Goal: Task Accomplishment & Management: Manage account settings

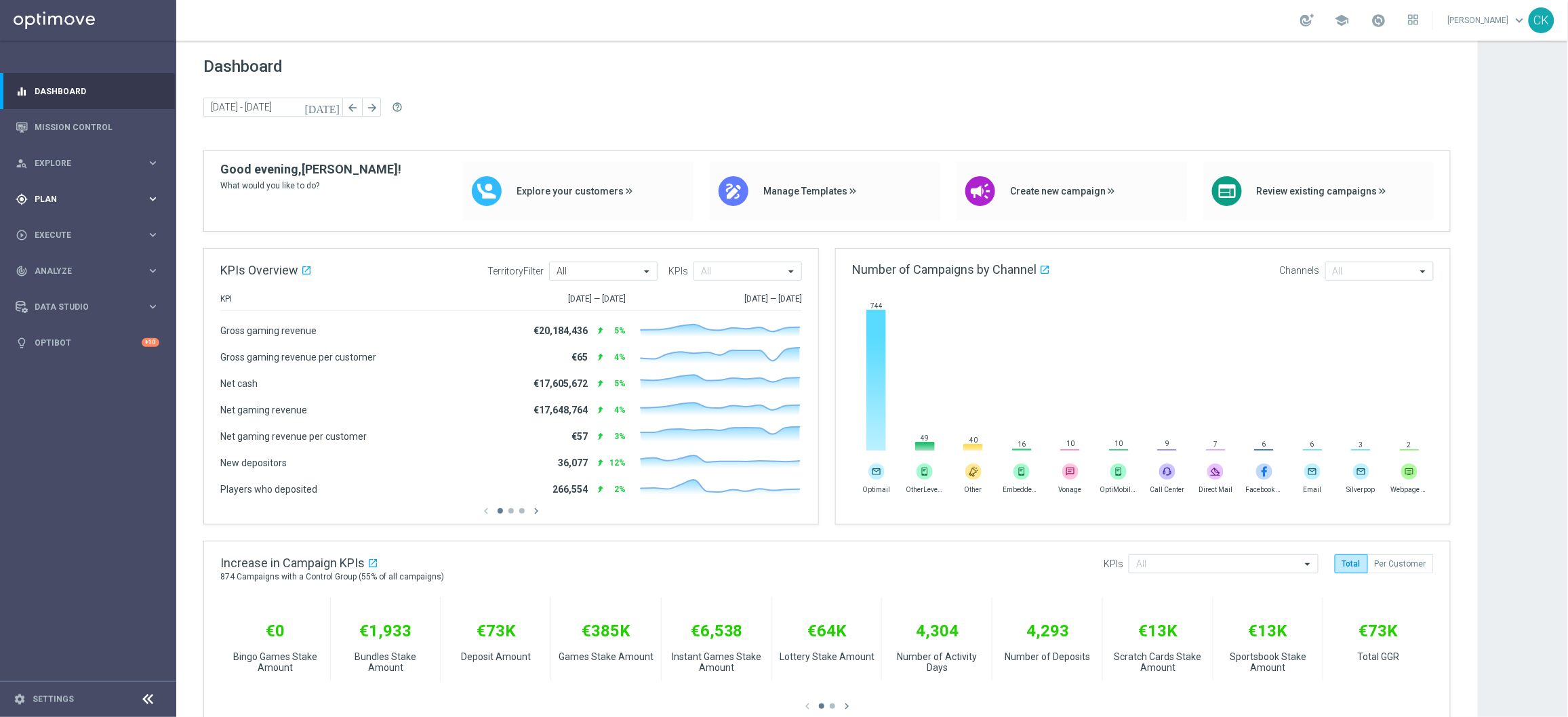
click at [55, 195] on span "Plan" at bounding box center [91, 199] width 112 height 8
click at [53, 245] on link "Actions" at bounding box center [88, 248] width 106 height 11
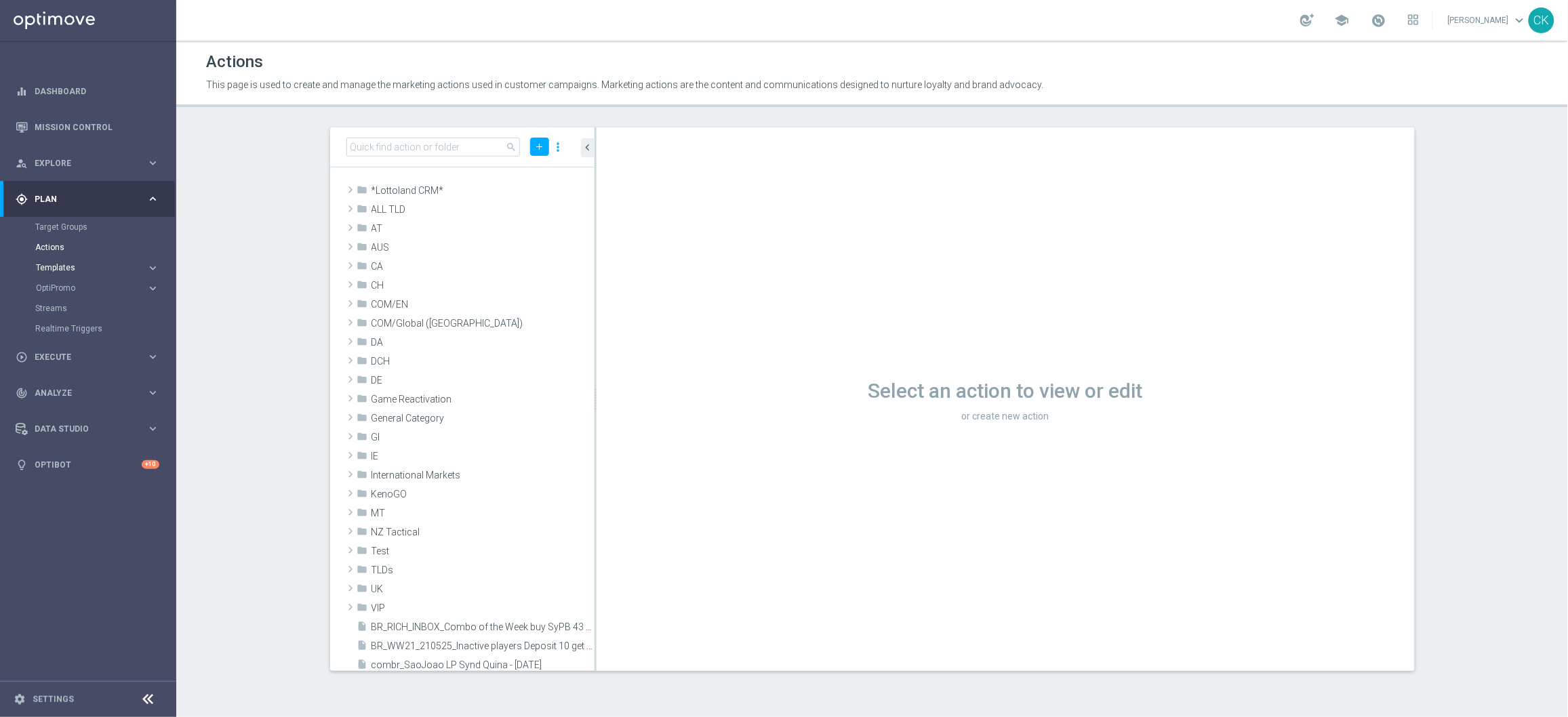
click at [82, 270] on span "Templates" at bounding box center [84, 268] width 97 height 8
click at [53, 285] on link "Optimail" at bounding box center [91, 288] width 99 height 11
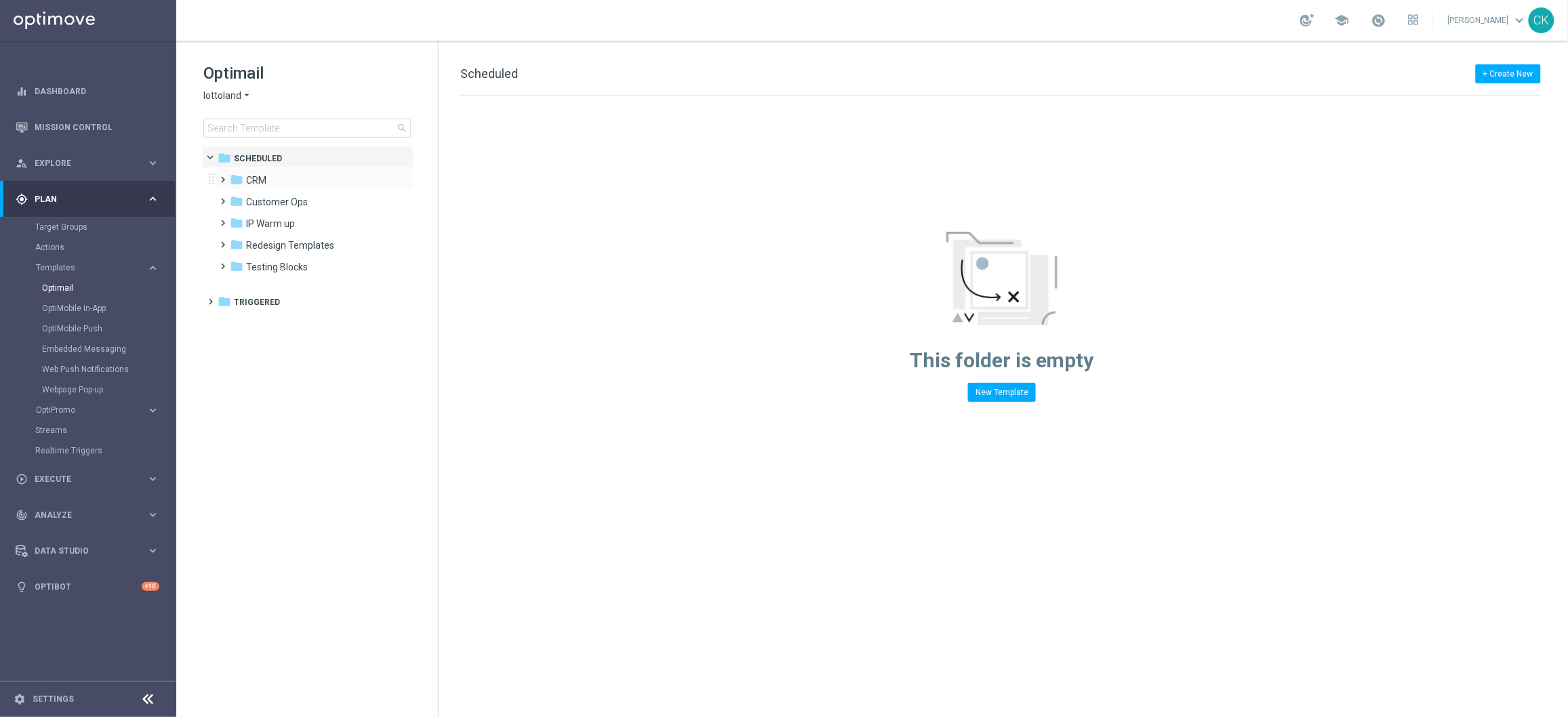
click at [222, 176] on span at bounding box center [221, 174] width 6 height 6
click at [235, 220] on span at bounding box center [234, 217] width 6 height 6
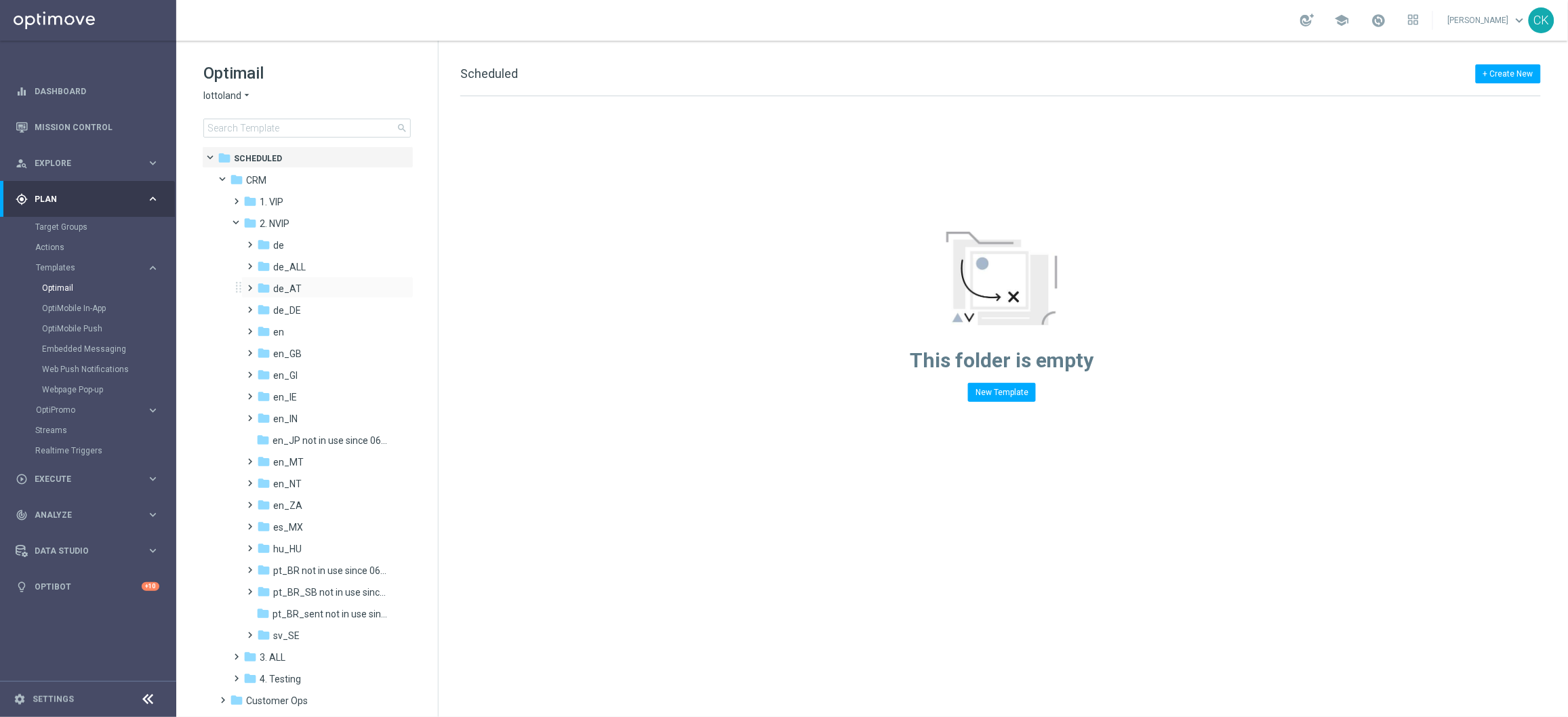
click at [251, 285] on span at bounding box center [248, 282] width 6 height 6
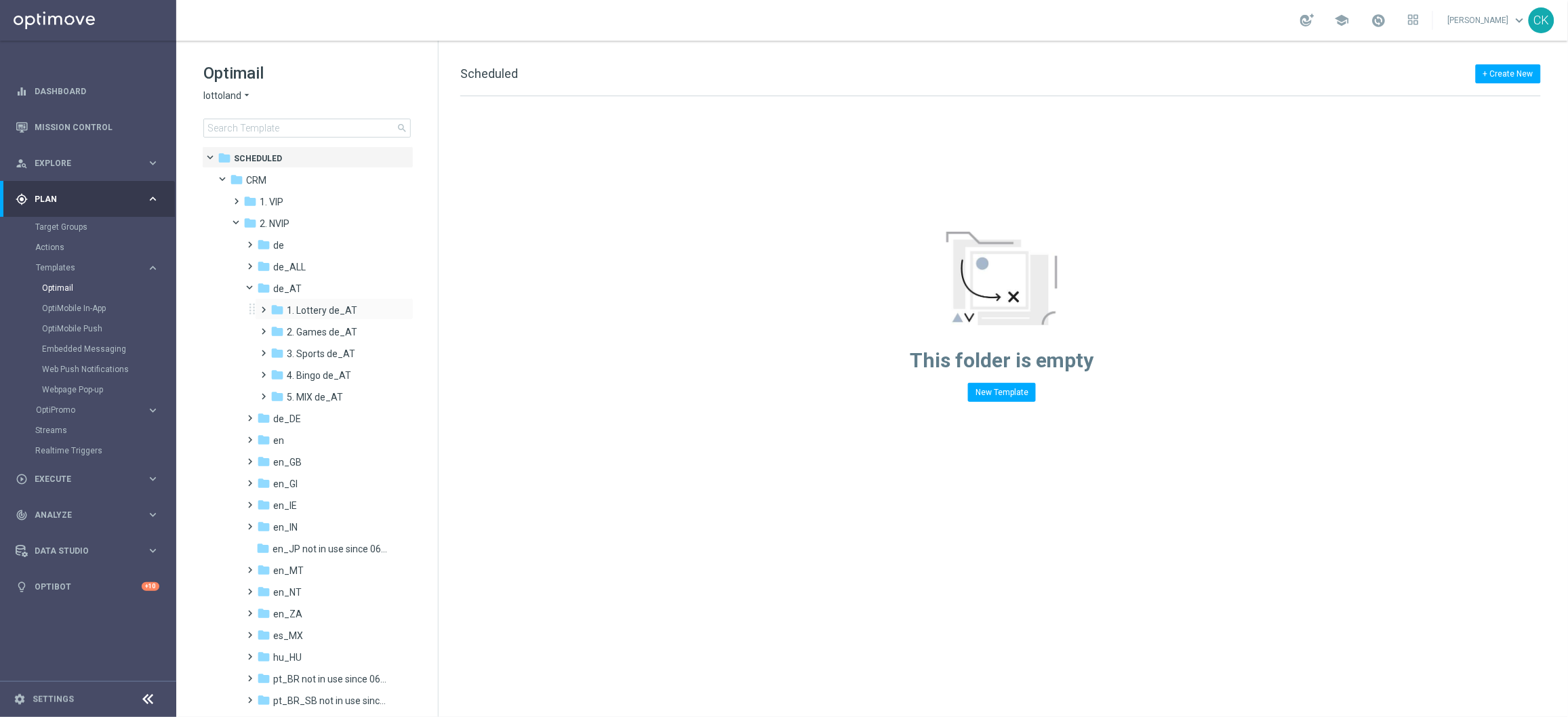
click at [264, 306] on span at bounding box center [261, 304] width 6 height 6
click at [278, 350] on span at bounding box center [275, 347] width 6 height 6
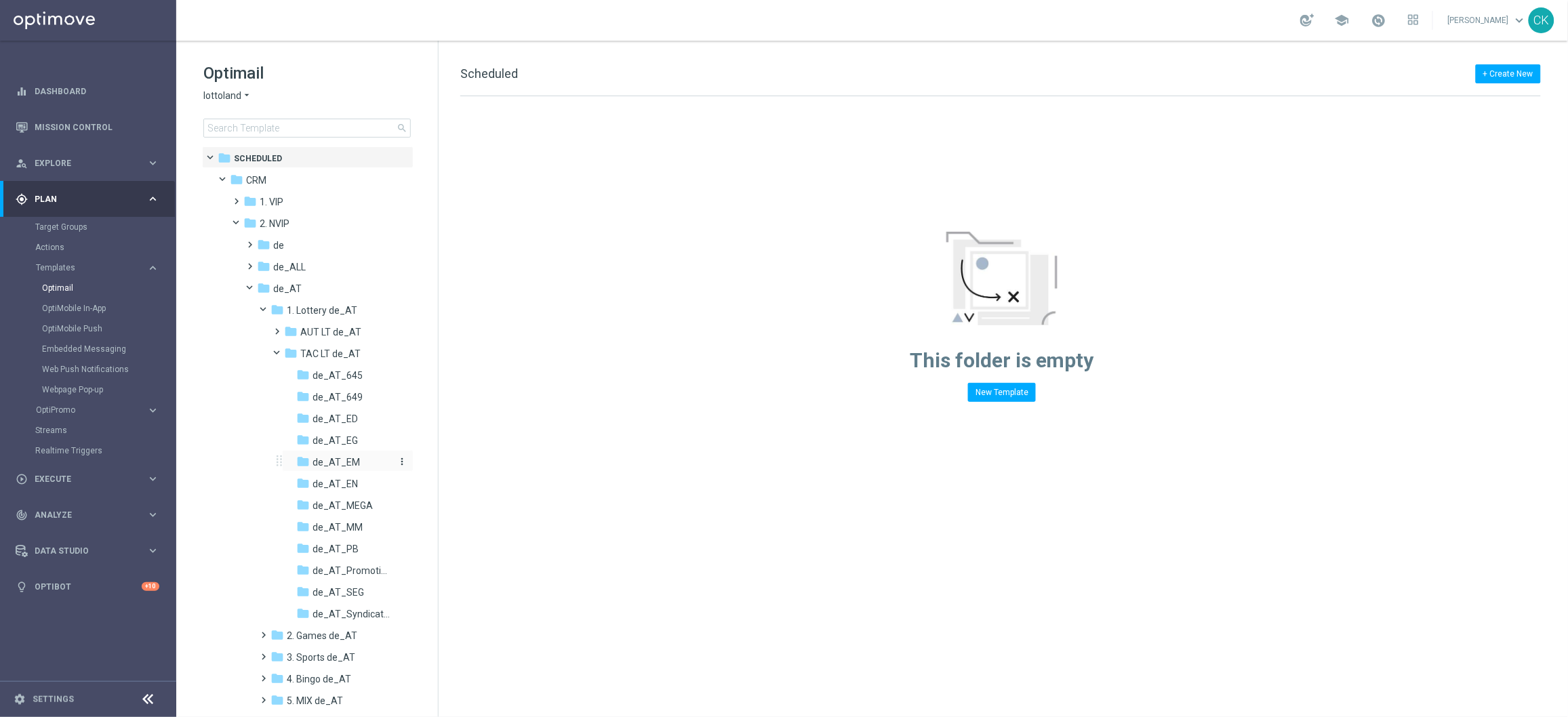
click at [350, 456] on span "de_AT_EM" at bounding box center [336, 463] width 48 height 12
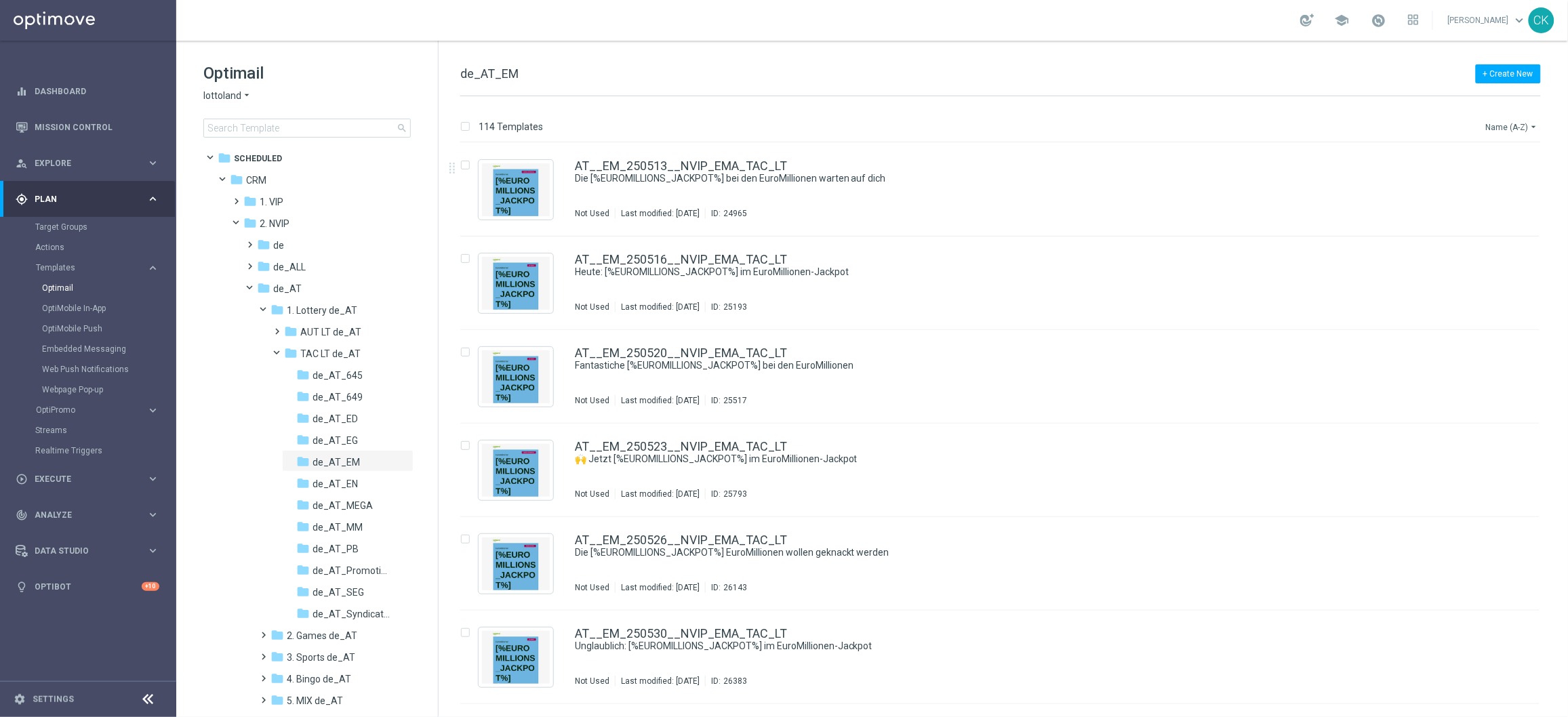
click at [1529, 128] on icon "arrow_drop_down" at bounding box center [1535, 127] width 11 height 11
click at [1477, 189] on span "Date Modified (Newest)" at bounding box center [1489, 188] width 91 height 10
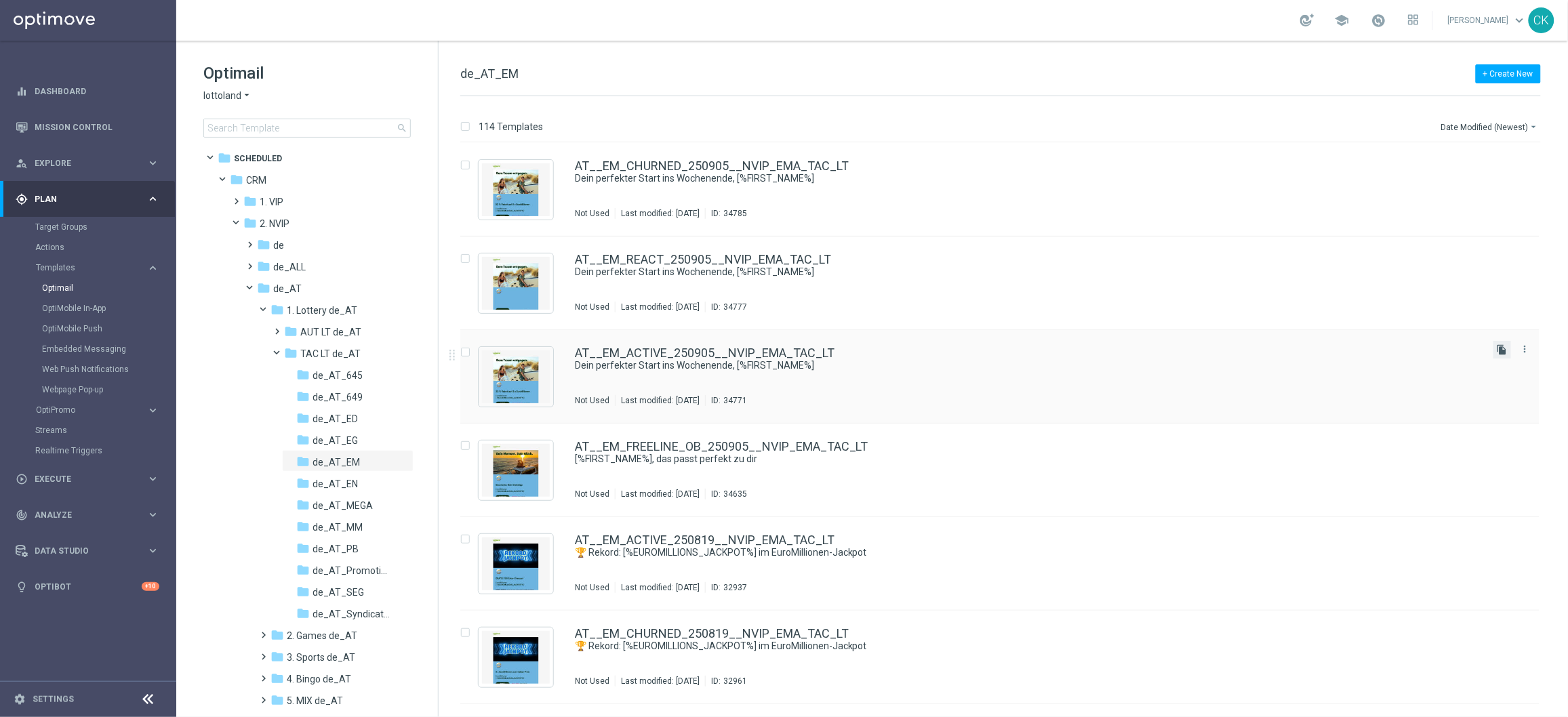
click at [1500, 349] on icon "file_copy" at bounding box center [1502, 350] width 11 height 11
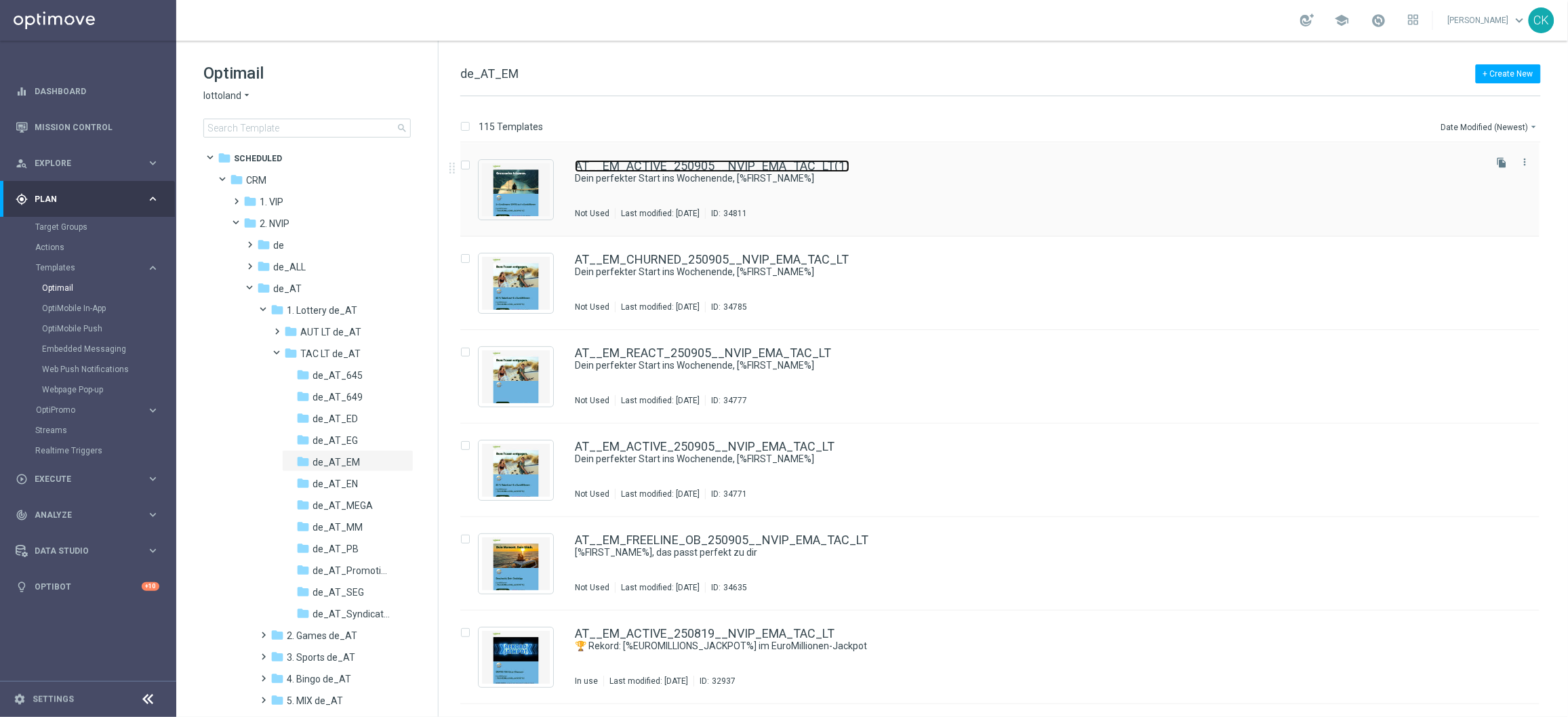
click at [706, 165] on link "AT__EM_ACTIVE_250905__NVIP_EMA_TAC_LT(1)" at bounding box center [712, 166] width 275 height 12
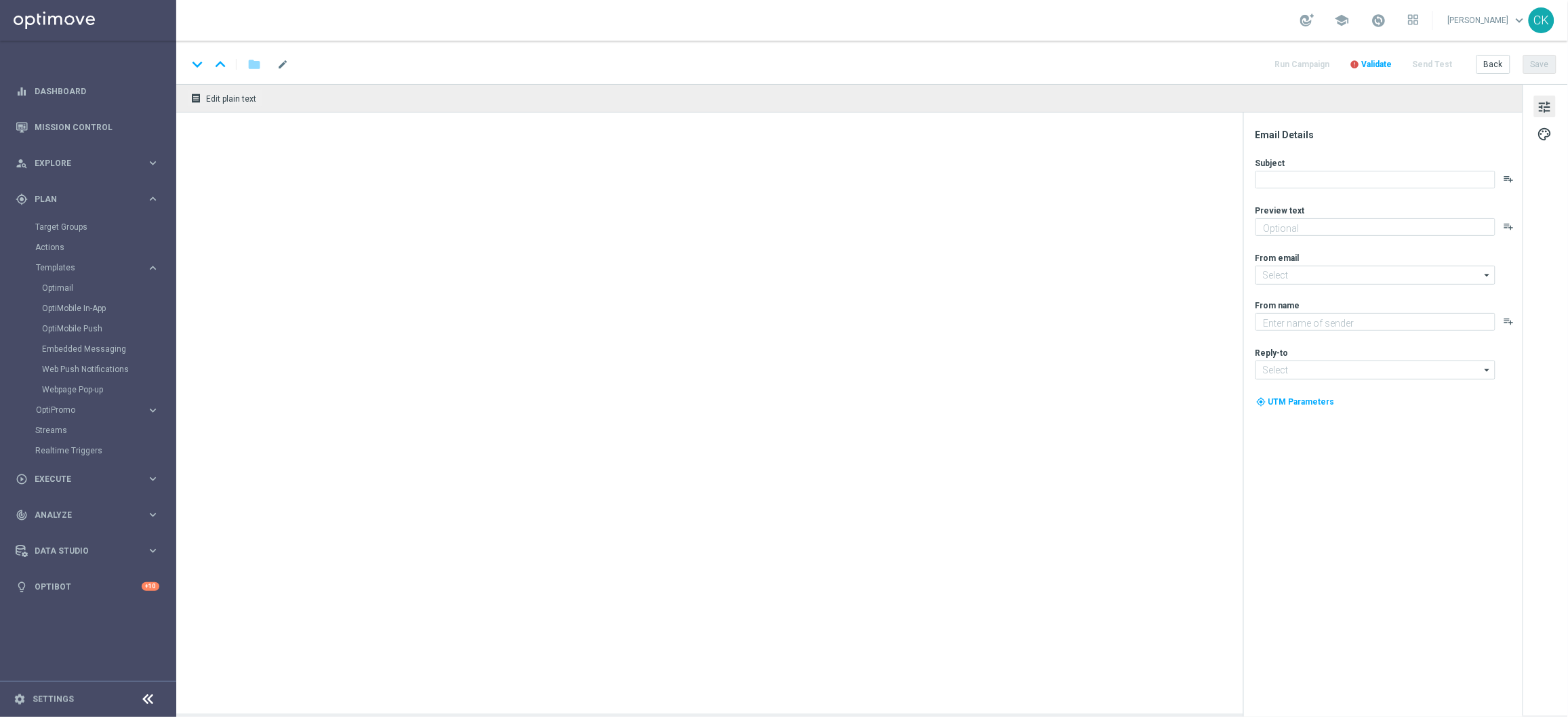
type textarea "20 % [DEMOGRAPHIC_DATA] auf deine EuroMillionen."
type input "[EMAIL_ADDRESS][DOMAIN_NAME]"
type textarea "Lottoland"
type input "[EMAIL_ADDRESS][DOMAIN_NAME]"
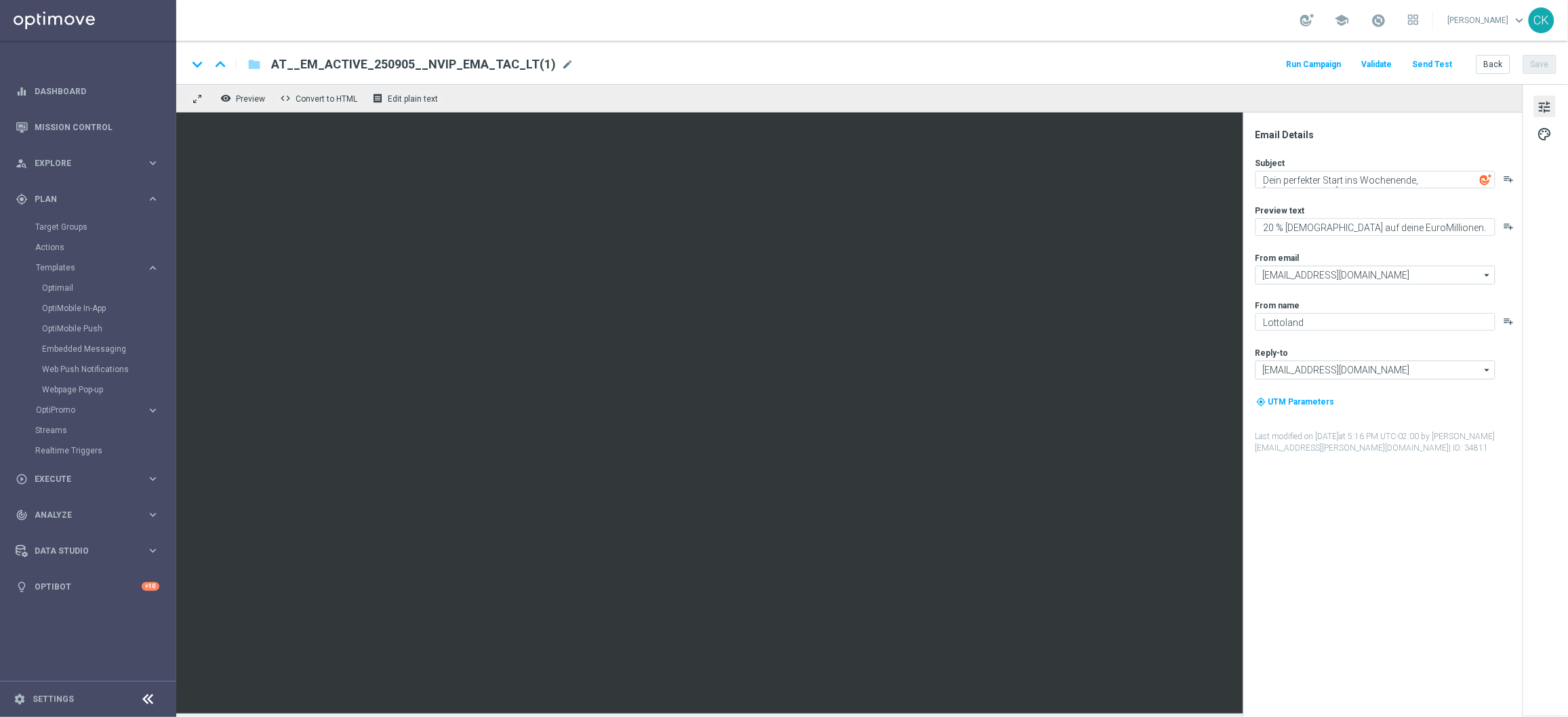
click at [519, 67] on span "AT__EM_ACTIVE_250905__NVIP_EMA_TAC_LT(1)" at bounding box center [414, 64] width 285 height 17
click at [519, 67] on input "AT__EM_ACTIVE_250905__NVIP_EMA_TAC_LT(1)" at bounding box center [439, 64] width 336 height 17
paste input "LJP_250909__NVIP_EMA_TAC_LT"
type input "AT__EM_ACTIVE_LJP_250909__NVIP_EMA_TAC_LT"
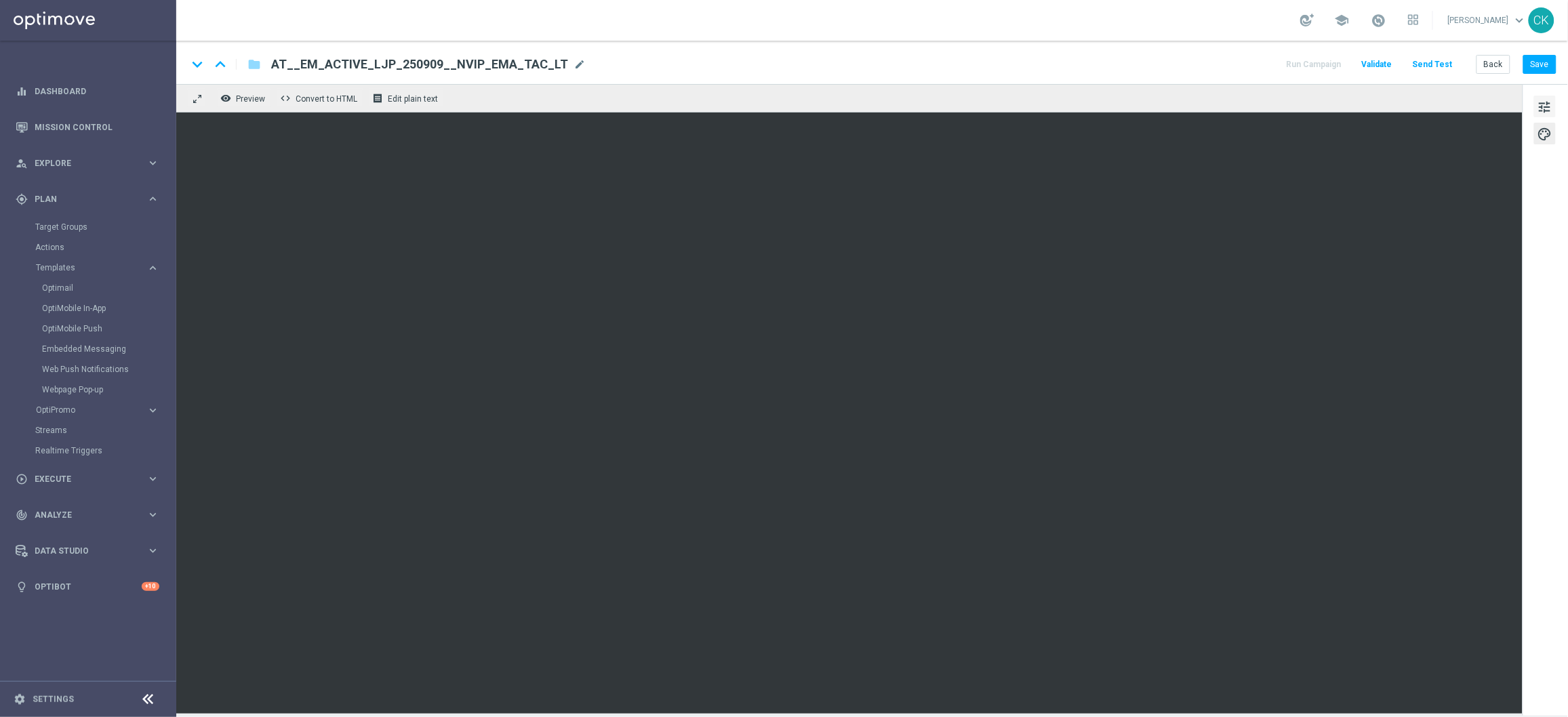
click at [1546, 99] on span "tune" at bounding box center [1545, 106] width 15 height 17
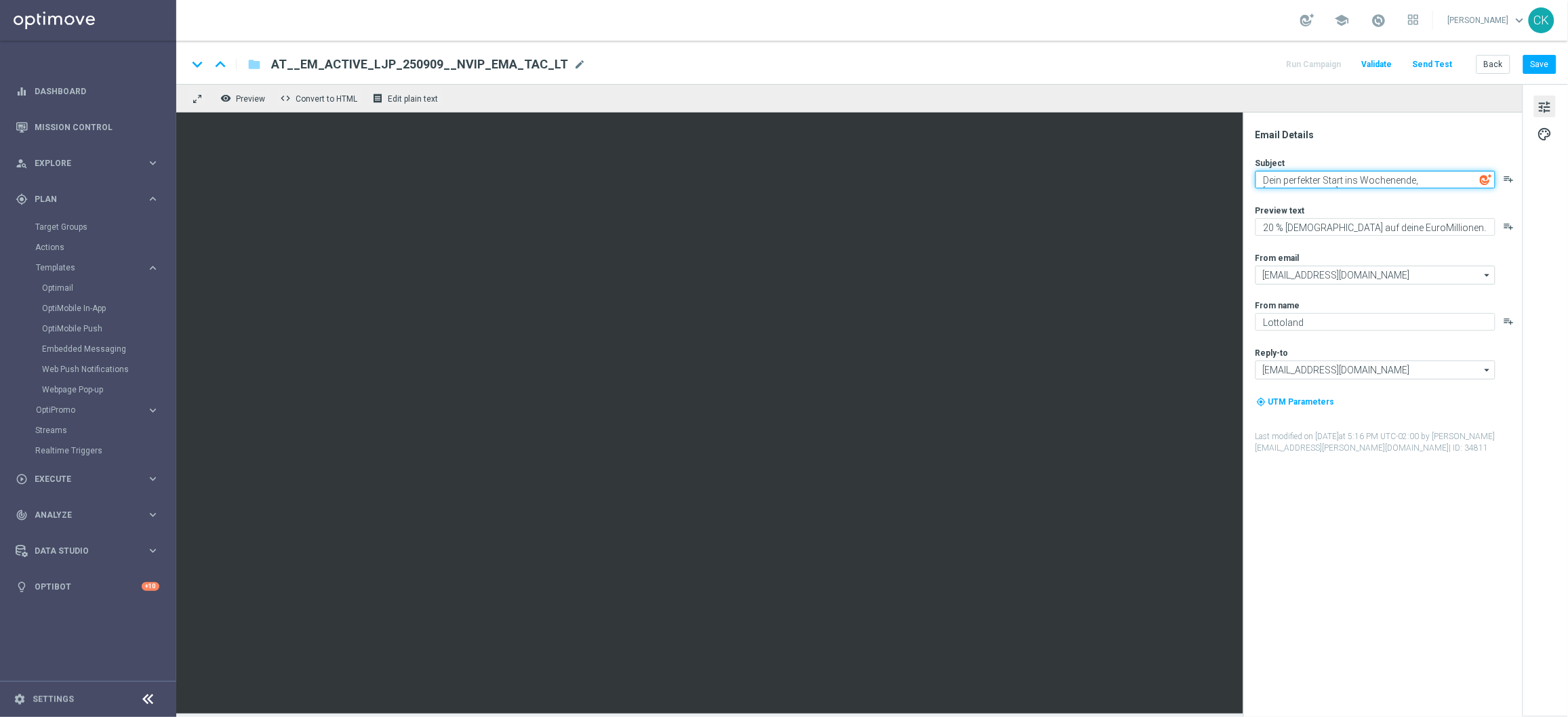
click at [1417, 179] on textarea "Dein perfekter Start ins Wochenende, [%FIRST_NAME%]" at bounding box center [1375, 179] width 240 height 17
paste textarea "EuroMillionen & EuroDreams? Traumhaft 💭"
type textarea "EuroMillionen & EuroDreams? Traumhaft"
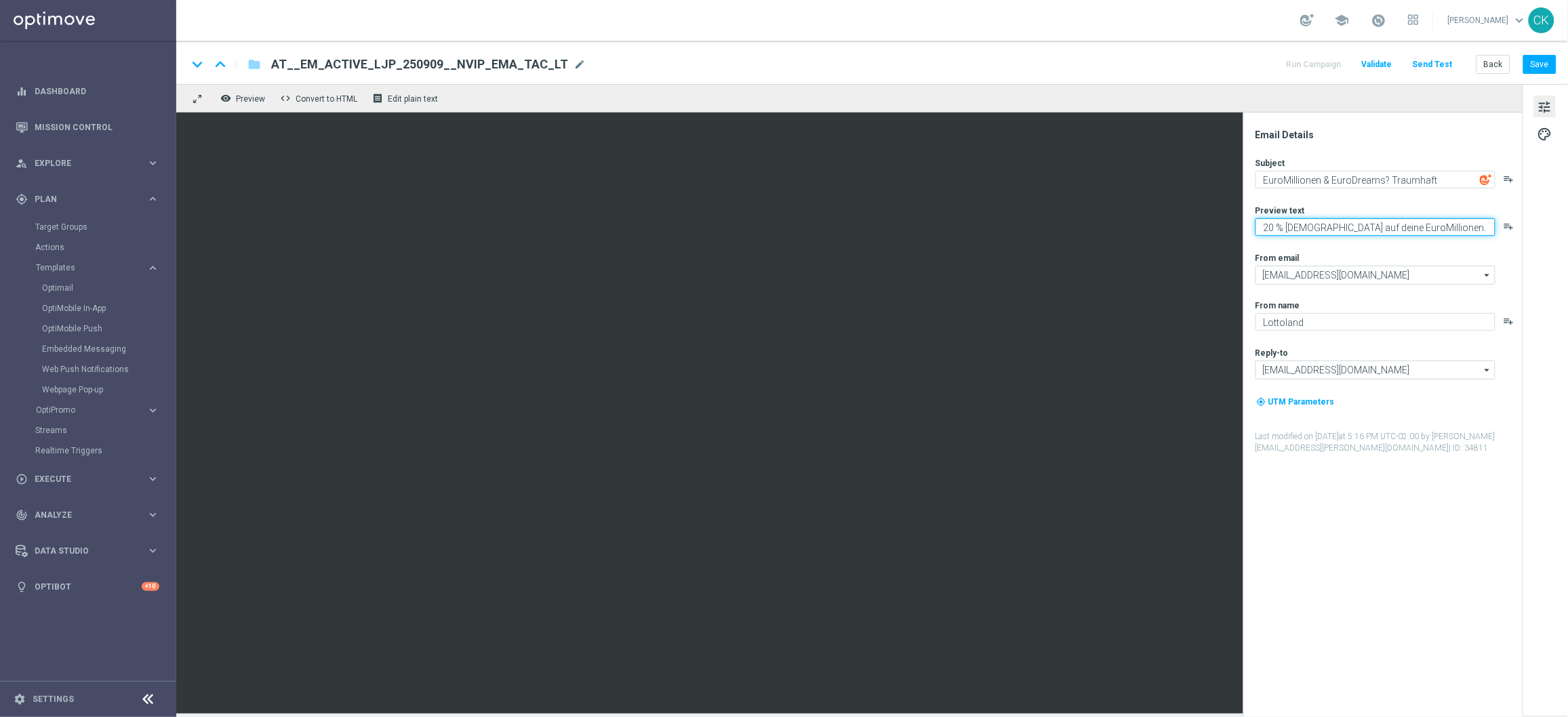
click at [1358, 231] on textarea "20 % [DEMOGRAPHIC_DATA] auf deine EuroMillionen." at bounding box center [1375, 227] width 240 height 17
paste textarea "Die perfekte Euro-Kombi wartet auf dich!"
click at [1340, 256] on div "From email" at bounding box center [1388, 258] width 266 height 11
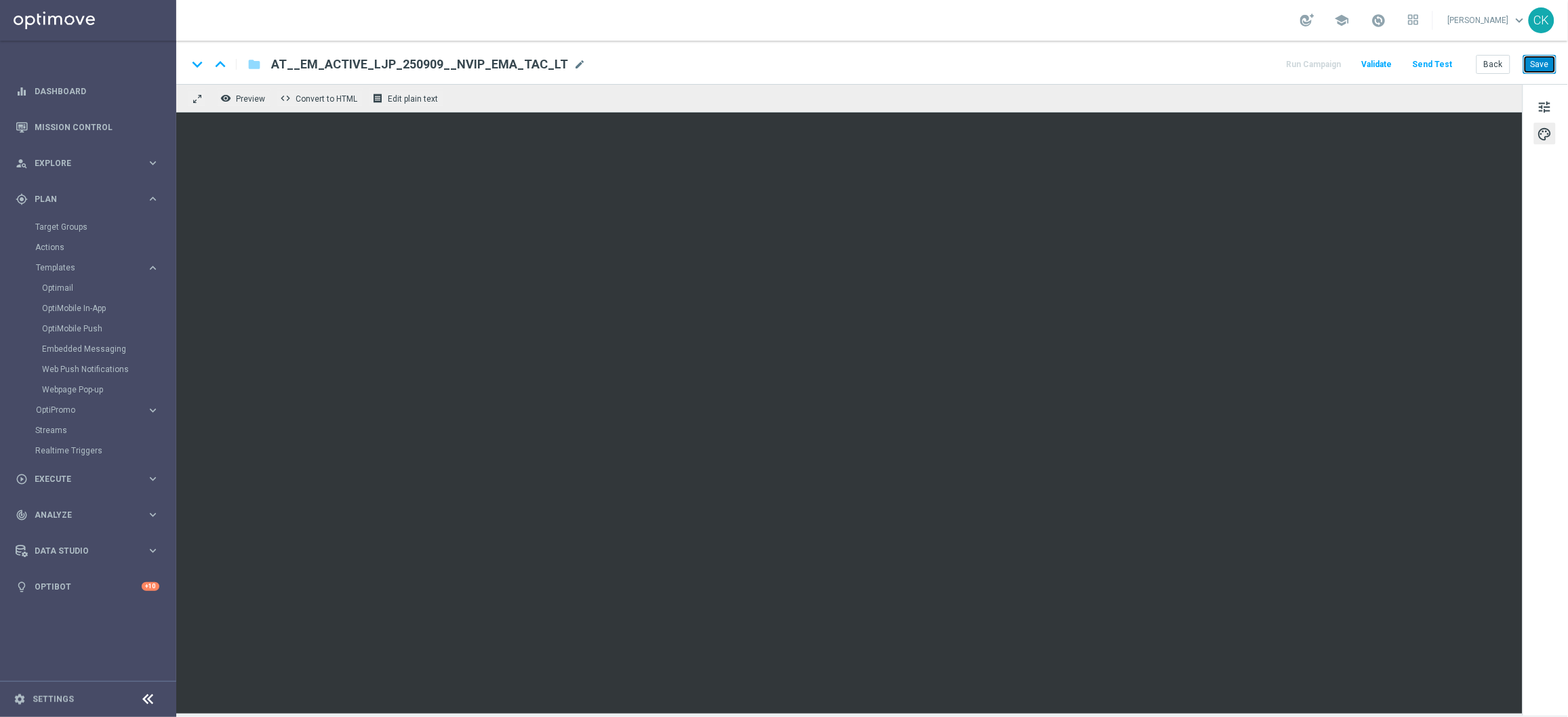
click at [1549, 65] on button "Save" at bounding box center [1540, 64] width 33 height 19
click at [1544, 106] on span "tune" at bounding box center [1545, 106] width 15 height 17
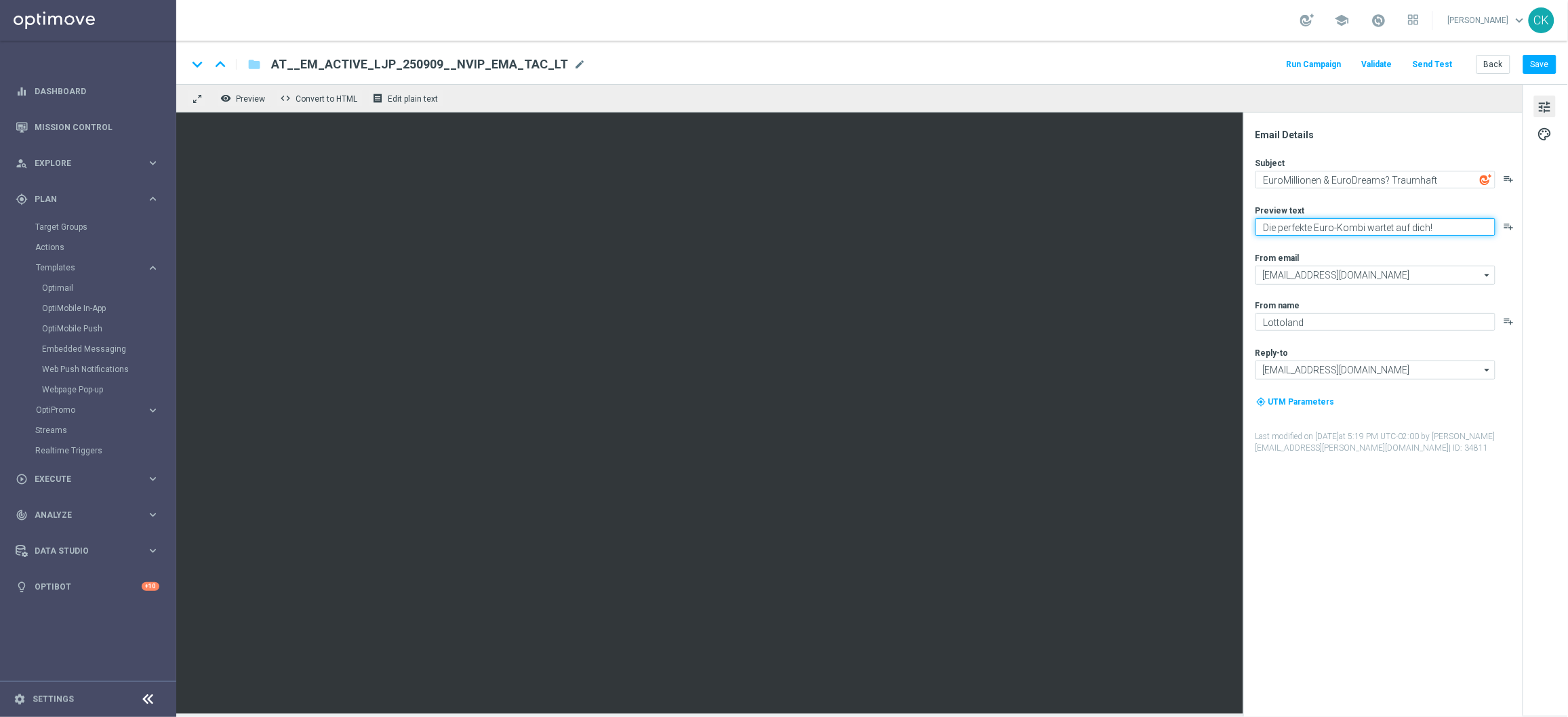
click at [1448, 228] on textarea "Die perfekte Euro-Kombi wartet auf dich!" at bounding box center [1375, 227] width 240 height 17
click at [1426, 225] on textarea "Die perfekte Euro-Kombi wartet auf dich." at bounding box center [1375, 227] width 240 height 17
type textarea "Die perfekte Euro-Kombi wartet auf dich."
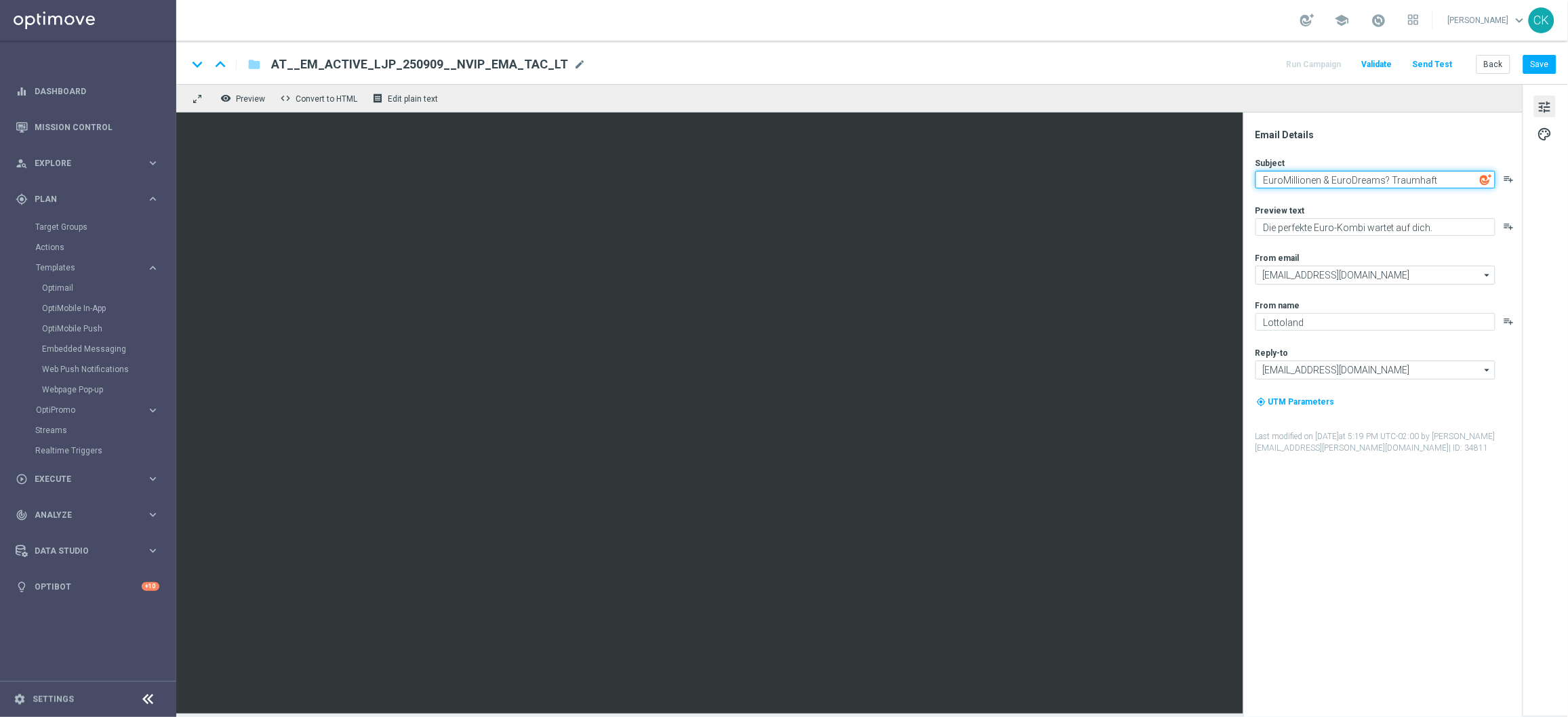
click at [1310, 184] on textarea "EuroMillionen & EuroDreams? Traumhaft" at bounding box center [1375, 179] width 240 height 17
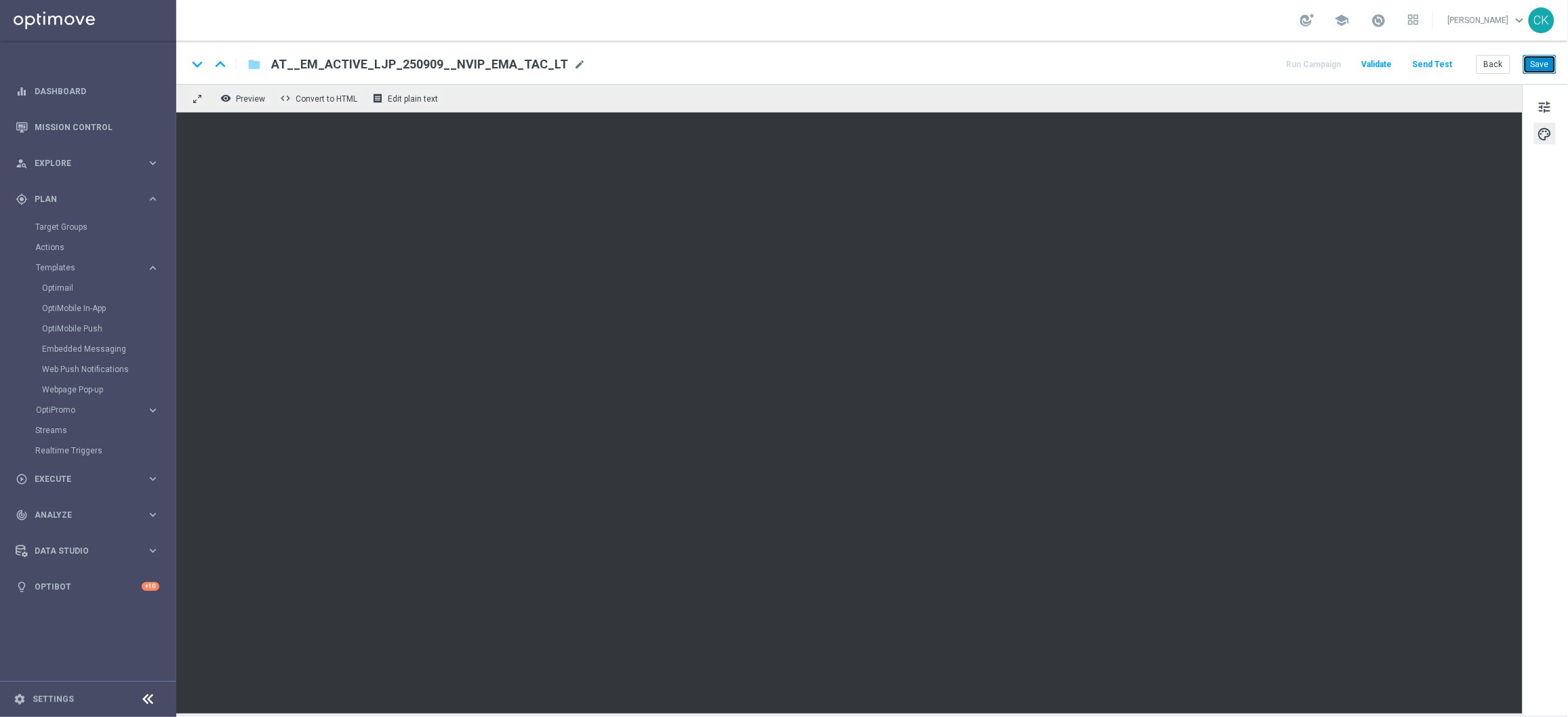
click at [1529, 60] on button "Save" at bounding box center [1540, 64] width 33 height 19
click at [1438, 64] on button "Send Test" at bounding box center [1433, 64] width 44 height 18
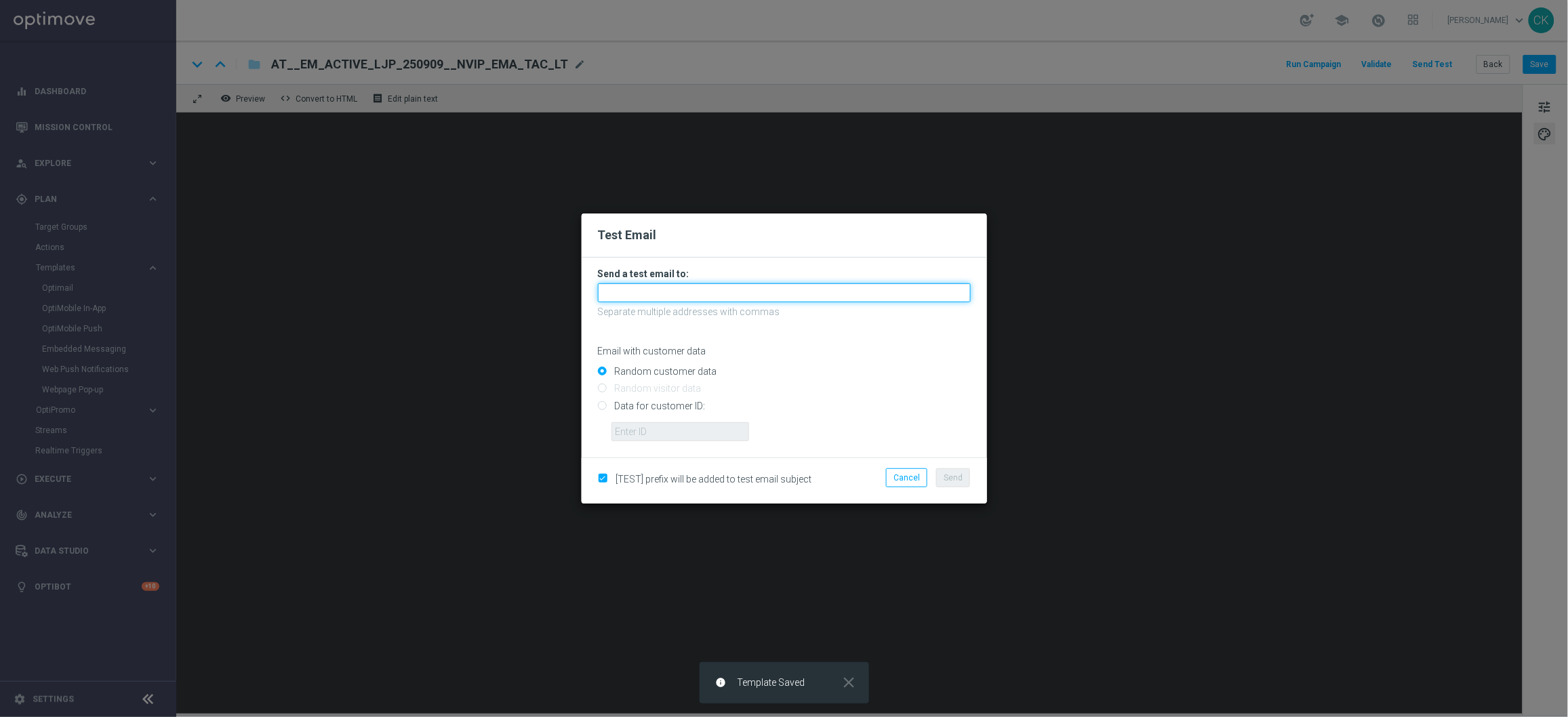
click at [786, 291] on input "text" at bounding box center [784, 292] width 373 height 19
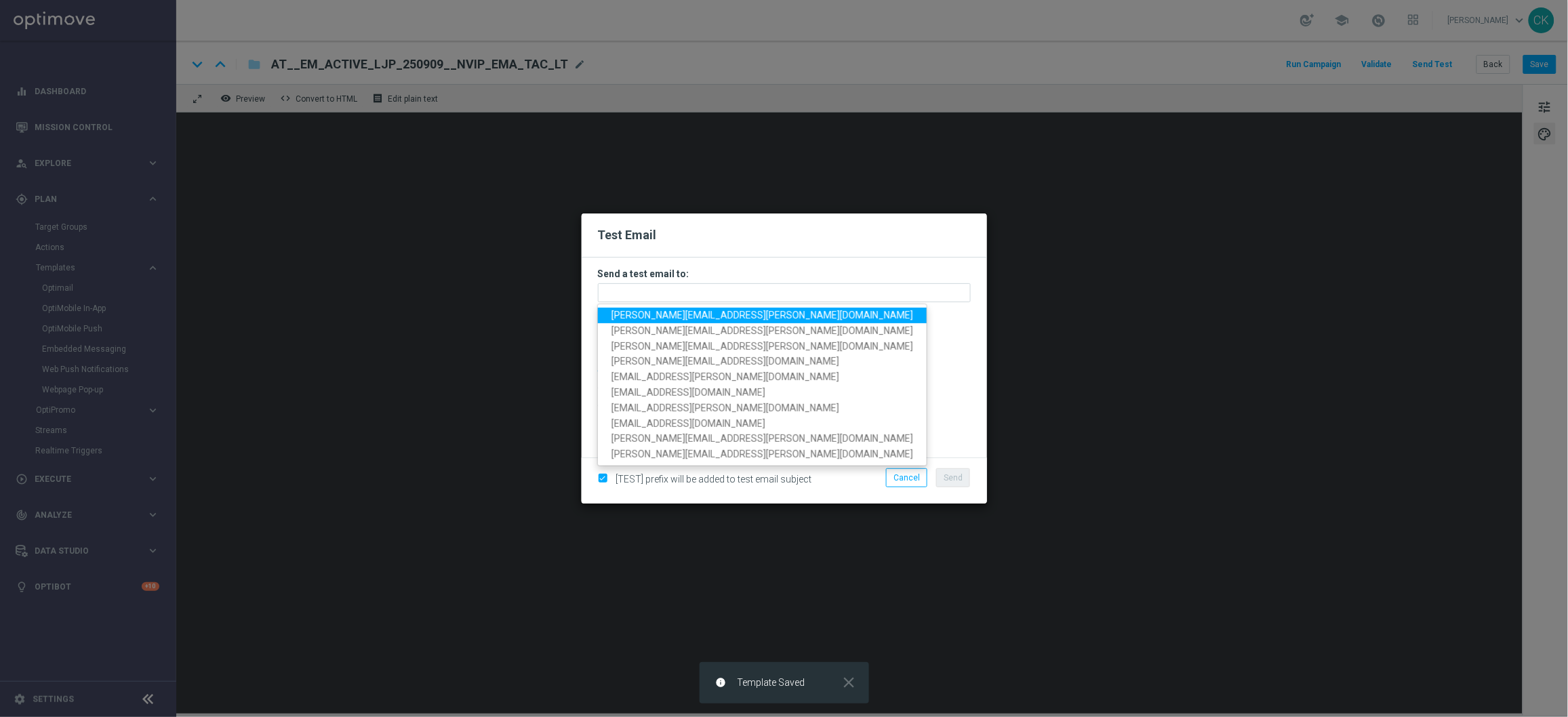
click at [710, 318] on span "[PERSON_NAME][EMAIL_ADDRESS][PERSON_NAME][DOMAIN_NAME]" at bounding box center [762, 315] width 302 height 11
type input "[PERSON_NAME][EMAIL_ADDRESS][PERSON_NAME][DOMAIN_NAME]"
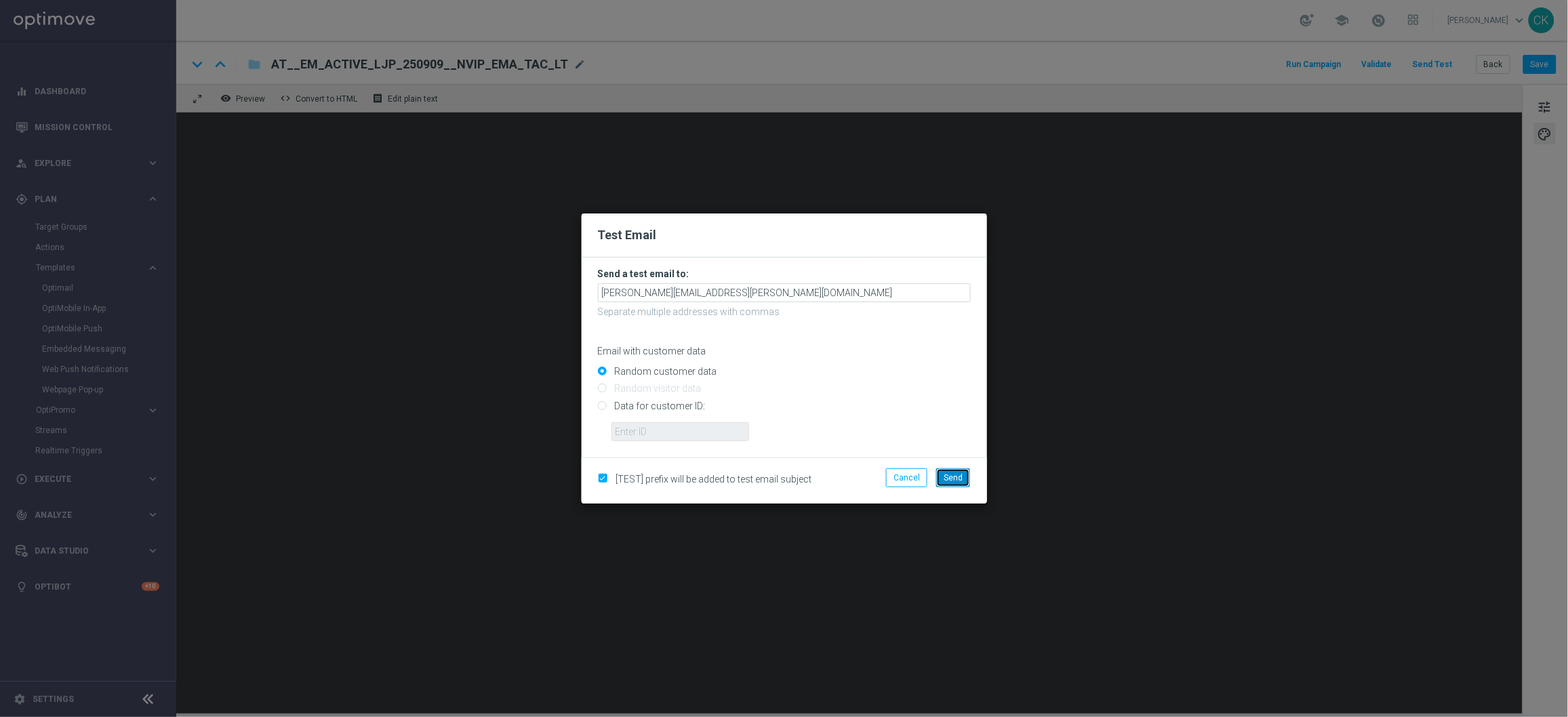
click at [947, 478] on span "Send" at bounding box center [953, 478] width 19 height 10
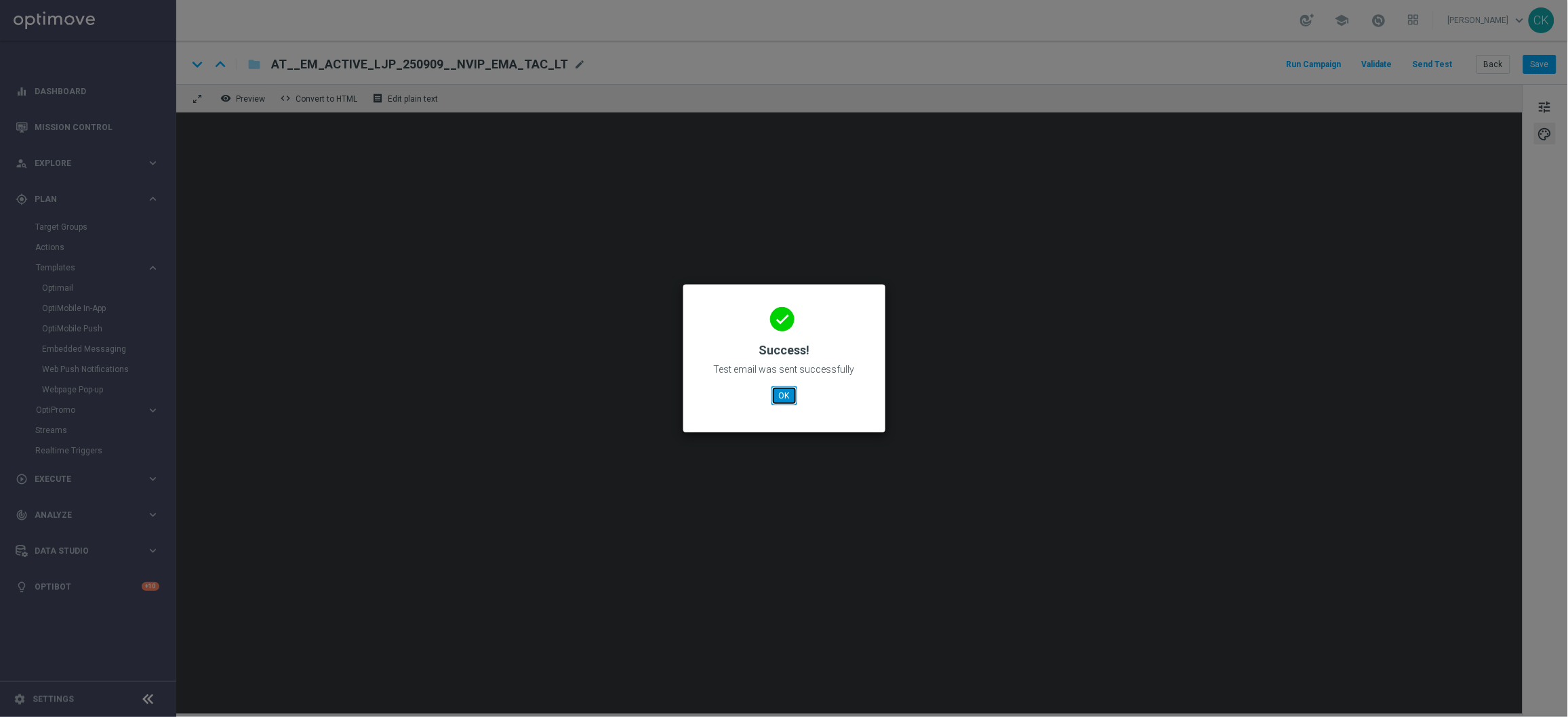
click at [784, 398] on button "OK" at bounding box center [784, 395] width 26 height 19
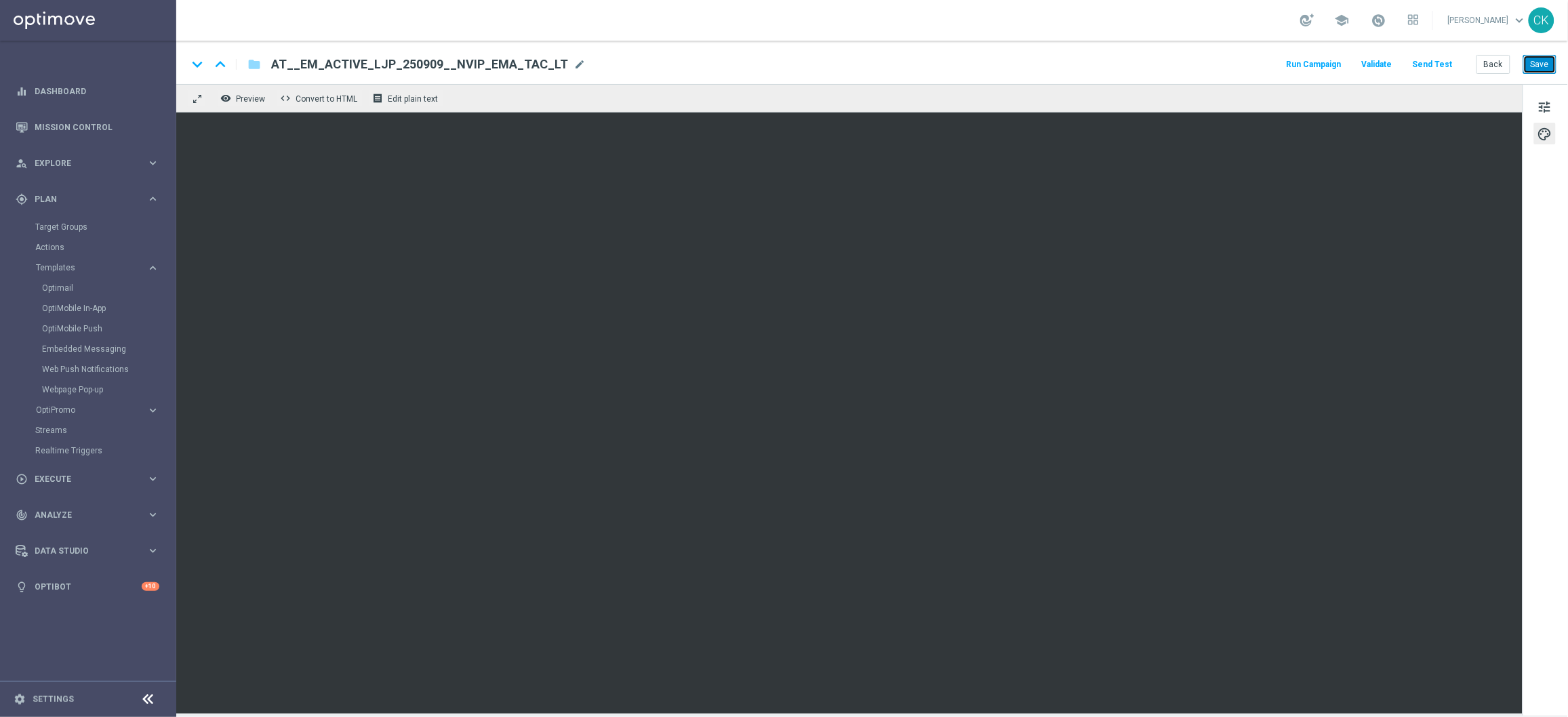
click at [1541, 66] on button "Save" at bounding box center [1540, 64] width 33 height 19
click at [1495, 62] on button "Back" at bounding box center [1493, 64] width 34 height 19
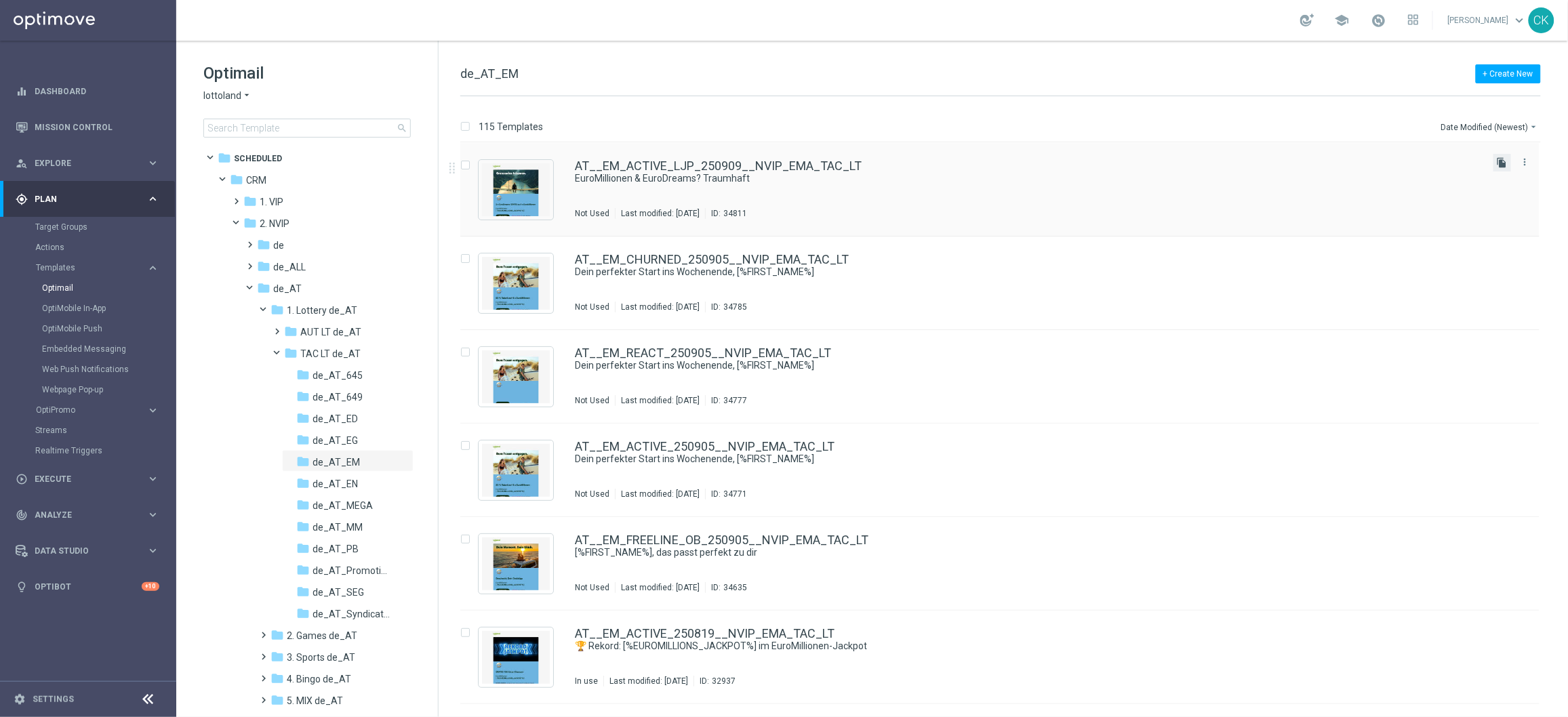
click at [1502, 157] on icon "file_copy" at bounding box center [1502, 162] width 11 height 11
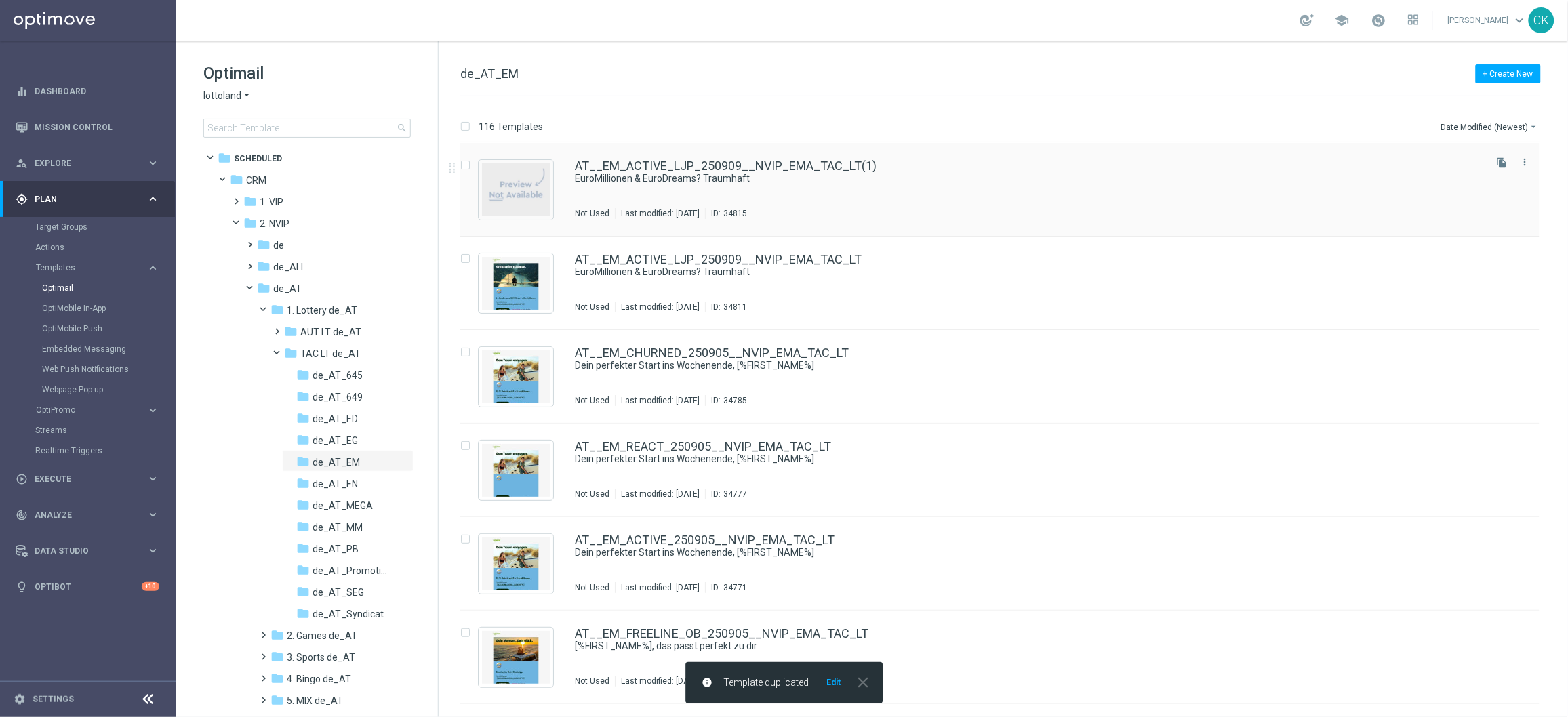
click at [699, 156] on div "AT__EM_ACTIVE_LJP_250909__NVIP_EMA_TAC_LT(1) EuroMillionen & EuroDreams? Traumh…" at bounding box center [1000, 189] width 1080 height 93
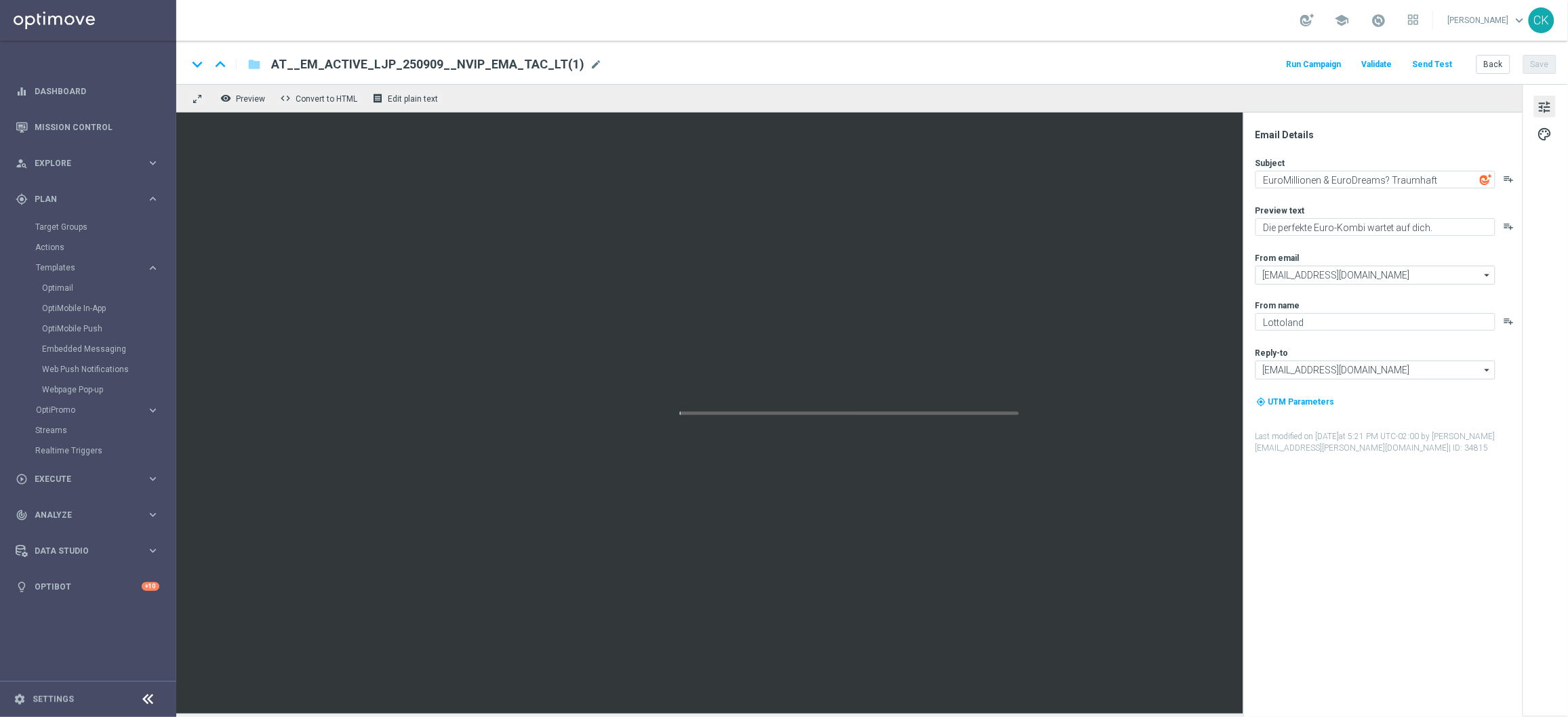
click at [525, 65] on span "AT__EM_ACTIVE_LJP_250909__NVIP_EMA_TAC_LT(1)" at bounding box center [427, 64] width 313 height 17
click at [525, 65] on input "AT__EM_ACTIVE_LJP_250909__NVIP_EMA_TAC_LT(1)" at bounding box center [439, 64] width 336 height 17
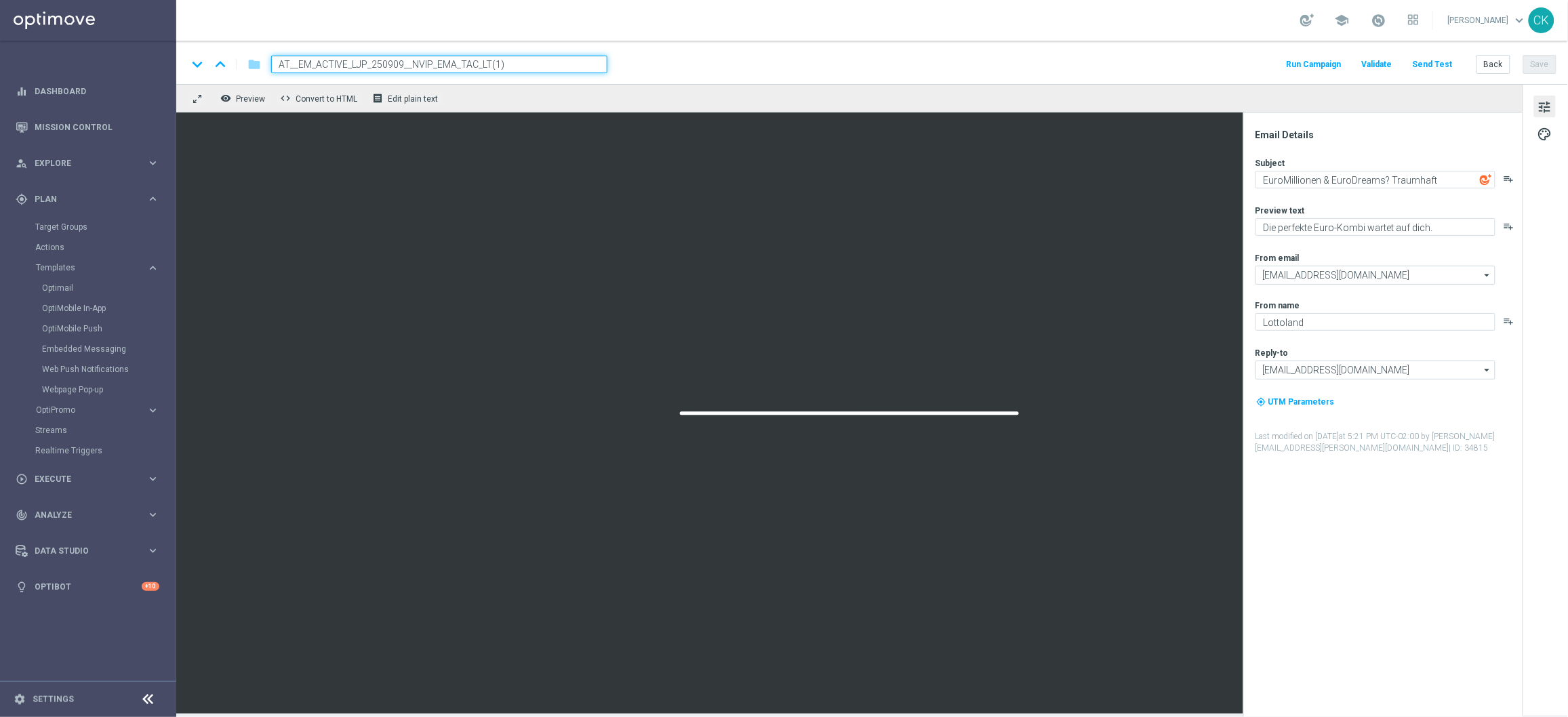
click at [525, 65] on input "AT__EM_ACTIVE_LJP_250909__NVIP_EMA_TAC_LT(1)" at bounding box center [439, 64] width 336 height 17
paste input "REACT_LJP_250909__NVIP_EMA_TAC_LT"
type input "AT__EM_REACT_LJP_250909__NVIP_EMA_TAC_LT"
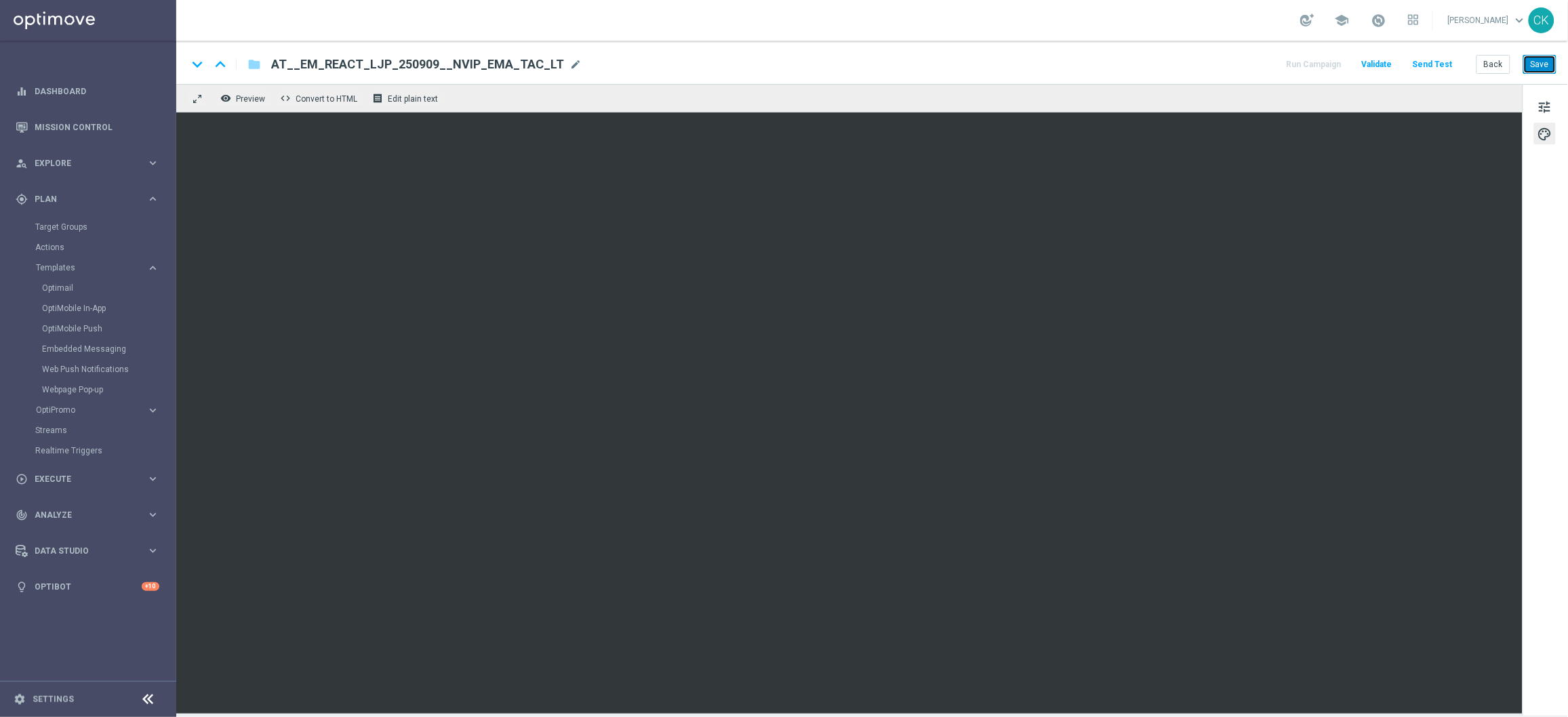
click at [1546, 71] on button "Save" at bounding box center [1540, 64] width 33 height 19
click at [1547, 62] on button "Save" at bounding box center [1540, 64] width 33 height 19
click at [1543, 68] on button "Save" at bounding box center [1540, 64] width 33 height 19
click at [1536, 70] on button "Save" at bounding box center [1540, 64] width 33 height 19
click at [1544, 63] on button "Save" at bounding box center [1540, 64] width 33 height 19
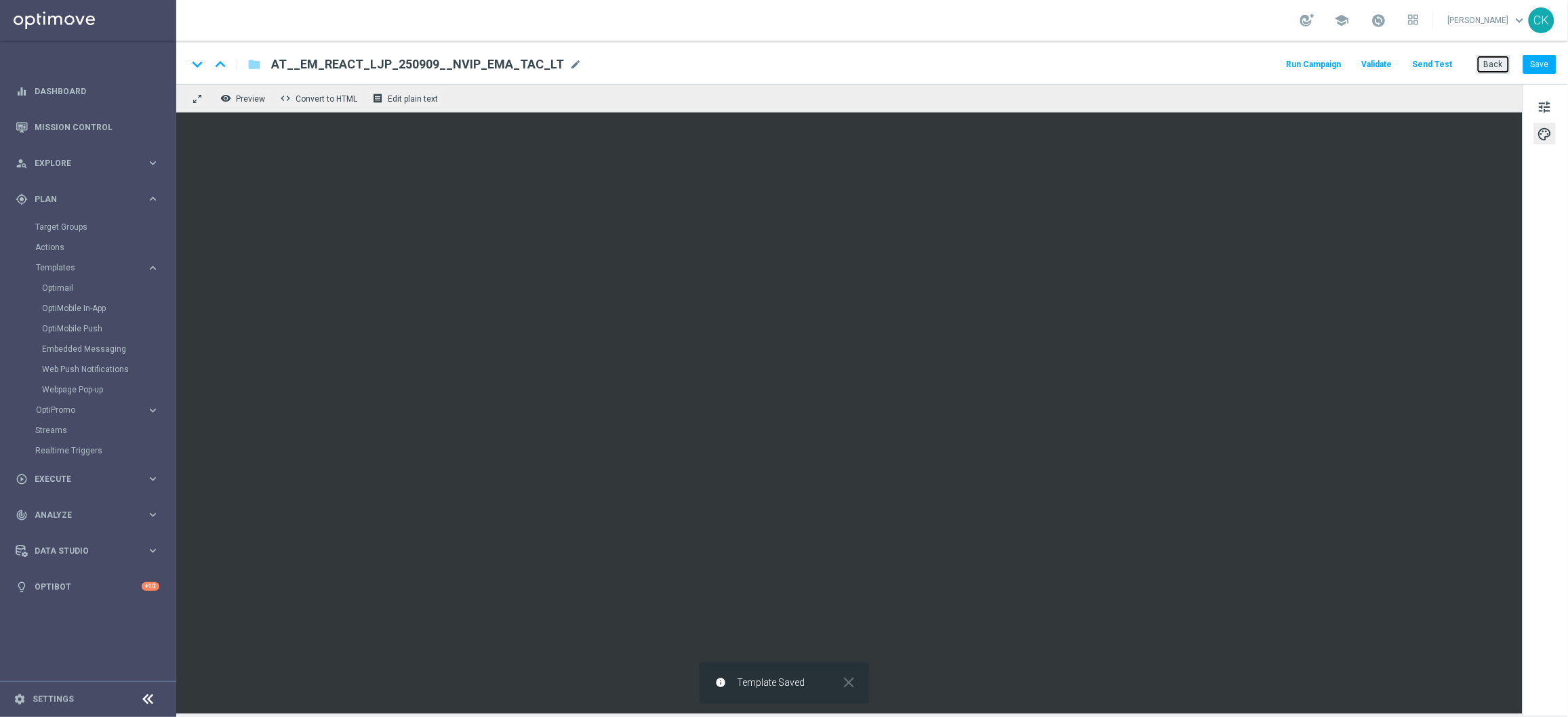
click at [1491, 67] on button "Back" at bounding box center [1493, 64] width 34 height 19
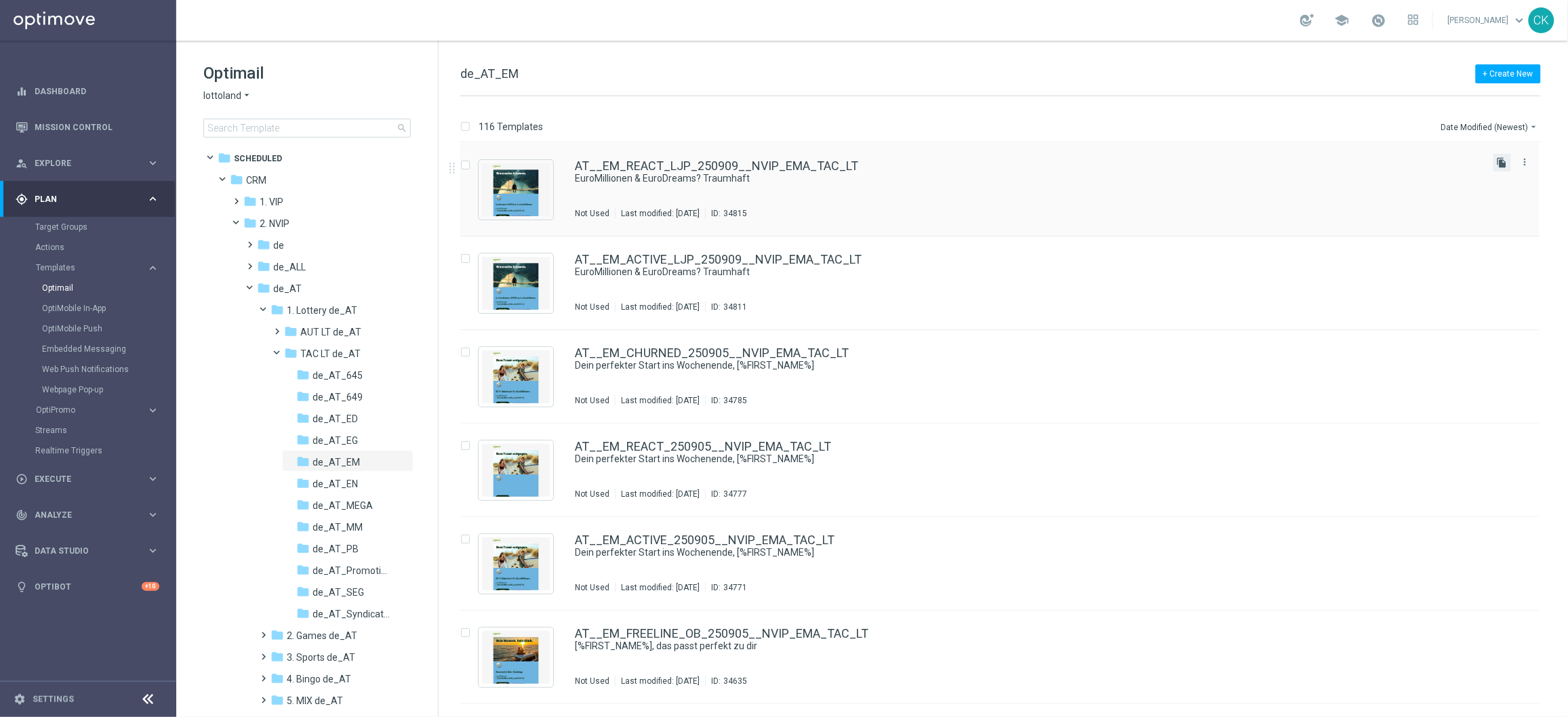
click at [1497, 157] on icon "file_copy" at bounding box center [1502, 162] width 11 height 11
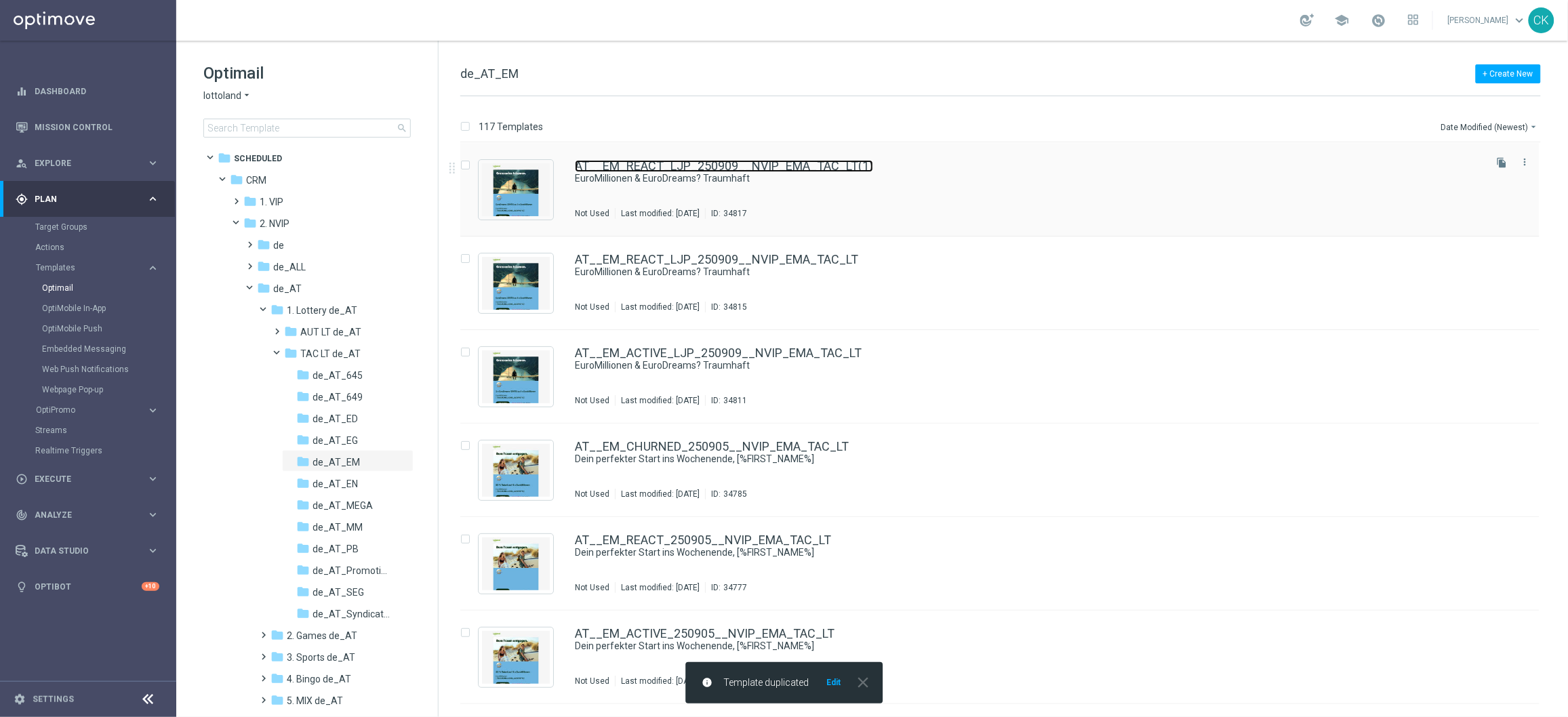
click at [663, 161] on link "AT__EM_REACT_LJP_250909__NVIP_EMA_TAC_LT(1)" at bounding box center [723, 166] width 298 height 12
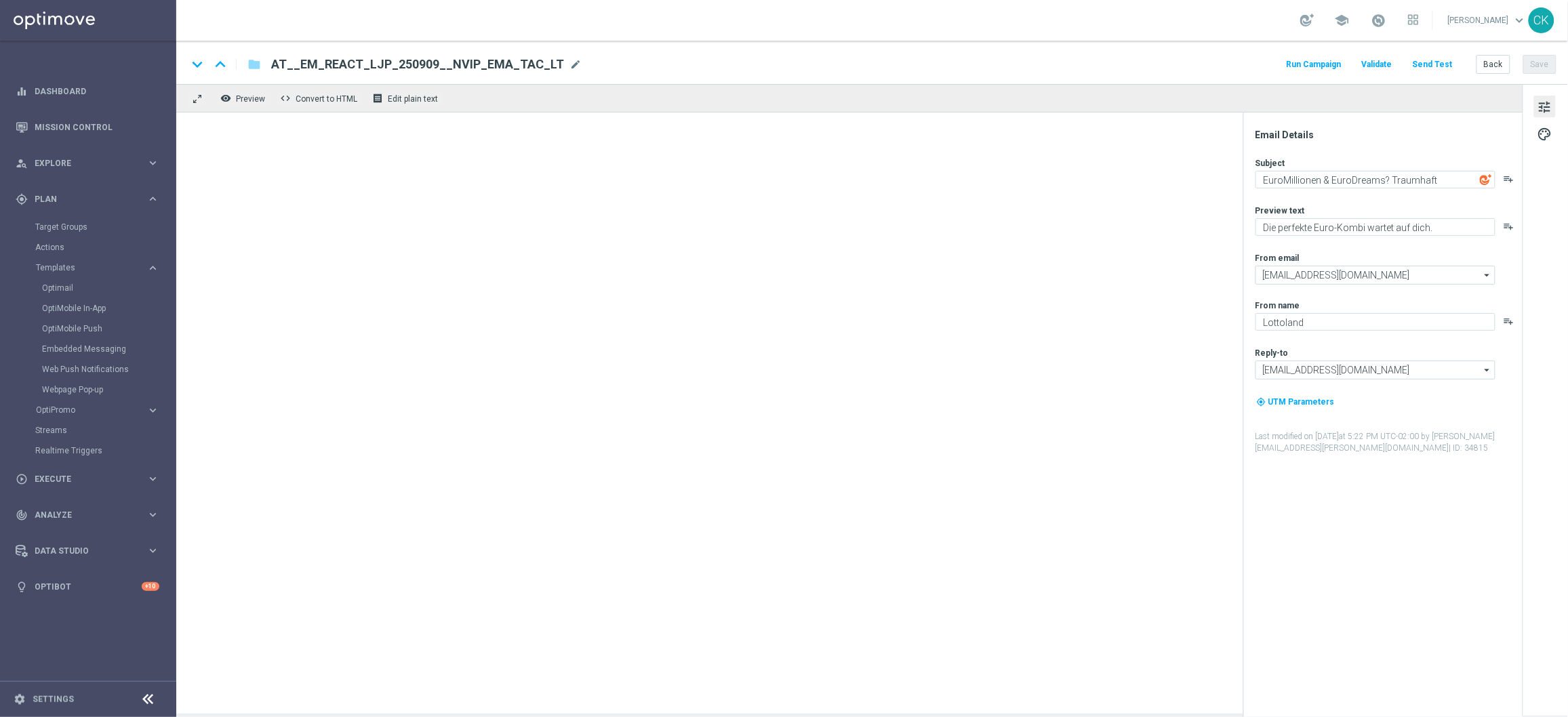
type input "AT__EM_REACT_LJP_250909__NVIP_EMA_TAC_LT(1)"
click at [483, 65] on span "AT__EM_REACT_LJP_250909__NVIP_EMA_TAC_LT(1)" at bounding box center [425, 64] width 309 height 17
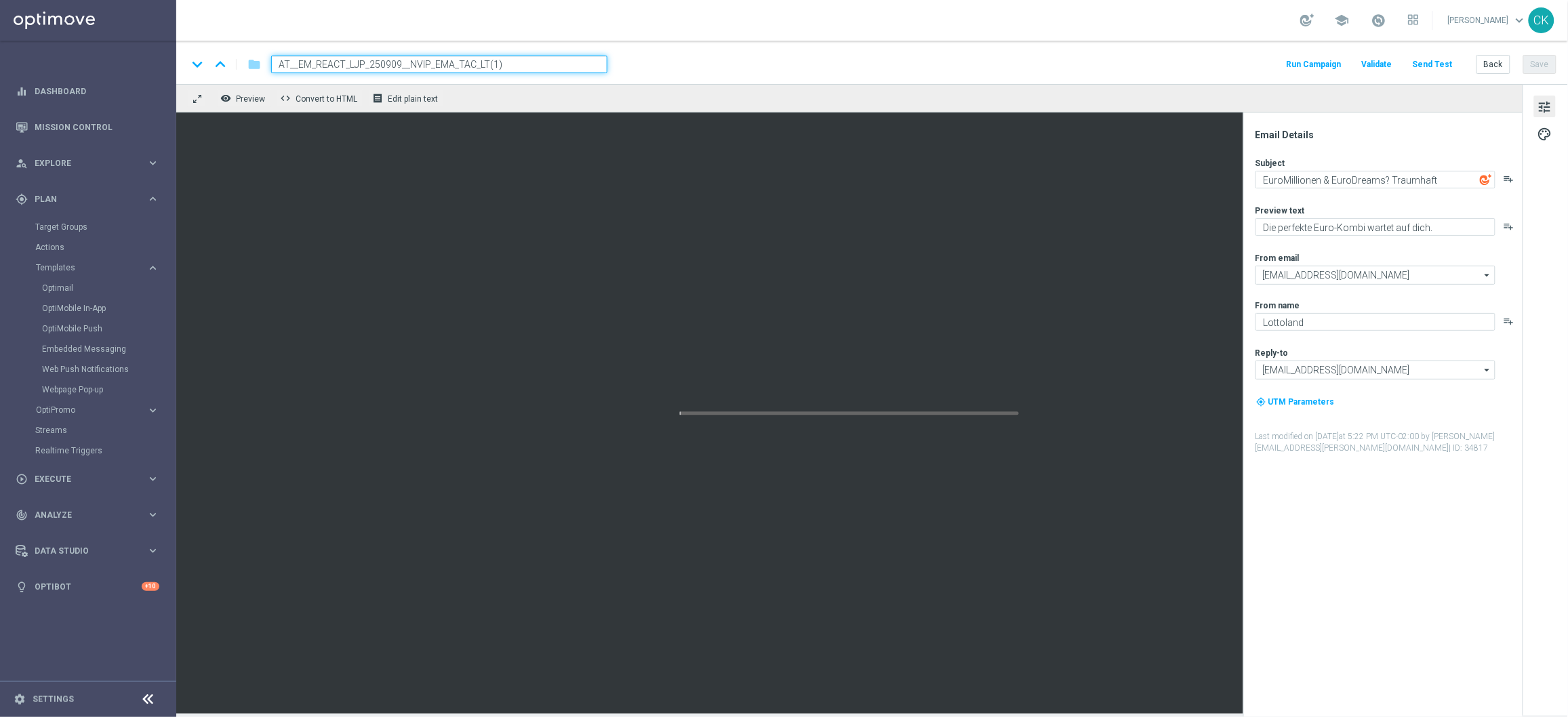
click at [483, 65] on input "AT__EM_REACT_LJP_250909__NVIP_EMA_TAC_LT(1)" at bounding box center [439, 64] width 336 height 17
paste input "AT__EM_CHURNED_LJP_250909__NVIP_EMA_TAC_LT"
type input "AT__EM_CHURNED_LJP_250909__NVIP_EMA_TAC_LT"
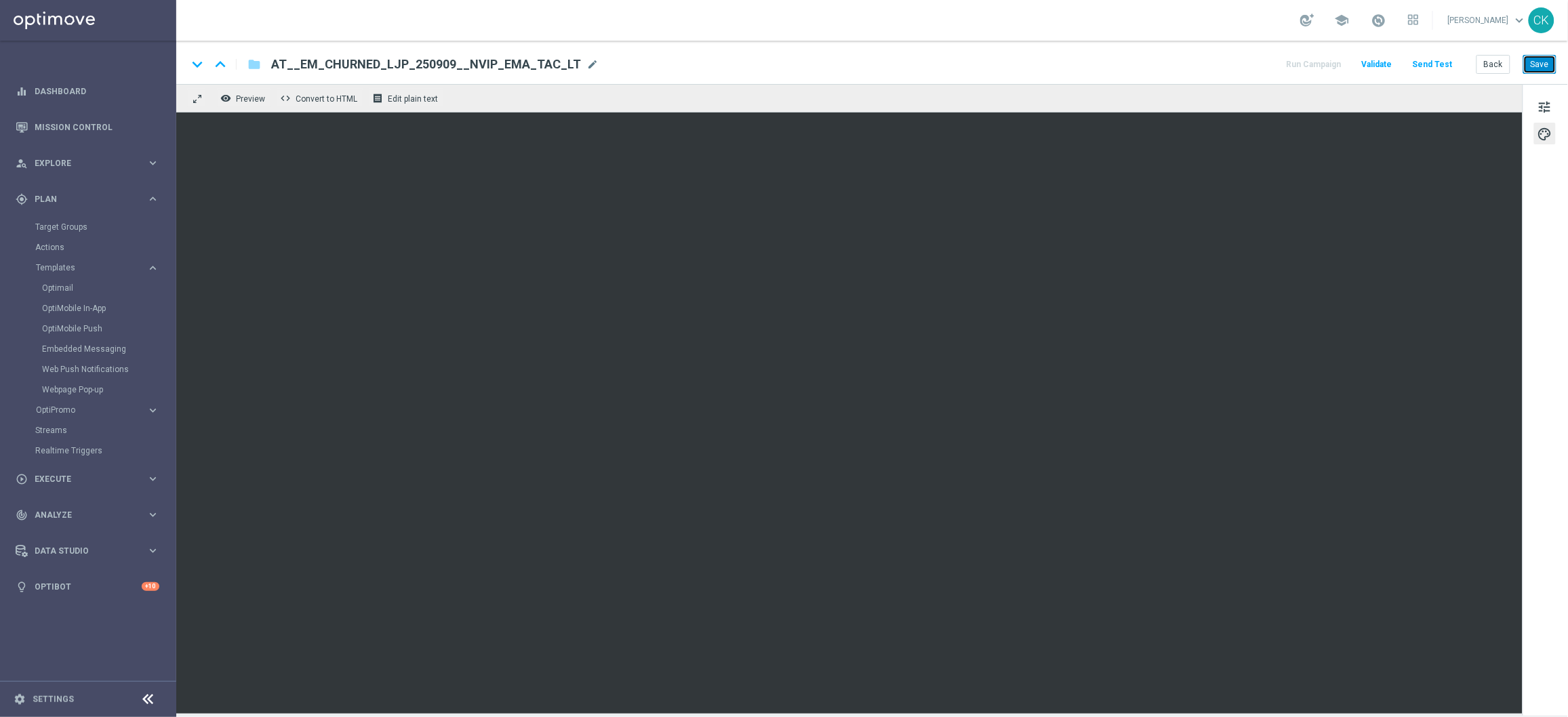
click at [1538, 69] on button "Save" at bounding box center [1540, 64] width 33 height 19
click at [1545, 76] on div "keyboard_arrow_down keyboard_arrow_up folder AT__EM_CHURNED_LJP_250909__NVIP_EM…" at bounding box center [872, 62] width 1392 height 44
click at [1537, 62] on button "Save" at bounding box center [1540, 64] width 33 height 19
click at [1537, 63] on button "Save" at bounding box center [1540, 64] width 33 height 19
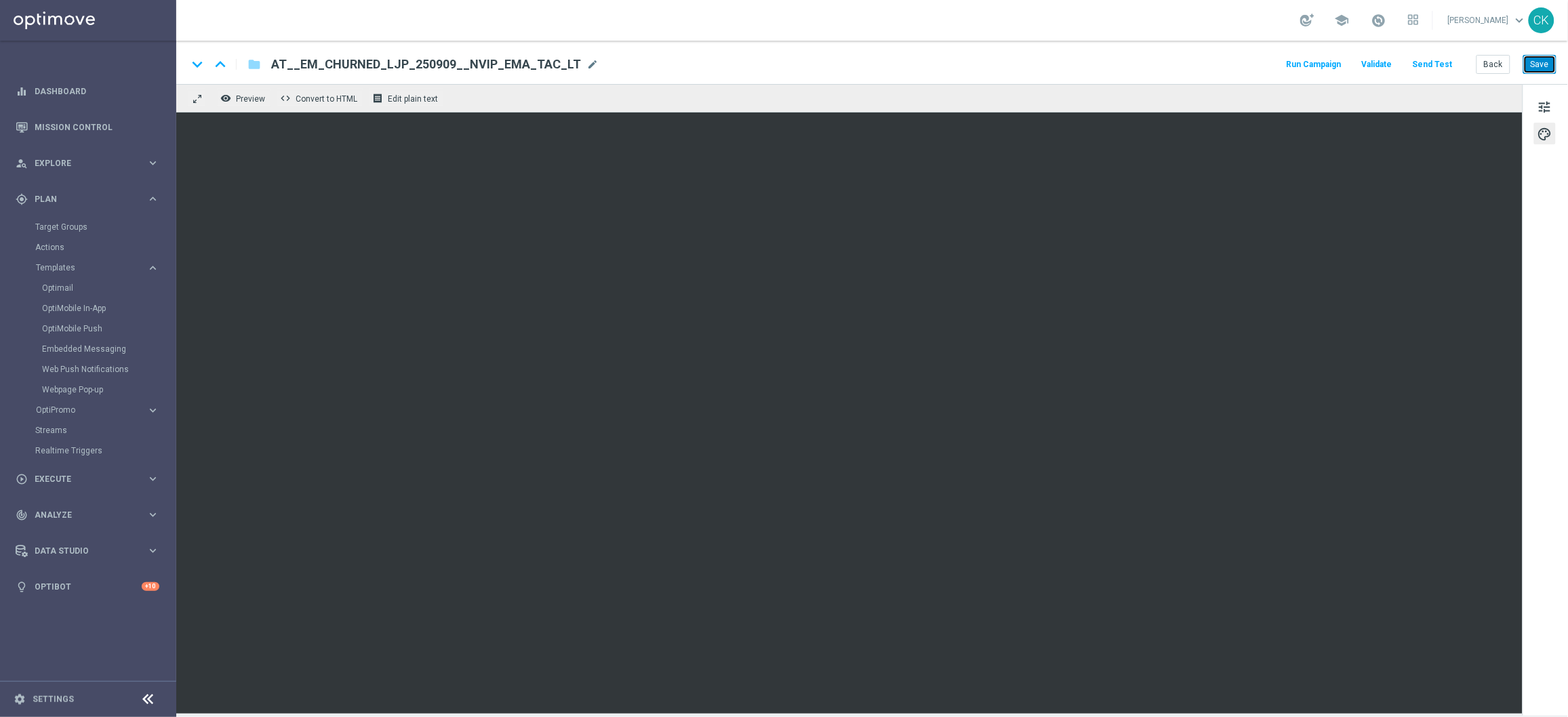
click at [1537, 68] on button "Save" at bounding box center [1540, 64] width 33 height 19
click at [1543, 66] on button "Save" at bounding box center [1540, 64] width 33 height 19
click at [1431, 63] on button "Send Test" at bounding box center [1433, 64] width 44 height 18
click at [1435, 60] on button "Send Test" at bounding box center [1433, 64] width 44 height 18
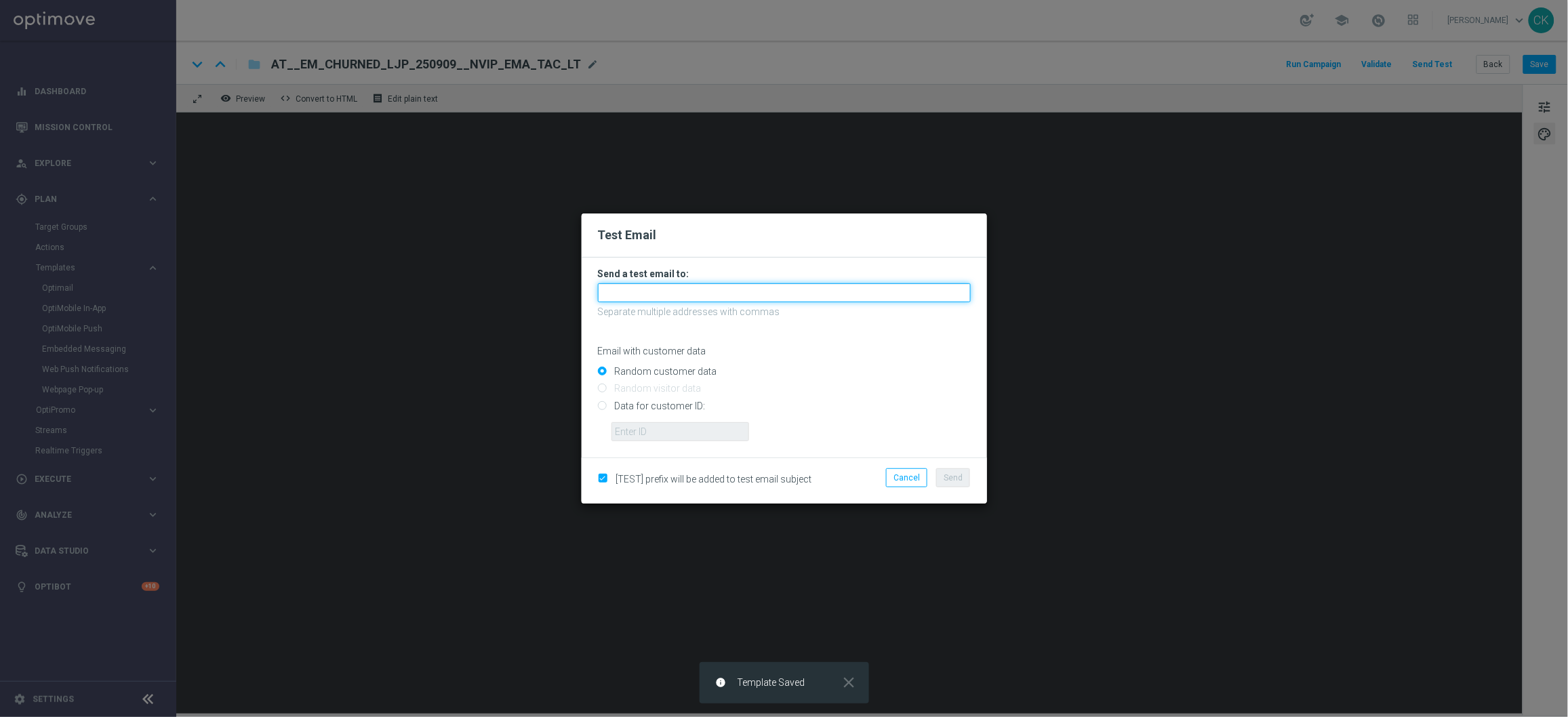
click at [809, 288] on input "text" at bounding box center [784, 292] width 373 height 19
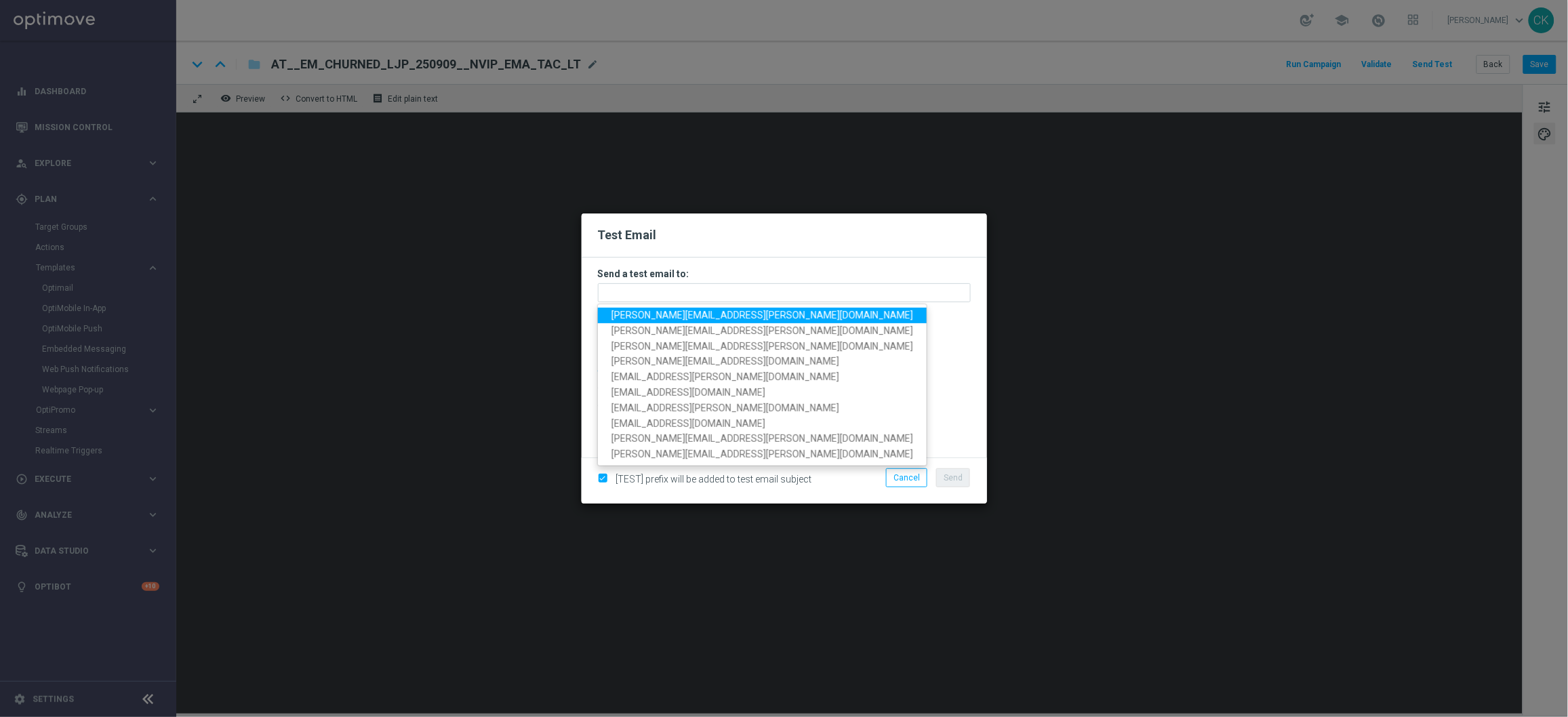
click at [725, 318] on span "[PERSON_NAME][EMAIL_ADDRESS][PERSON_NAME][DOMAIN_NAME]" at bounding box center [762, 315] width 302 height 11
type input "[PERSON_NAME][EMAIL_ADDRESS][PERSON_NAME][DOMAIN_NAME]"
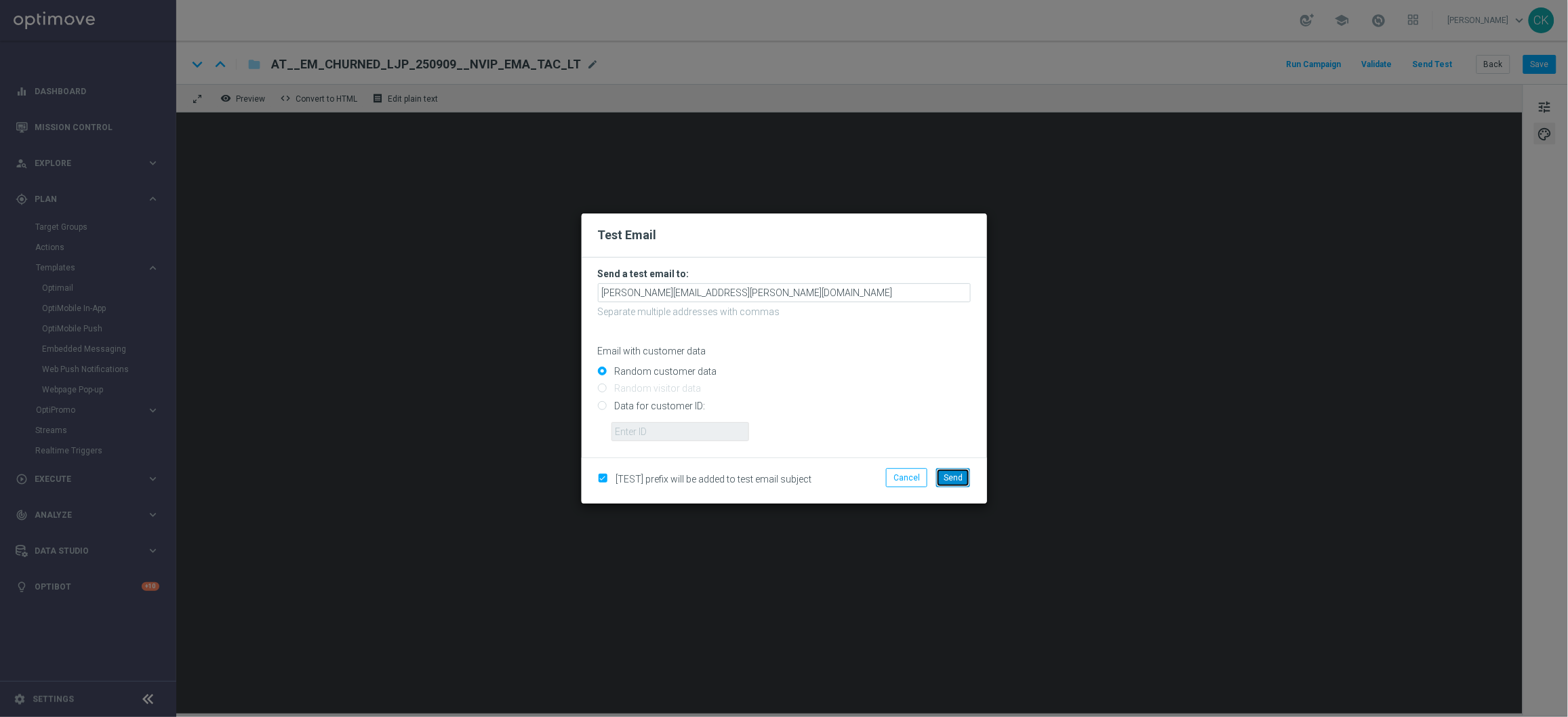
click at [957, 472] on button "Send" at bounding box center [953, 477] width 34 height 19
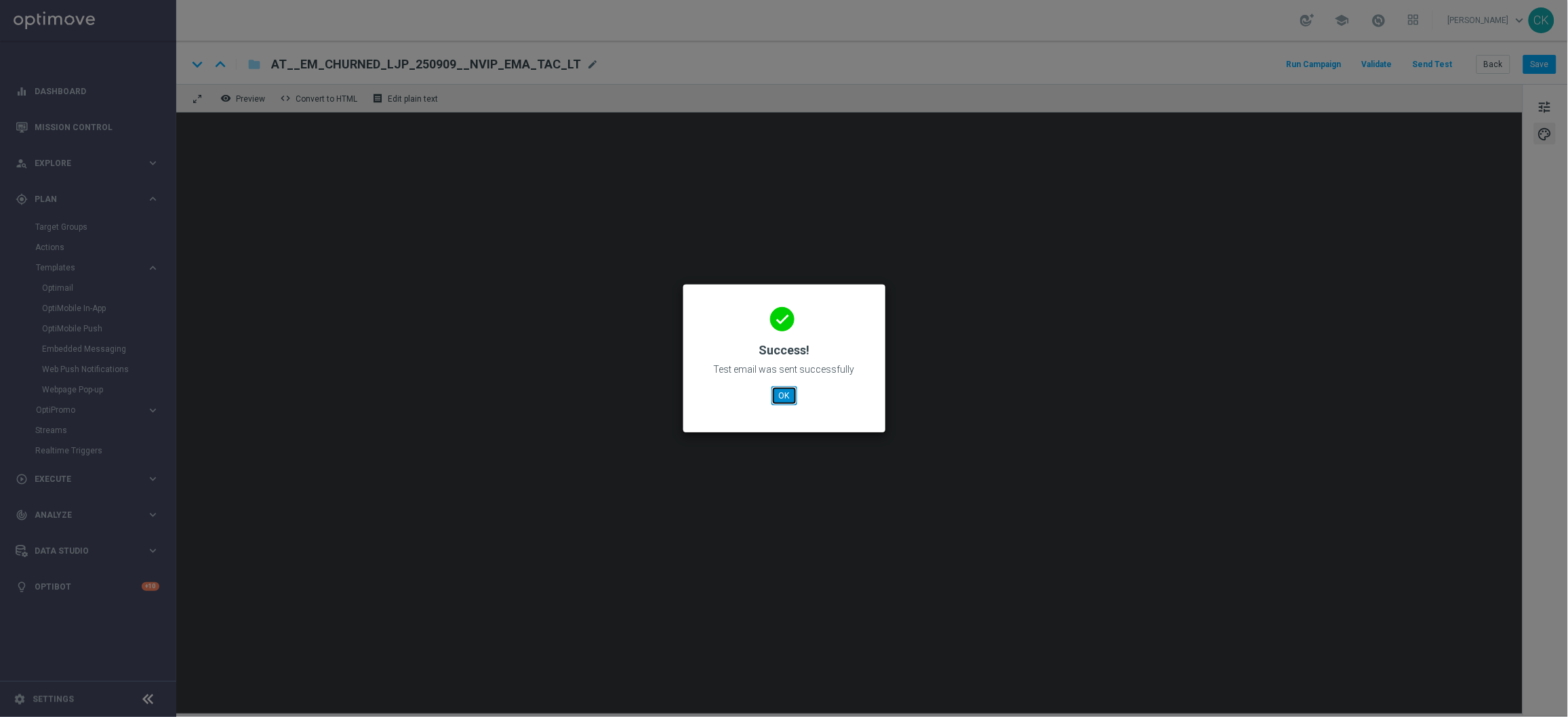
click at [783, 390] on button "OK" at bounding box center [784, 395] width 26 height 19
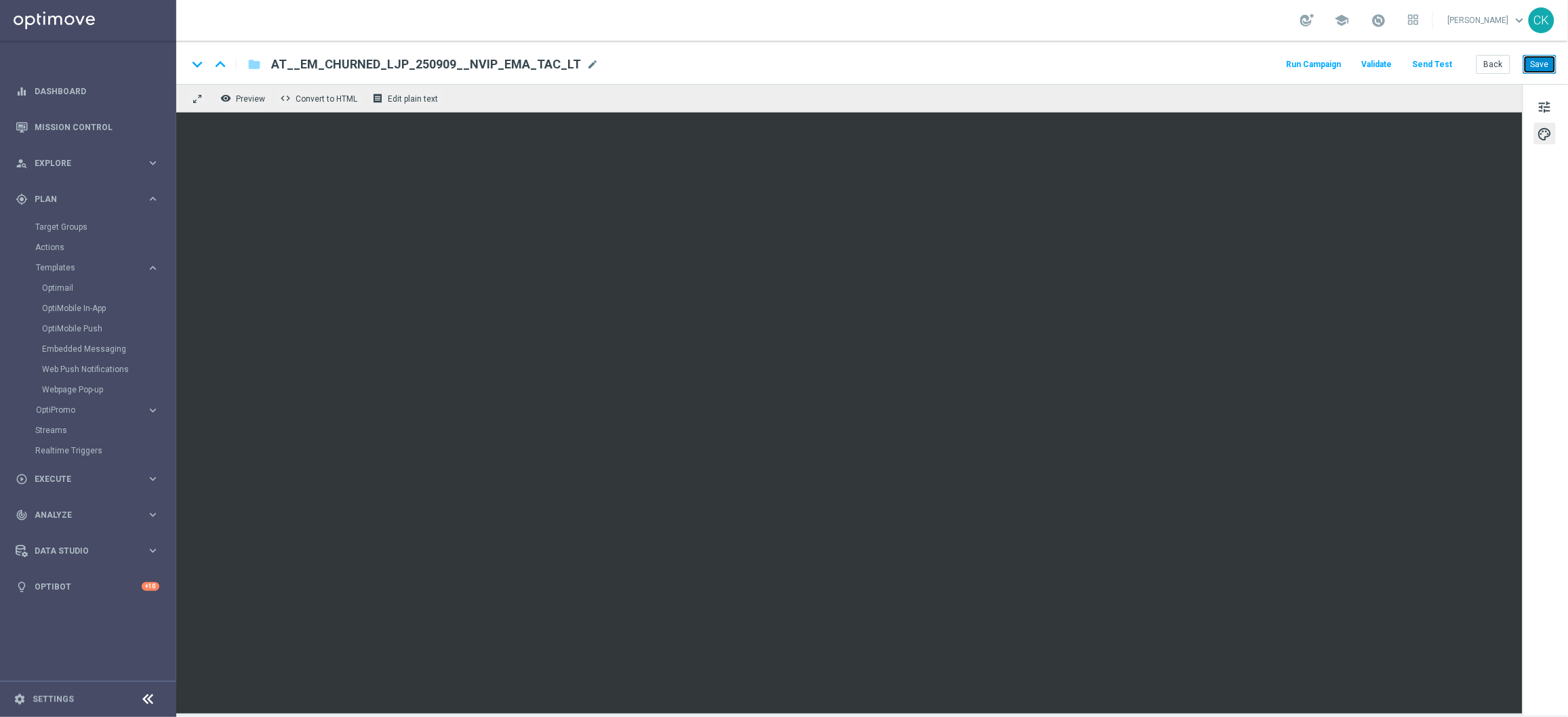
click at [1533, 64] on button "Save" at bounding box center [1540, 64] width 33 height 19
click at [1489, 66] on button "Back" at bounding box center [1493, 64] width 34 height 19
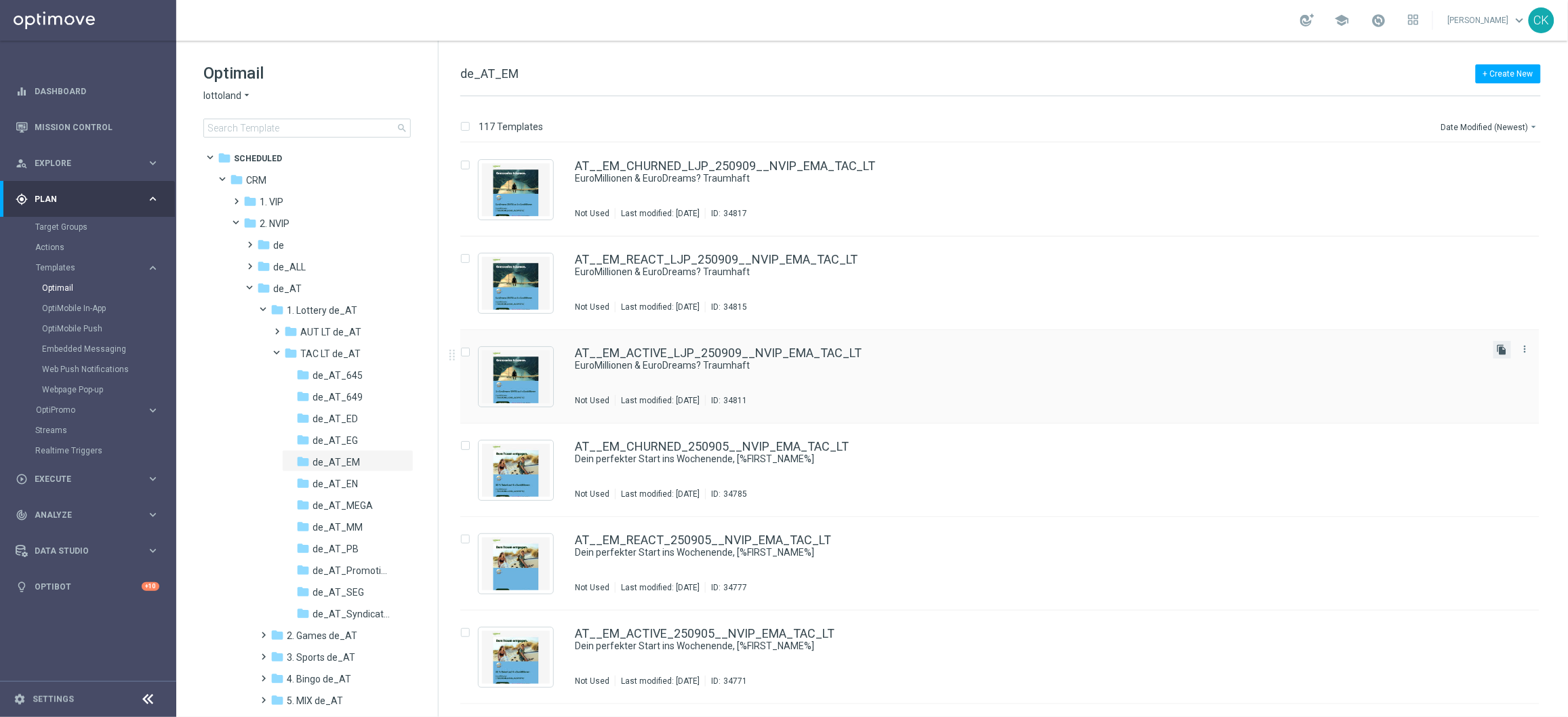
click at [1503, 346] on icon "file_copy" at bounding box center [1502, 350] width 11 height 11
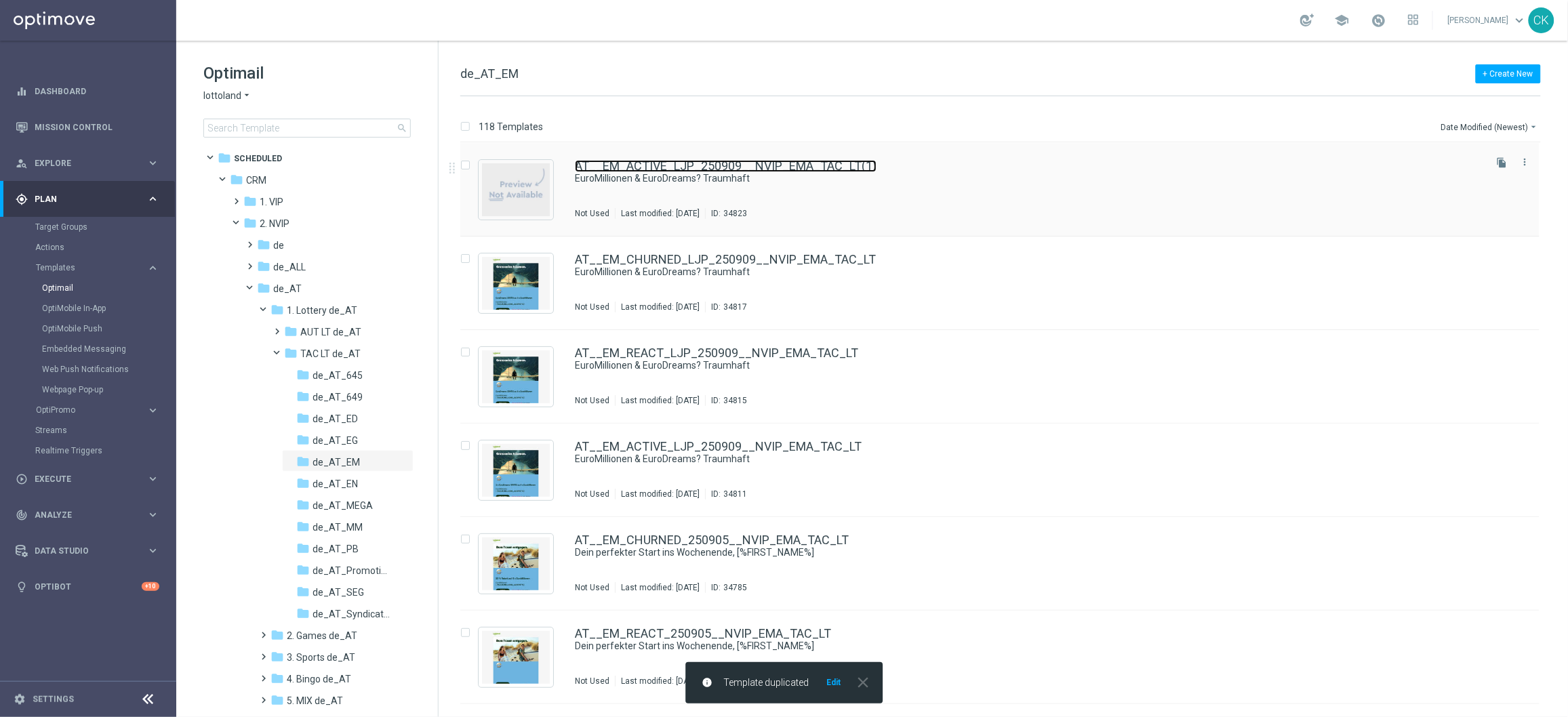
click at [665, 167] on link "AT__EM_ACTIVE_LJP_250909__NVIP_EMA_TAC_LT(1)" at bounding box center [726, 166] width 302 height 12
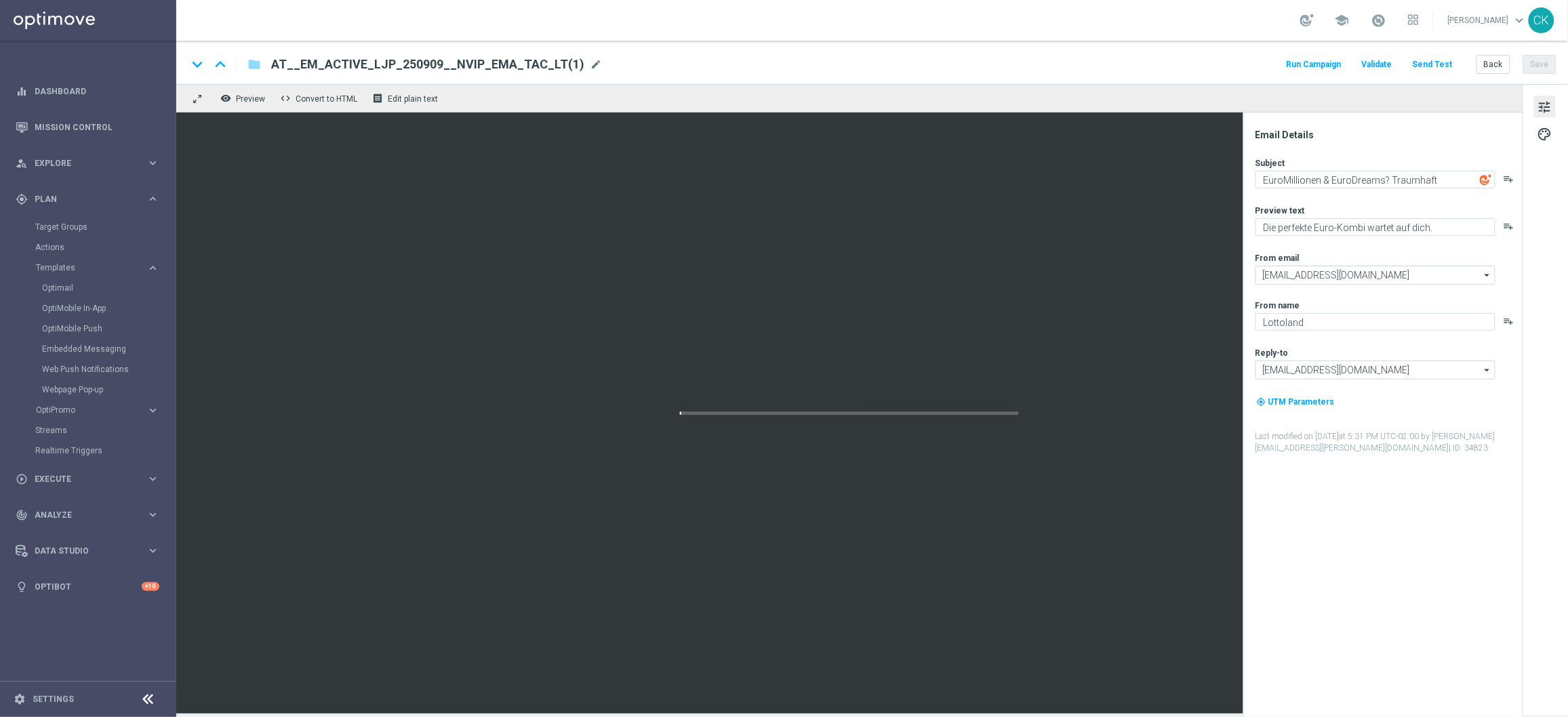
click at [519, 65] on span "AT__EM_ACTIVE_LJP_250909__NVIP_EMA_TAC_LT(1)" at bounding box center [427, 64] width 313 height 17
click at [0, 0] on input "AT__EM_ACTIVE_LJP_250909__NVIP_EMA_TAC_LT(1)" at bounding box center [0, 0] width 0 height 0
click at [519, 65] on input "AT__EM_ACTIVE_LJP_250909__NVIP_EMA_TAC_LT(1)" at bounding box center [439, 64] width 336 height 17
paste input "HJP_250909__NVIP_EMA_TAC_LT"
type input "AT__EM_ACTIVE_HJP_250909__NVIP_EMA_TAC_LT"
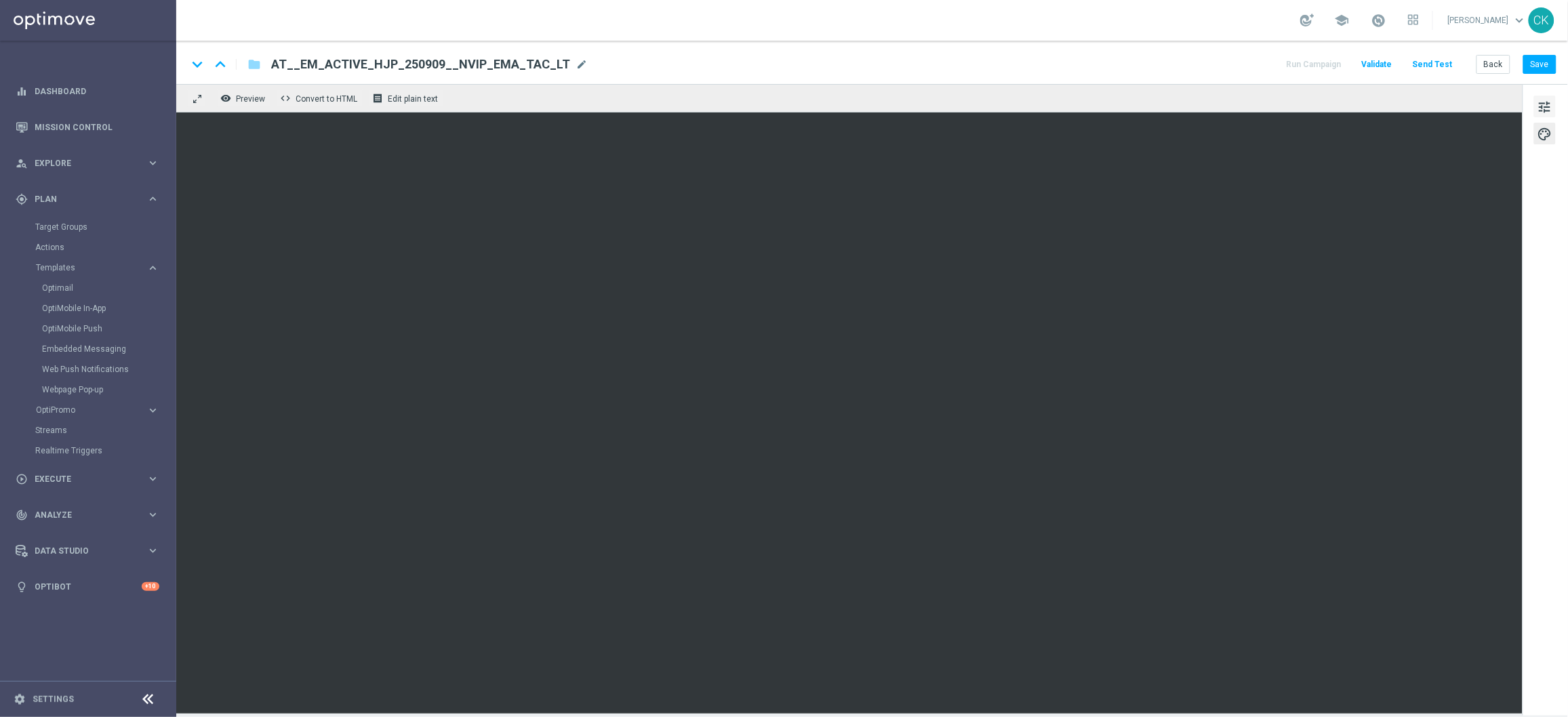
click at [1546, 98] on span "tune" at bounding box center [1545, 106] width 15 height 17
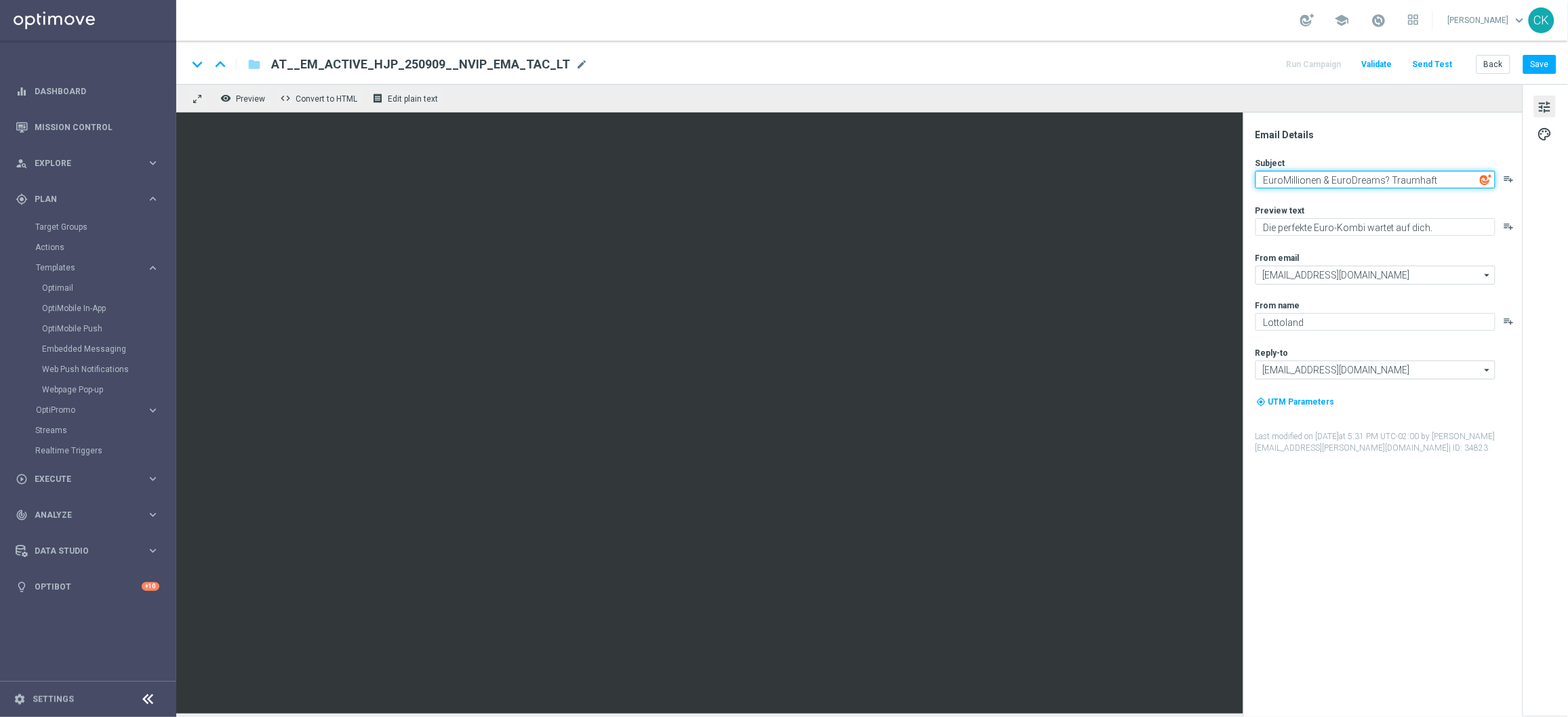
click at [1262, 178] on textarea "EuroMillionen & EuroDreams? Traumhaft" at bounding box center [1375, 179] width 240 height 17
click at [1473, 181] on textarea "Deine EuroMillionen & EuroDreams? Traumhaft" at bounding box center [1375, 179] width 240 height 17
paste textarea "[%FIRST_NAME%]"
type textarea "Deine EuroMillionen am Dienstag, [%FIRST_NAME%]"
click at [1446, 227] on textarea "Die perfekte Euro-Kombi wartet auf dich." at bounding box center [1375, 227] width 240 height 17
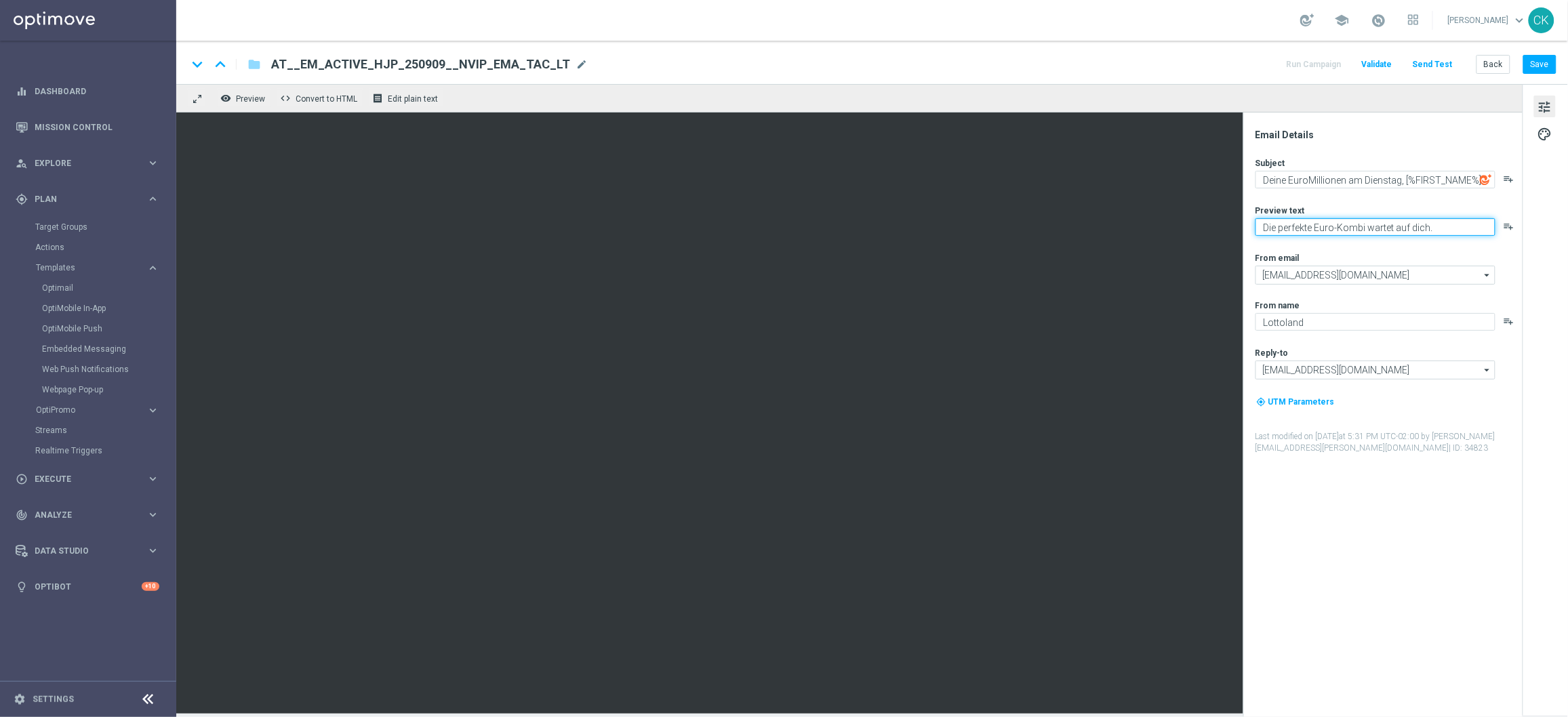
click at [1446, 227] on textarea "Die perfekte Euro-Kombi wartet auf dich." at bounding box center [1375, 227] width 240 height 17
click at [1372, 223] on textarea "Hol dir Rubbellose GRATIS." at bounding box center [1375, 227] width 240 height 17
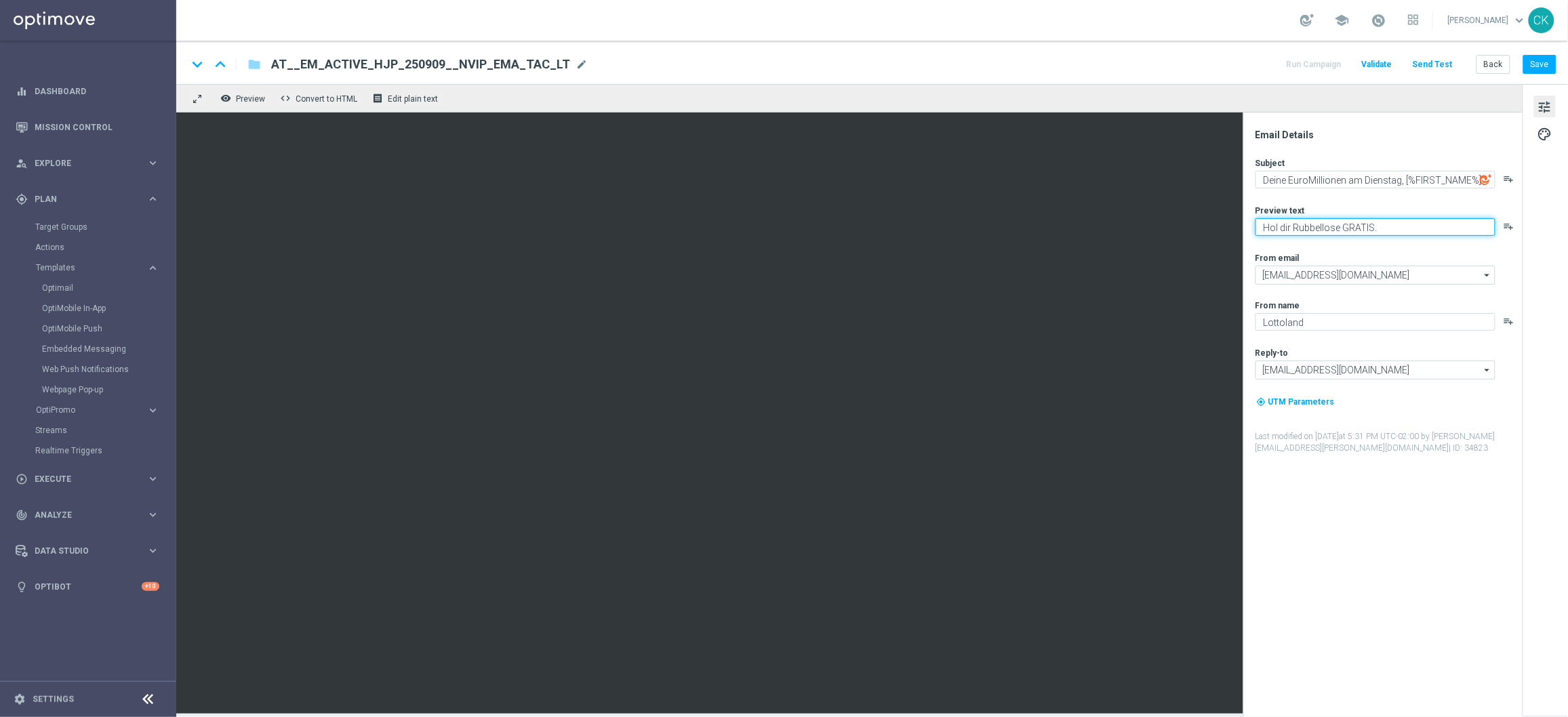
type textarea "Hol dir Rubbellose GRATIS."
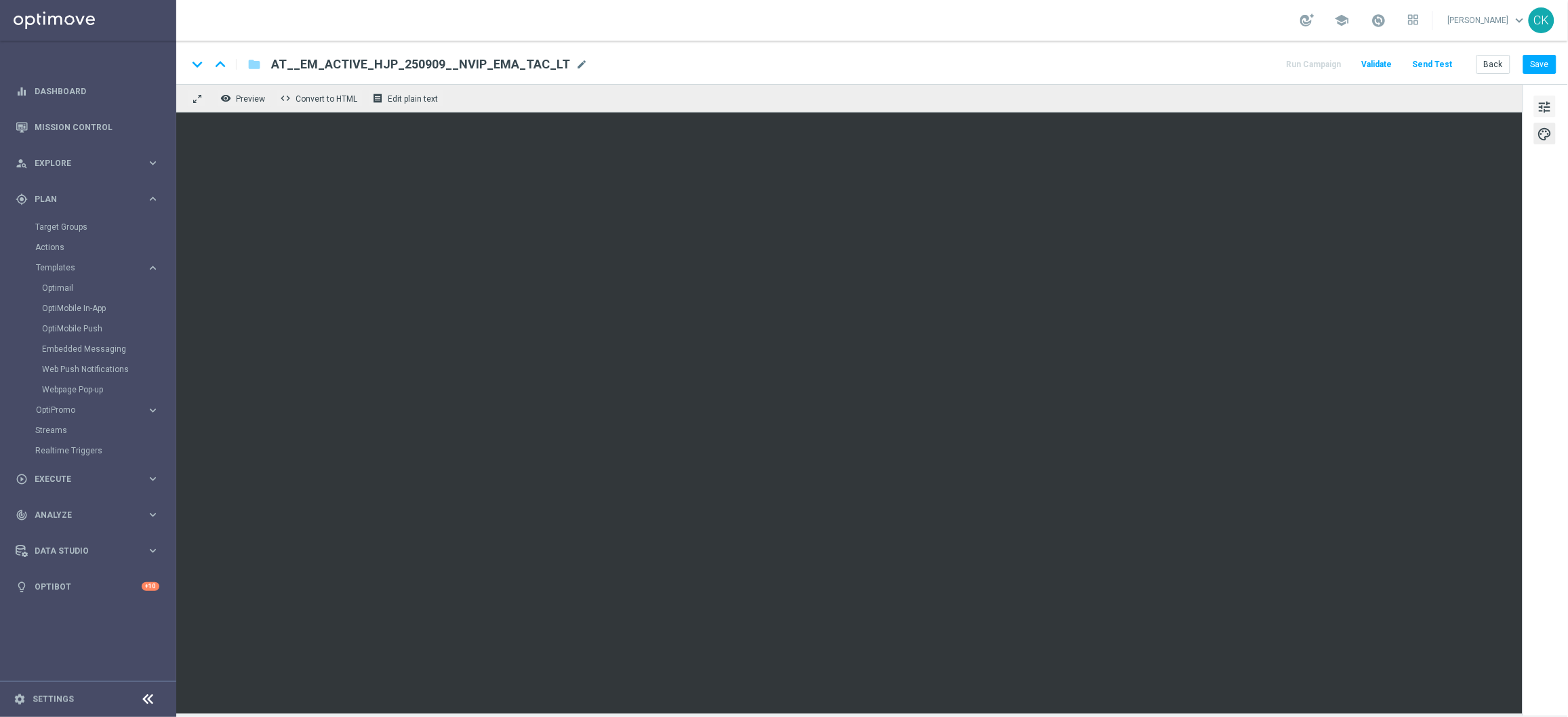
click at [1542, 106] on span "tune" at bounding box center [1545, 106] width 15 height 17
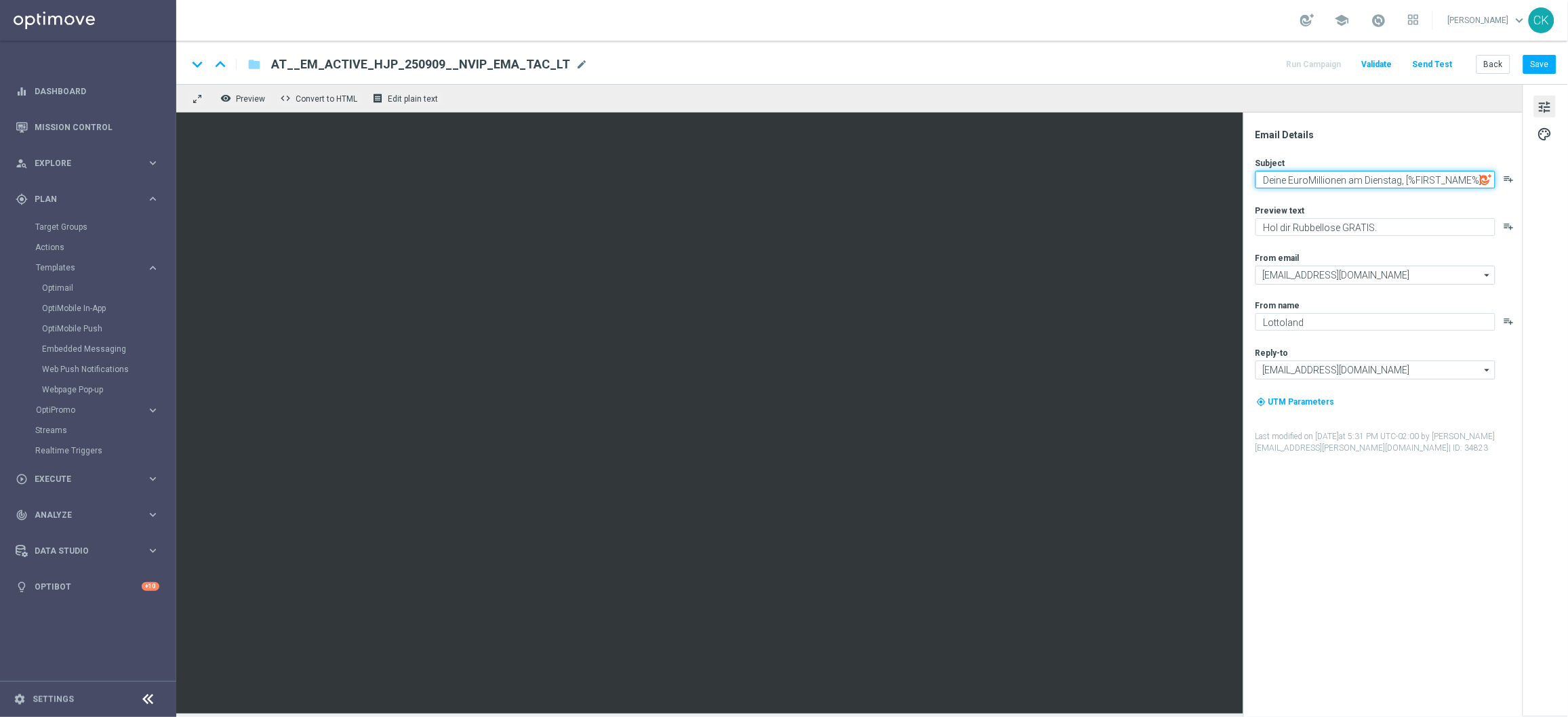
click at [1408, 176] on textarea "Deine EuroMillionen am Dienstag, [%FIRST_NAME%]" at bounding box center [1375, 179] width 240 height 17
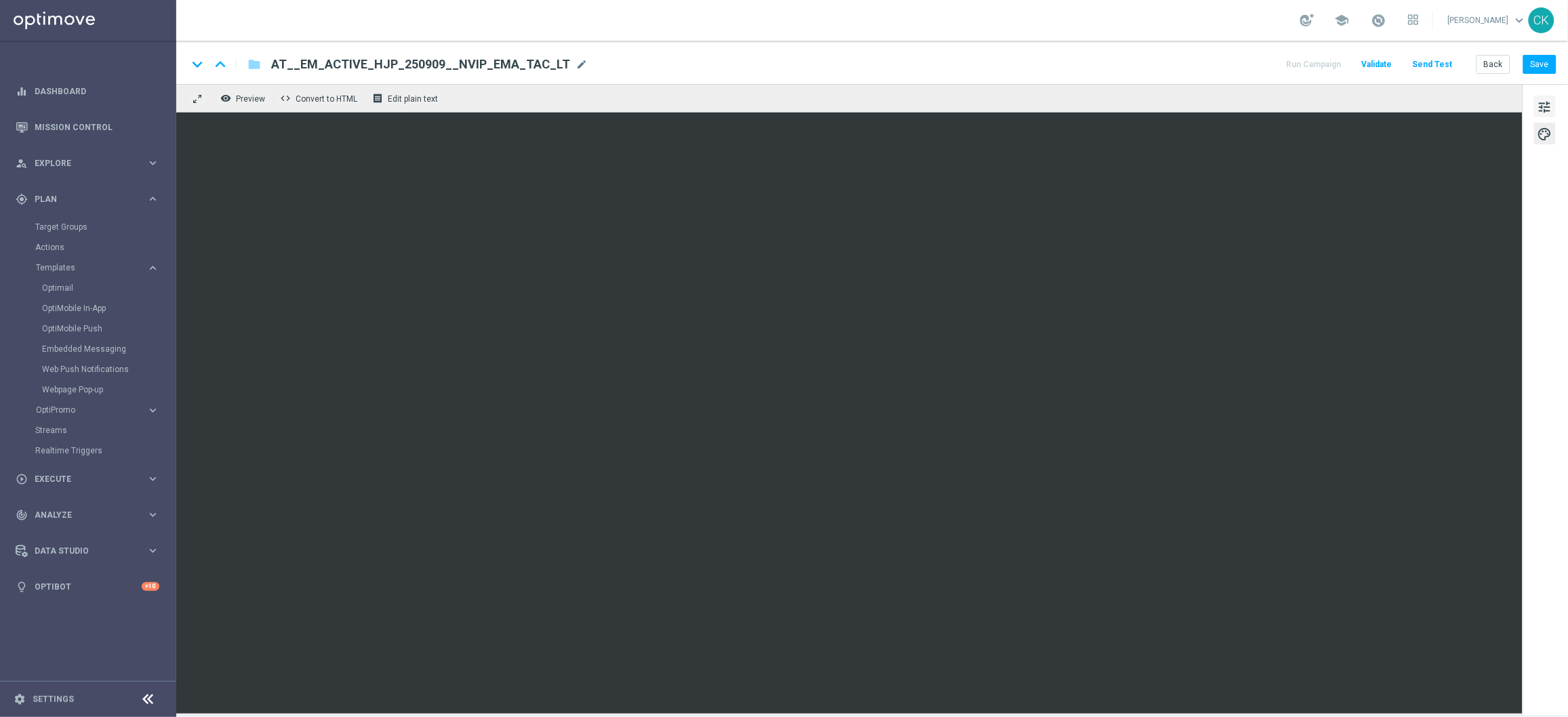
click at [1544, 108] on span "tune" at bounding box center [1545, 106] width 15 height 17
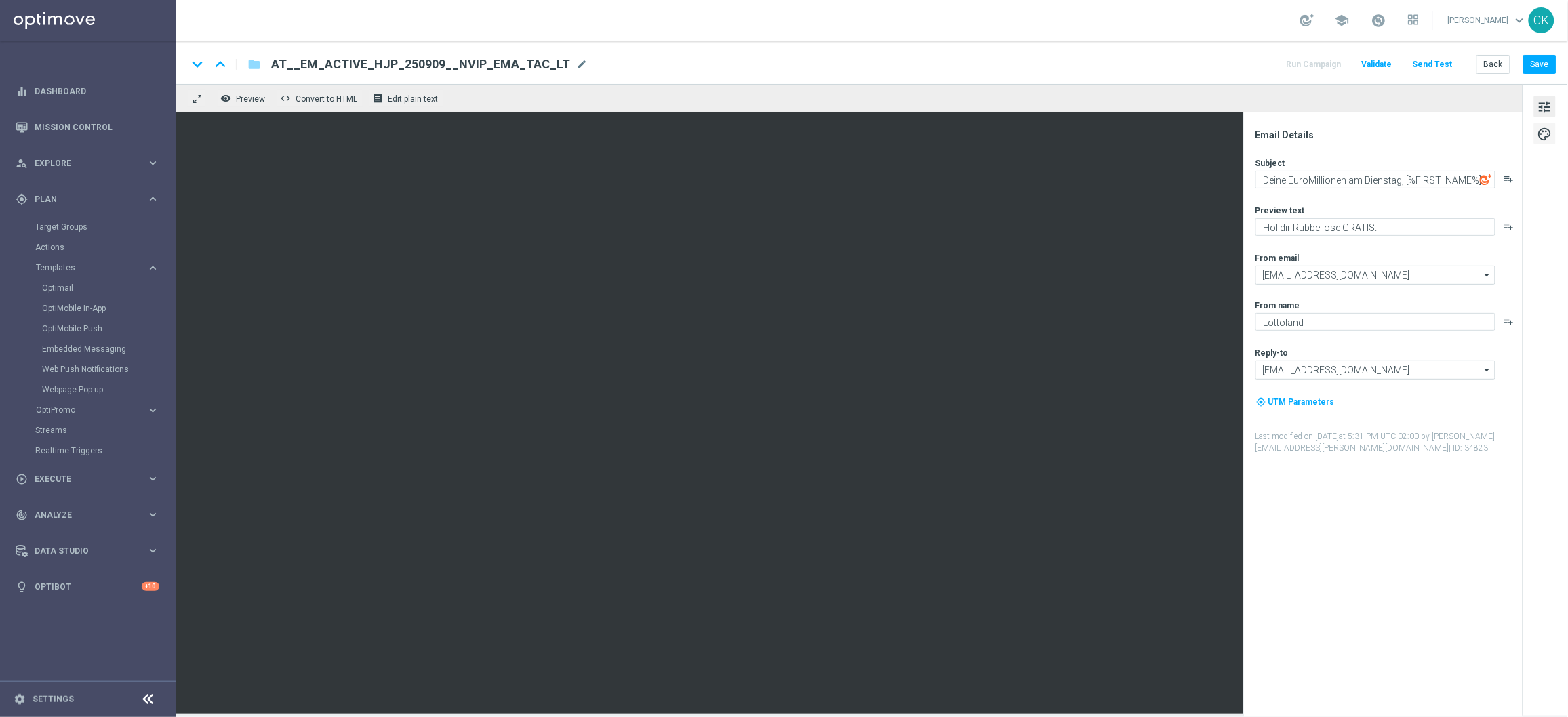
click at [1548, 133] on span "palette" at bounding box center [1545, 133] width 15 height 17
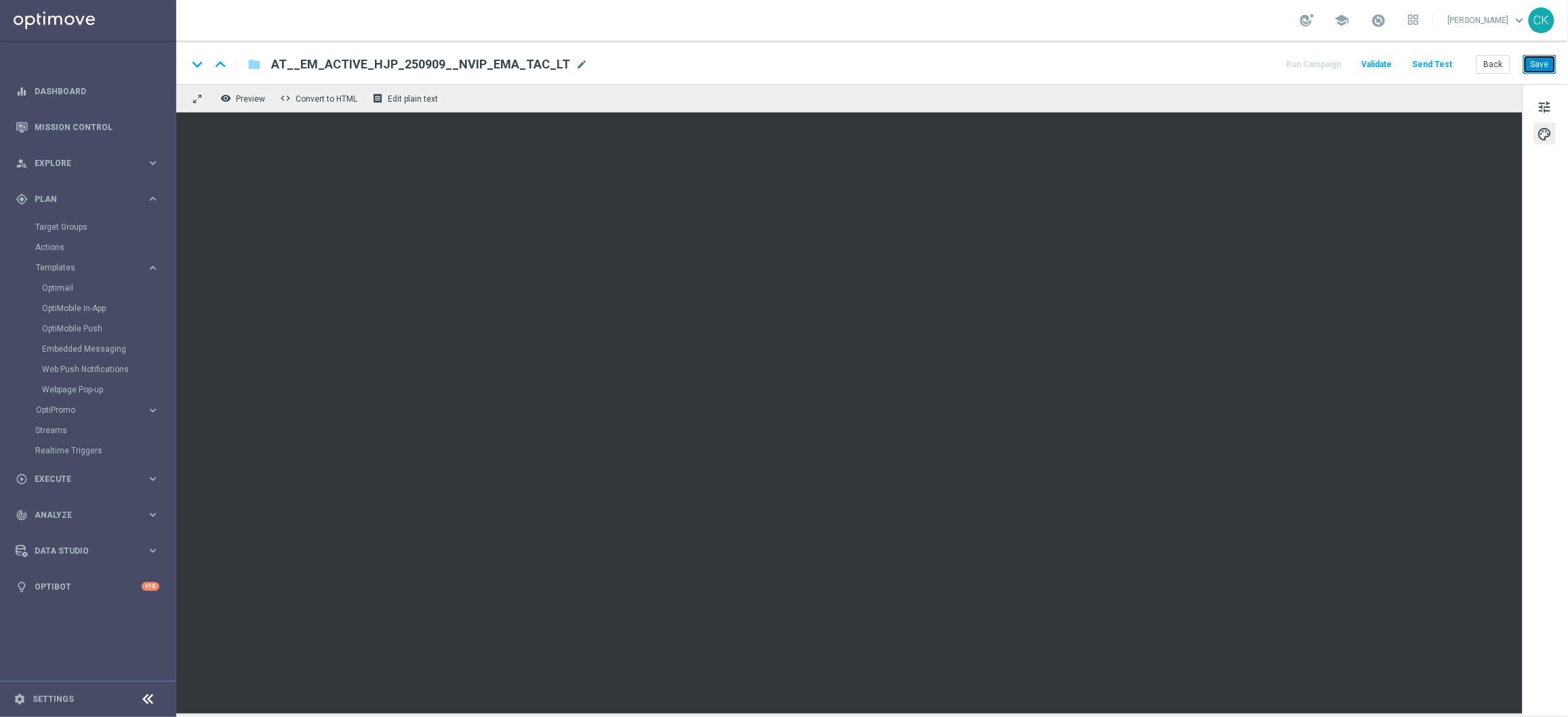
click at [1547, 65] on button "Save" at bounding box center [1540, 64] width 33 height 19
click at [1439, 59] on button "Send Test" at bounding box center [1433, 64] width 44 height 18
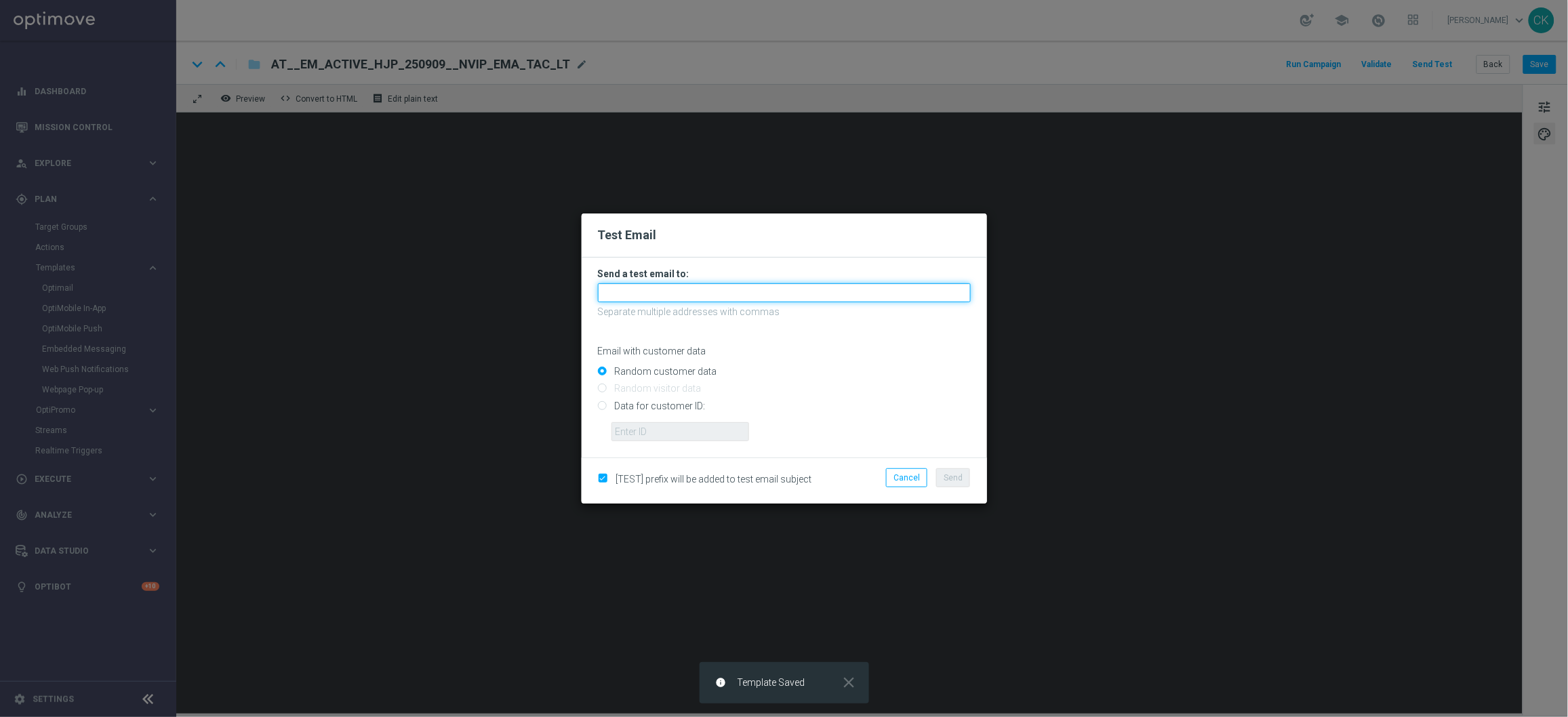
click at [701, 295] on input "text" at bounding box center [784, 292] width 373 height 19
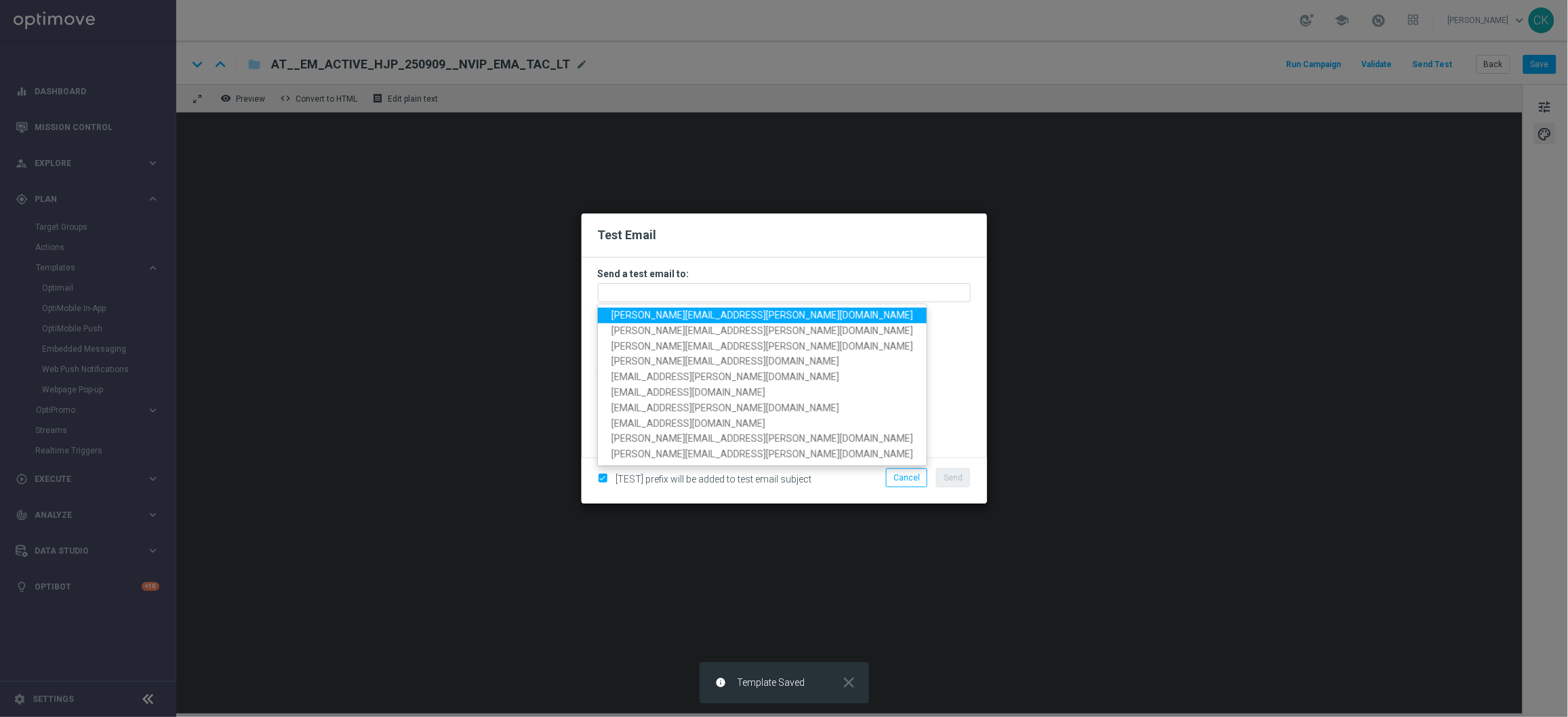
click at [701, 314] on span "[PERSON_NAME][EMAIL_ADDRESS][PERSON_NAME][DOMAIN_NAME]" at bounding box center [762, 315] width 302 height 11
type input "[PERSON_NAME][EMAIL_ADDRESS][PERSON_NAME][DOMAIN_NAME]"
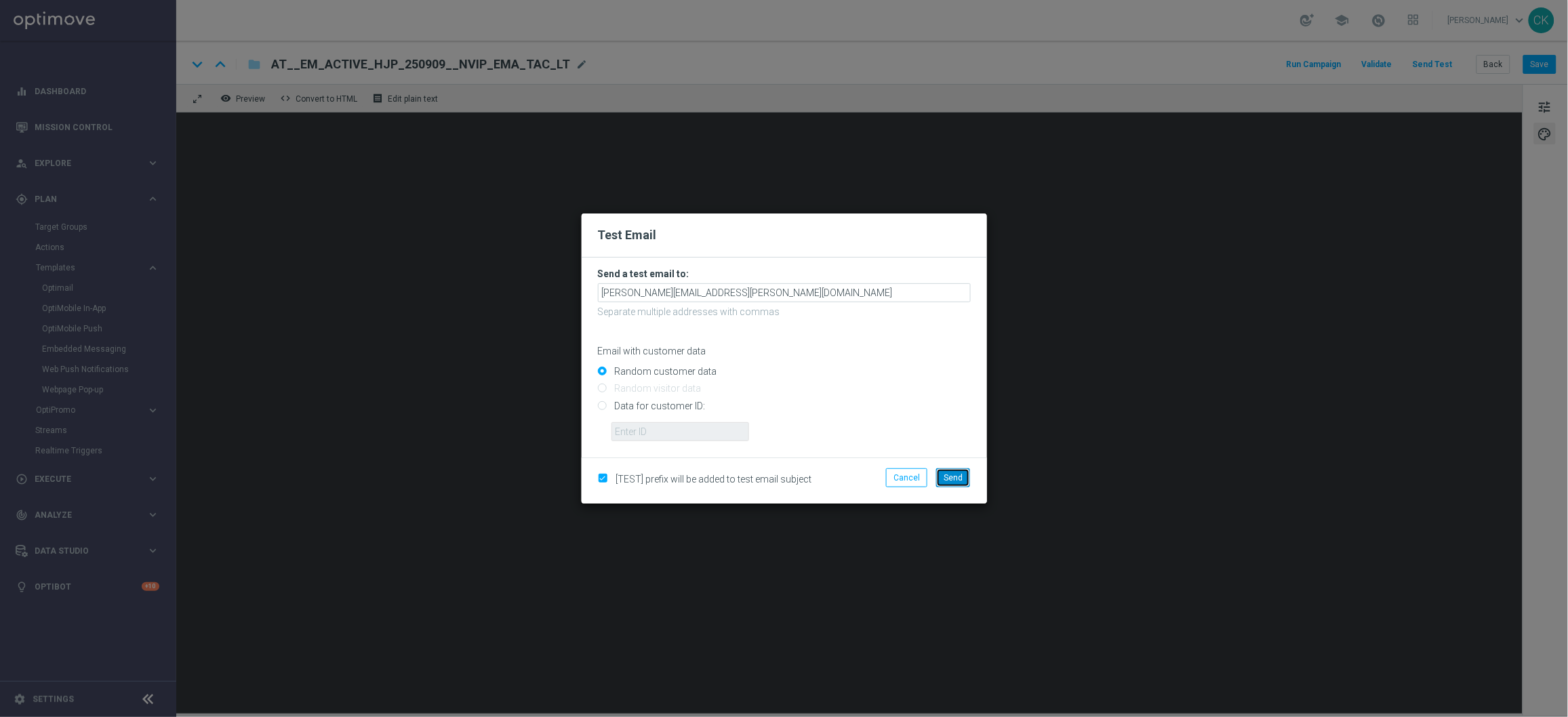
click at [950, 474] on span "Send" at bounding box center [953, 478] width 19 height 10
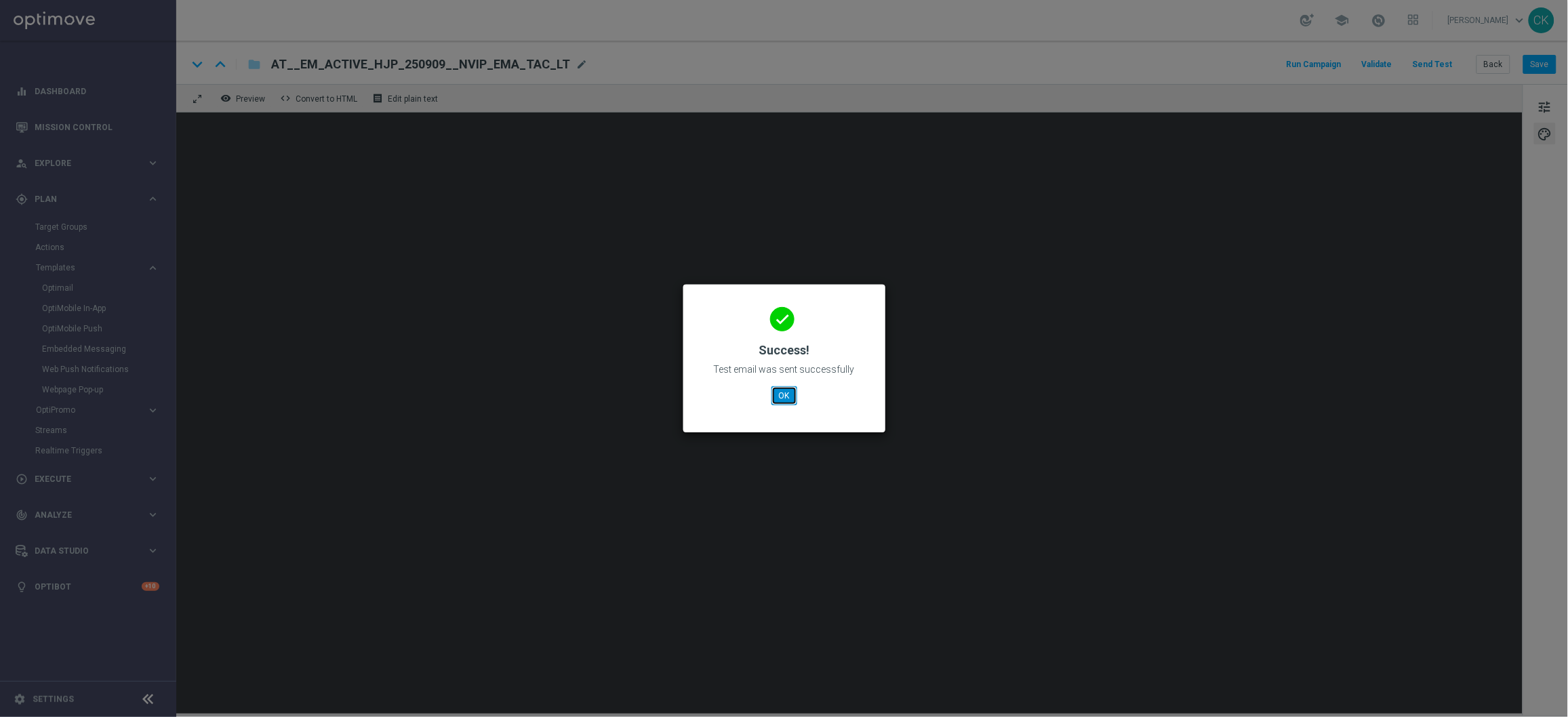
click at [777, 401] on button "OK" at bounding box center [784, 395] width 26 height 19
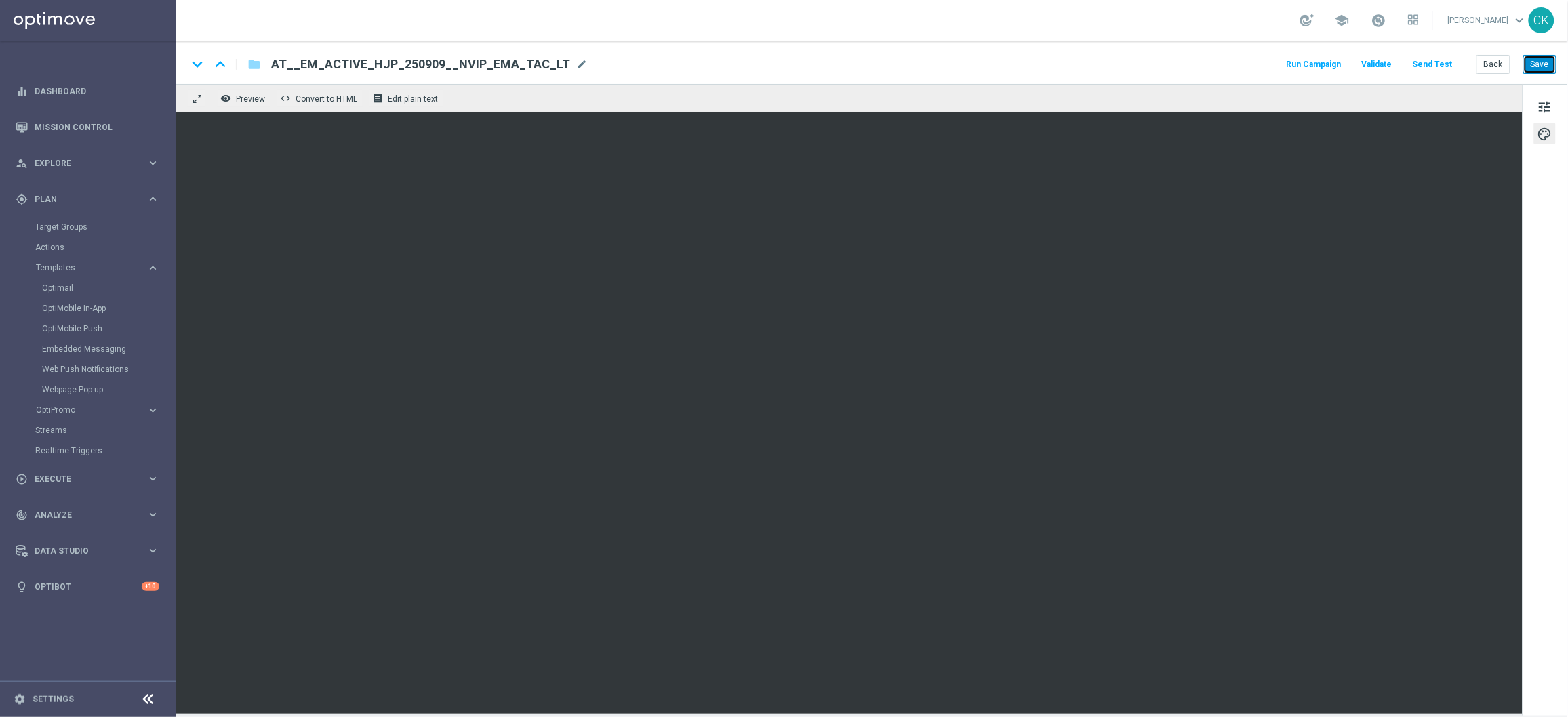
click at [1553, 66] on button "Save" at bounding box center [1540, 64] width 33 height 19
click at [1545, 61] on button "Save" at bounding box center [1540, 64] width 33 height 19
click at [1495, 64] on button "Back" at bounding box center [1493, 64] width 34 height 19
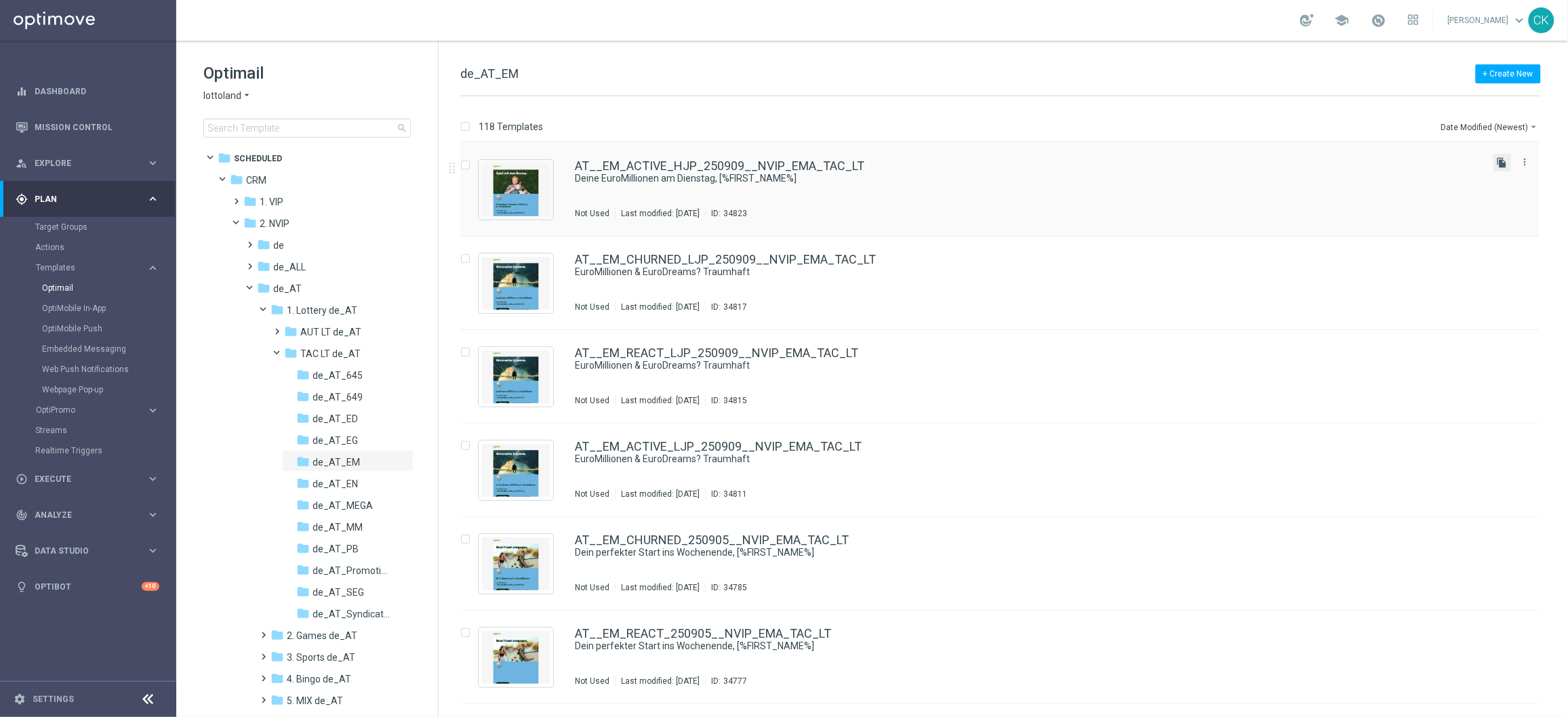
click at [1501, 162] on icon "file_copy" at bounding box center [1502, 162] width 11 height 11
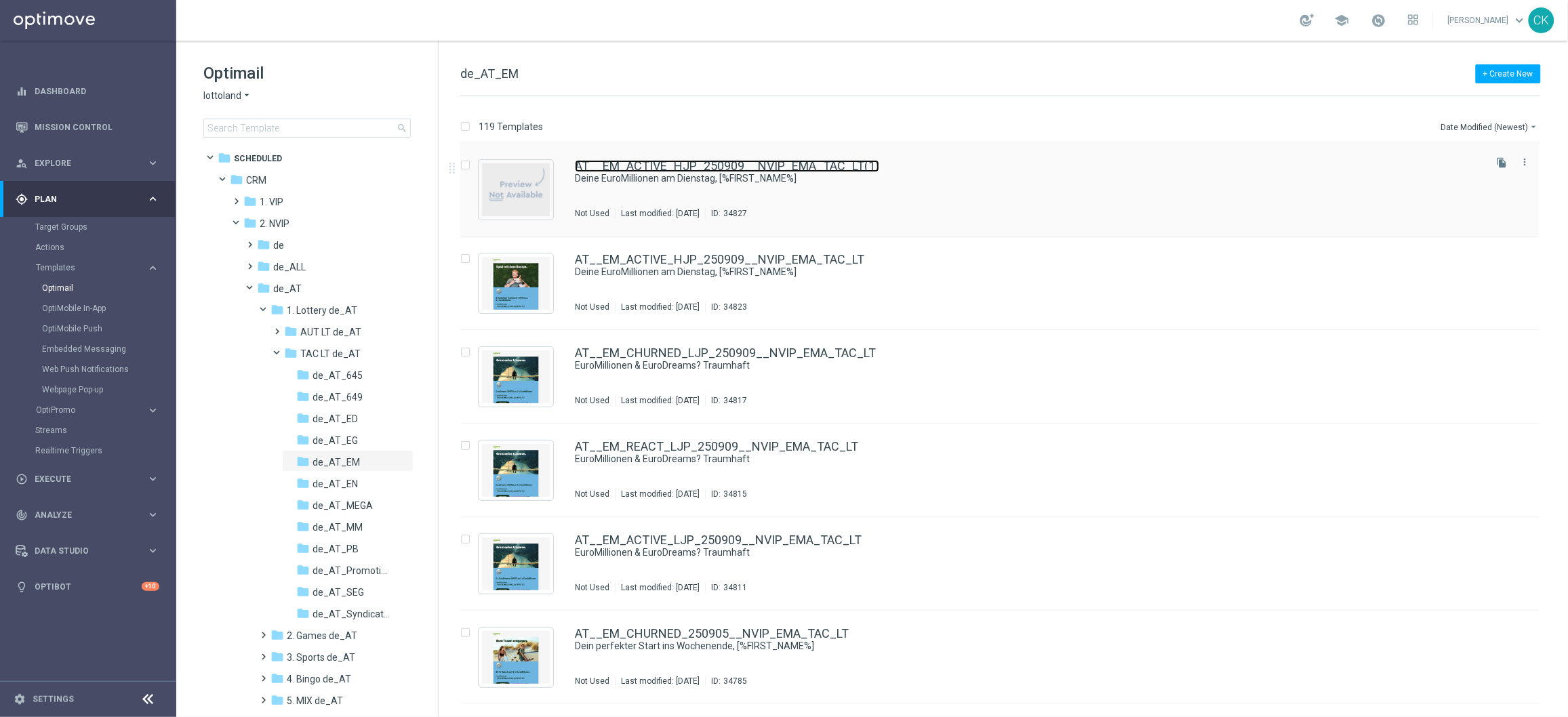
click at [682, 166] on link "AT__EM_ACTIVE_HJP_250909__NVIP_EMA_TAC_LT(1)" at bounding box center [727, 166] width 304 height 12
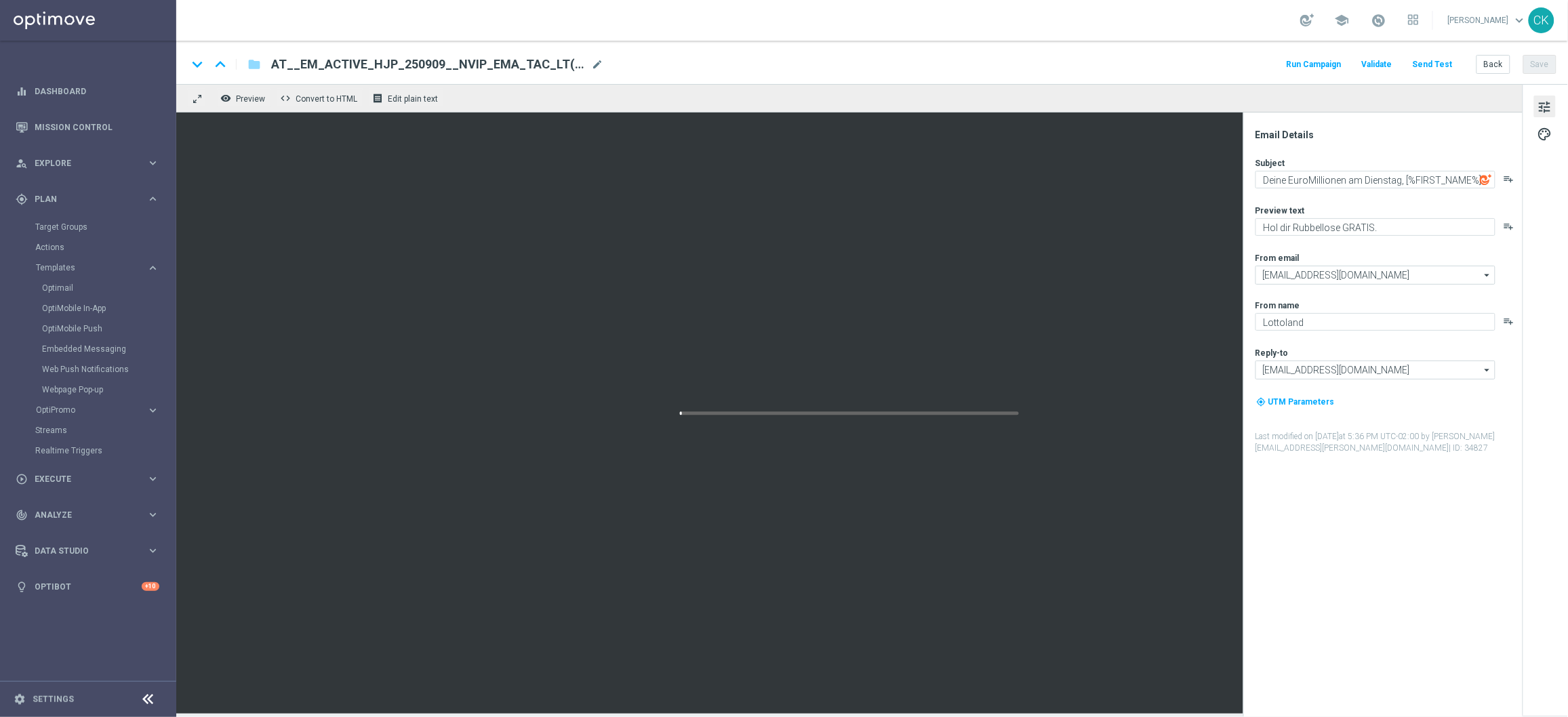
click at [511, 57] on span "AT__EM_ACTIVE_HJP_250909__NVIP_EMA_TAC_LT(1)" at bounding box center [428, 64] width 315 height 17
click at [511, 57] on input "AT__EM_ACTIVE_HJP_250909__NVIP_EMA_TAC_LT(1)" at bounding box center [439, 64] width 336 height 17
paste input "REACT_HJP_250909__NVIP_EMA_TAC_LT"
type input "AT__EM_REACT_HJP_250909__NVIP_EMA_TAC_LT"
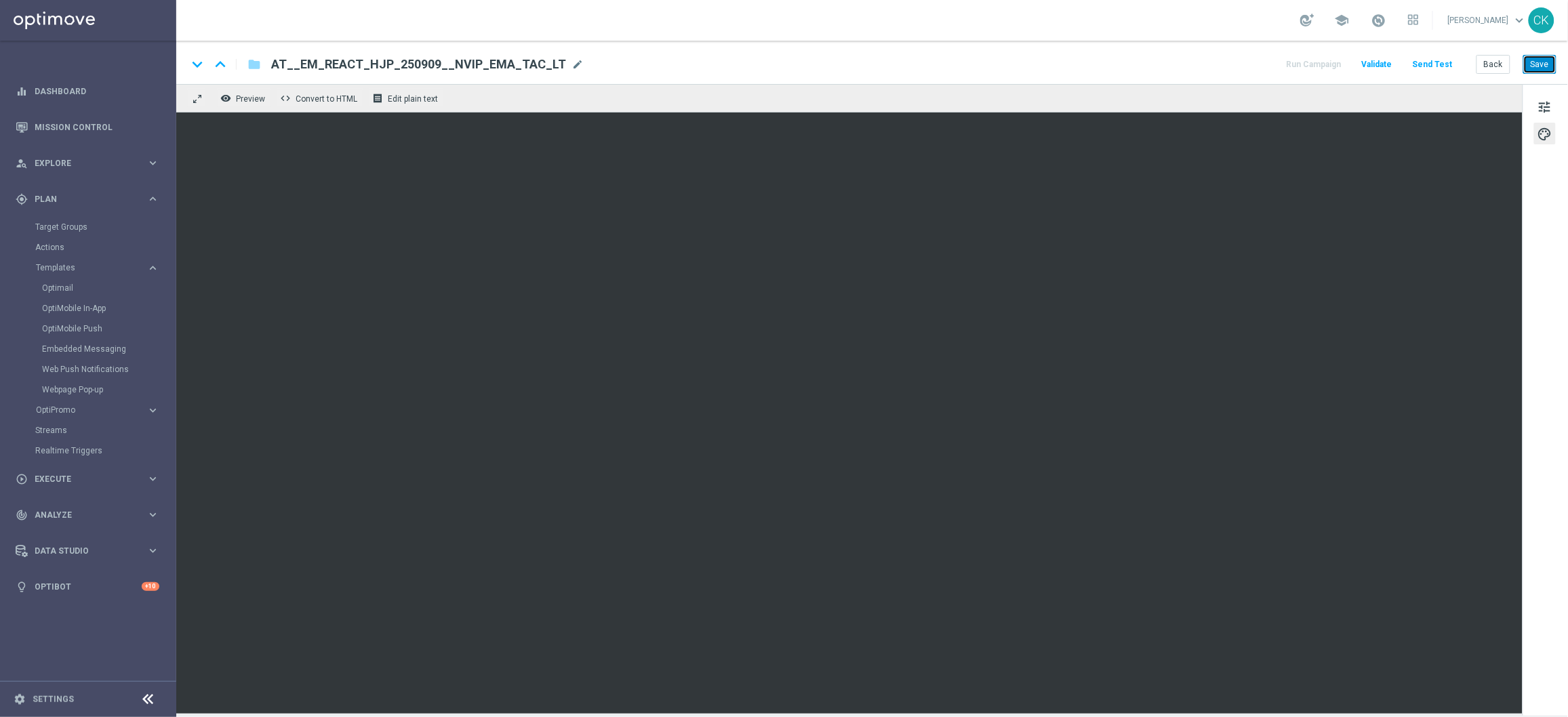
click at [1536, 63] on button "Save" at bounding box center [1540, 64] width 33 height 19
click at [1544, 64] on button "Save" at bounding box center [1540, 64] width 33 height 19
click at [1489, 63] on button "Back" at bounding box center [1493, 64] width 34 height 19
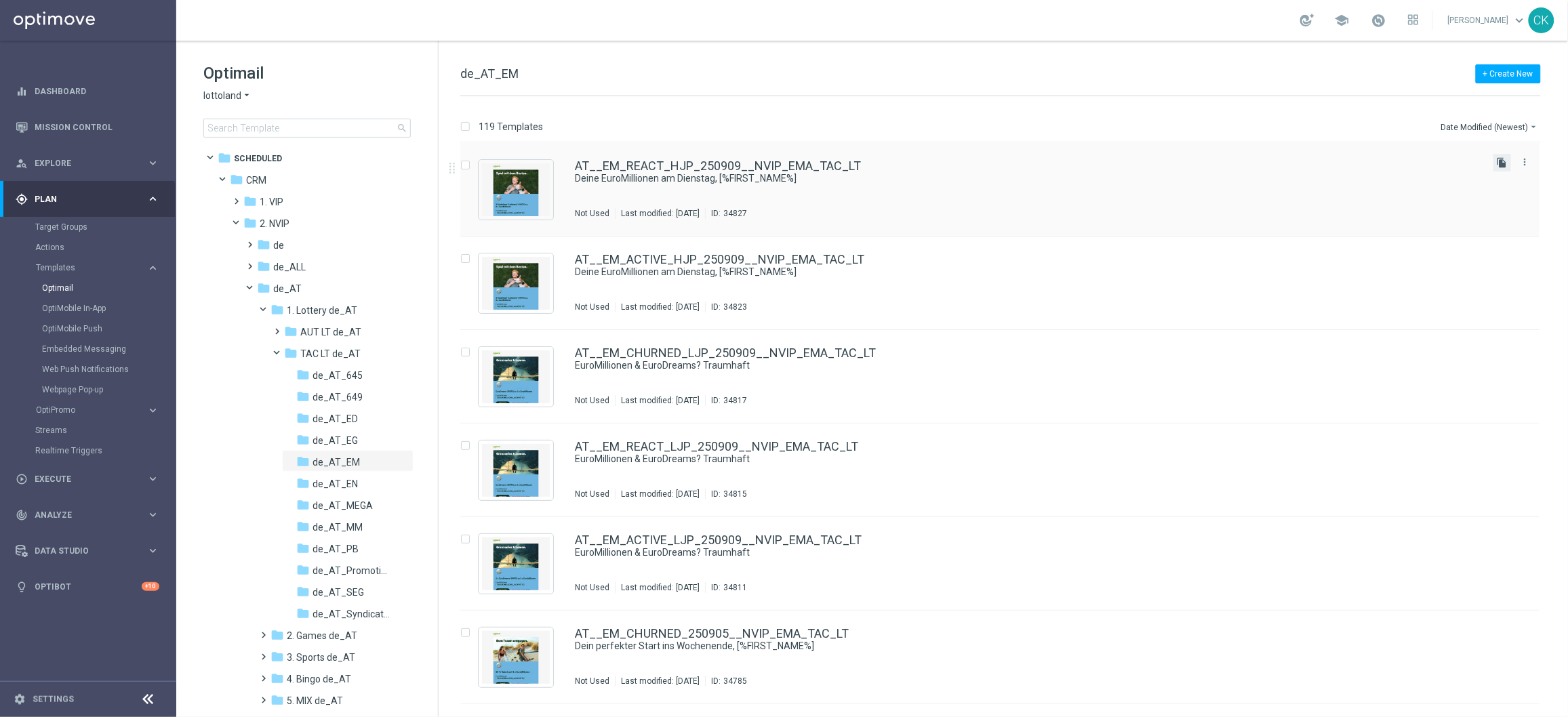
click at [1500, 162] on icon "file_copy" at bounding box center [1502, 162] width 11 height 11
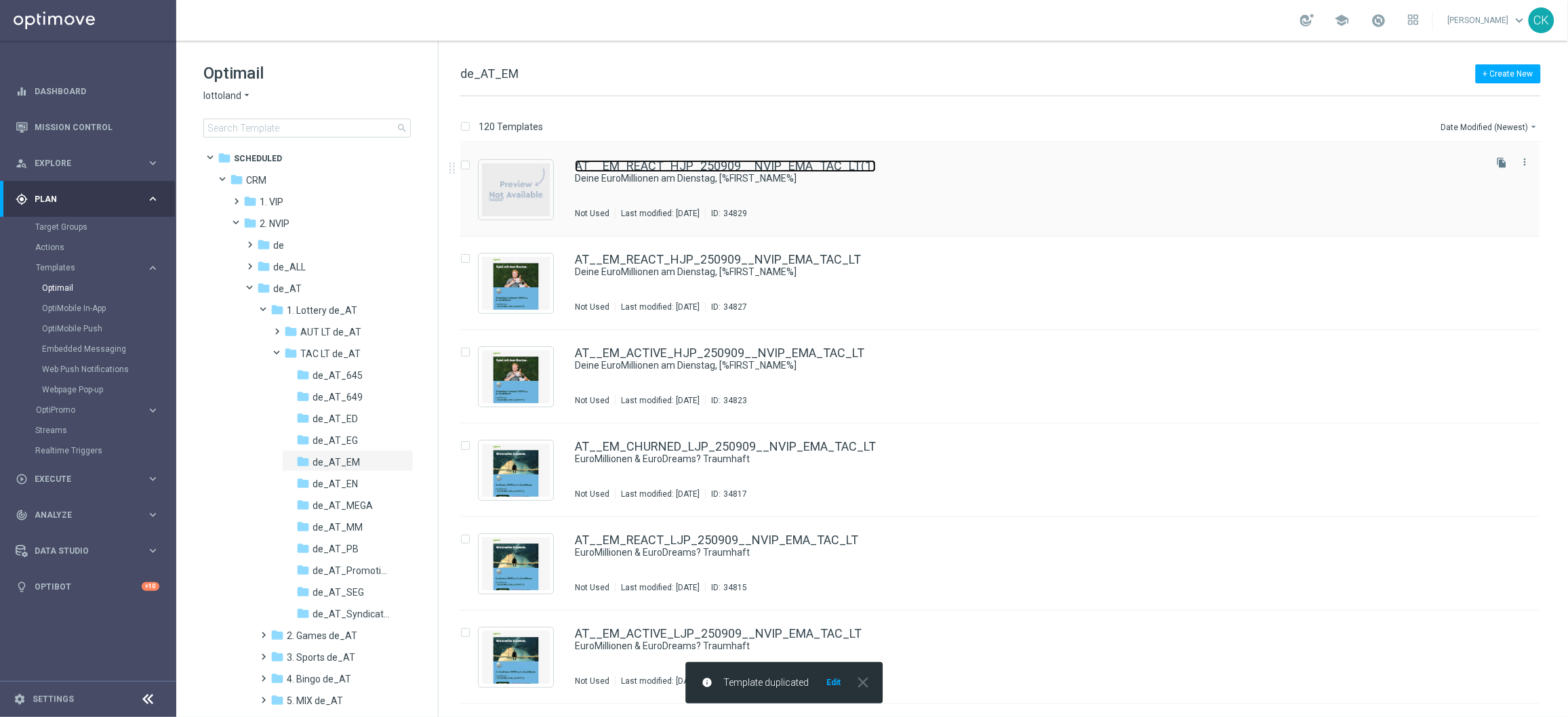
click at [695, 160] on link "AT__EM_REACT_HJP_250909__NVIP_EMA_TAC_LT(1)" at bounding box center [725, 166] width 301 height 12
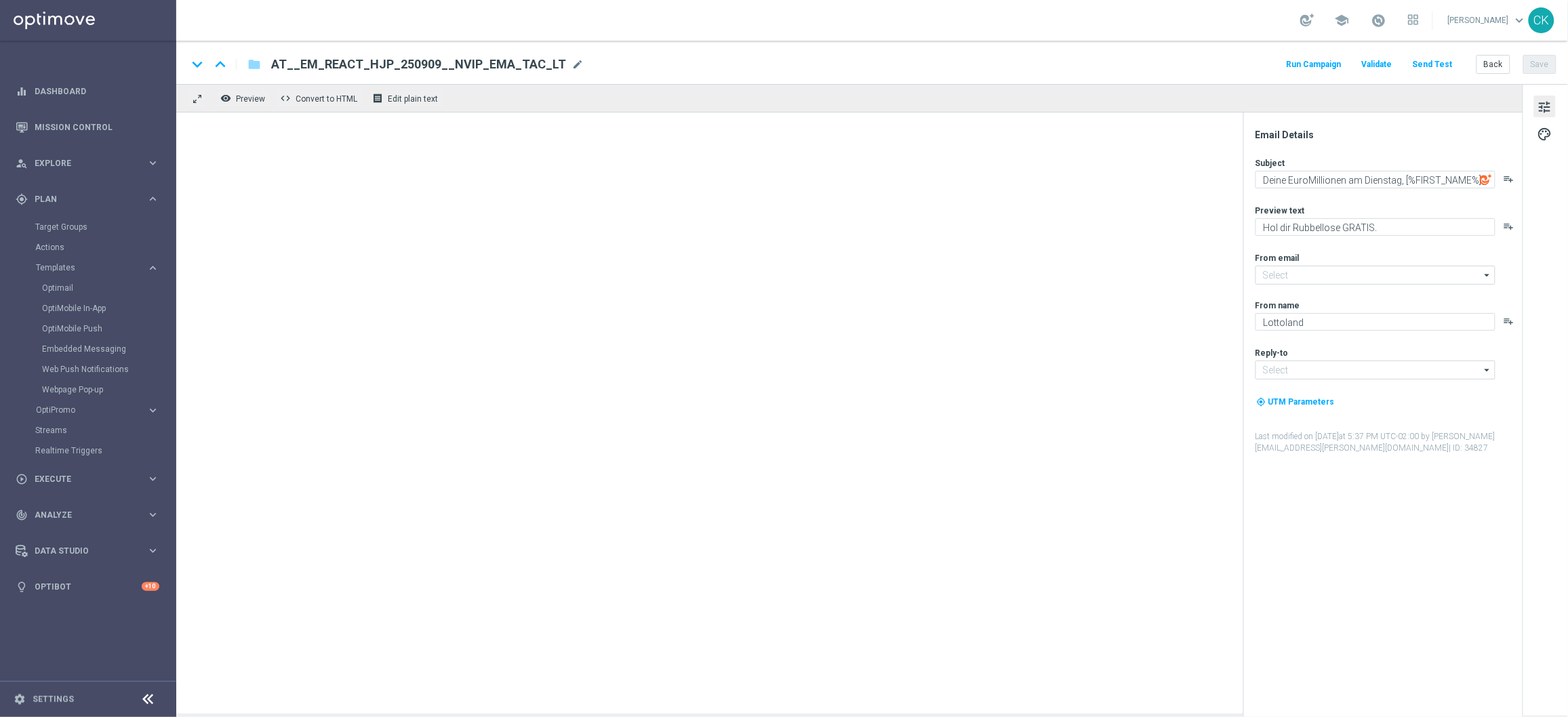
type input "AT__EM_REACT_HJP_250909__NVIP_EMA_TAC_LT(1)"
type input "[EMAIL_ADDRESS][DOMAIN_NAME]"
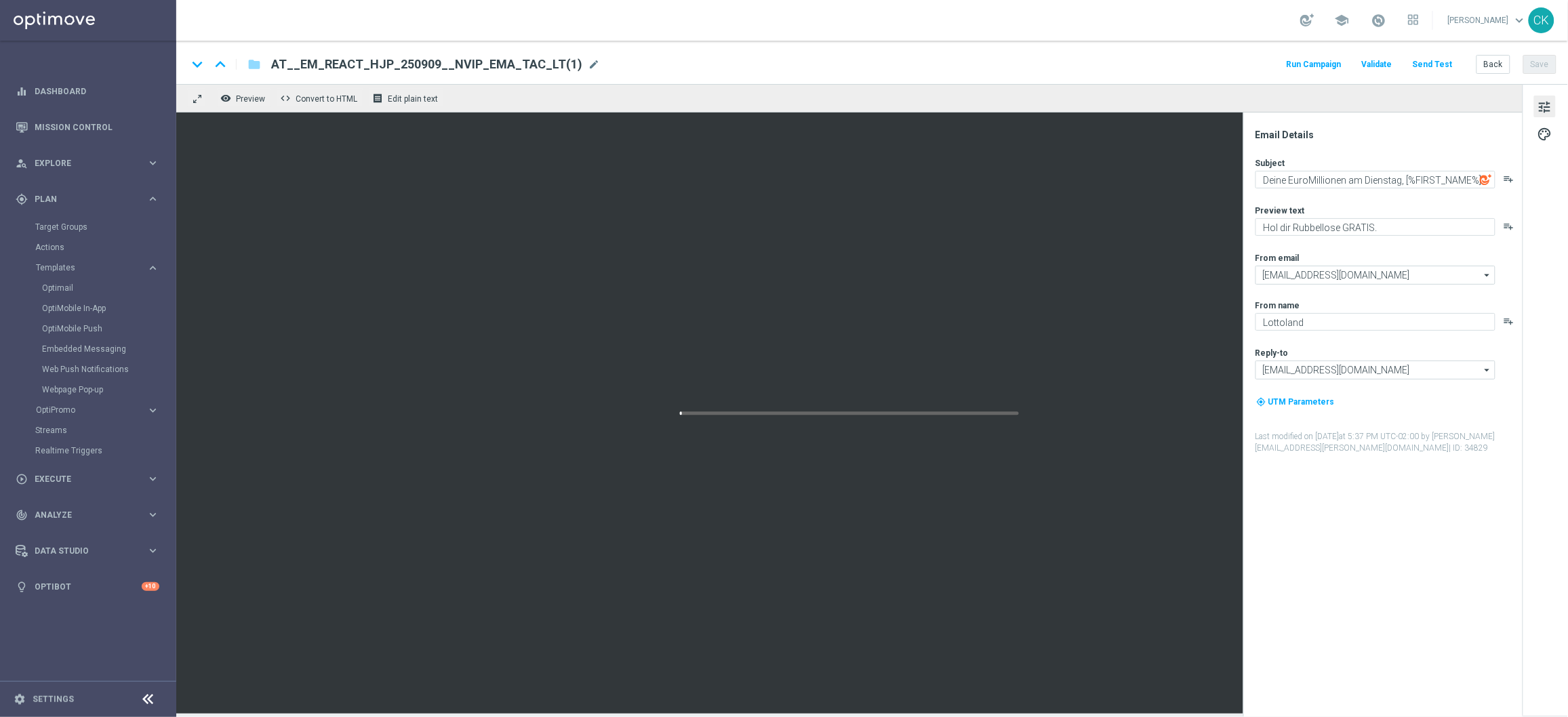
click at [525, 64] on span "AT__EM_REACT_HJP_250909__NVIP_EMA_TAC_LT(1)" at bounding box center [427, 64] width 311 height 17
click at [0, 0] on input "AT__EM_REACT_HJP_250909__NVIP_EMA_TAC_LT(1)" at bounding box center [0, 0] width 0 height 0
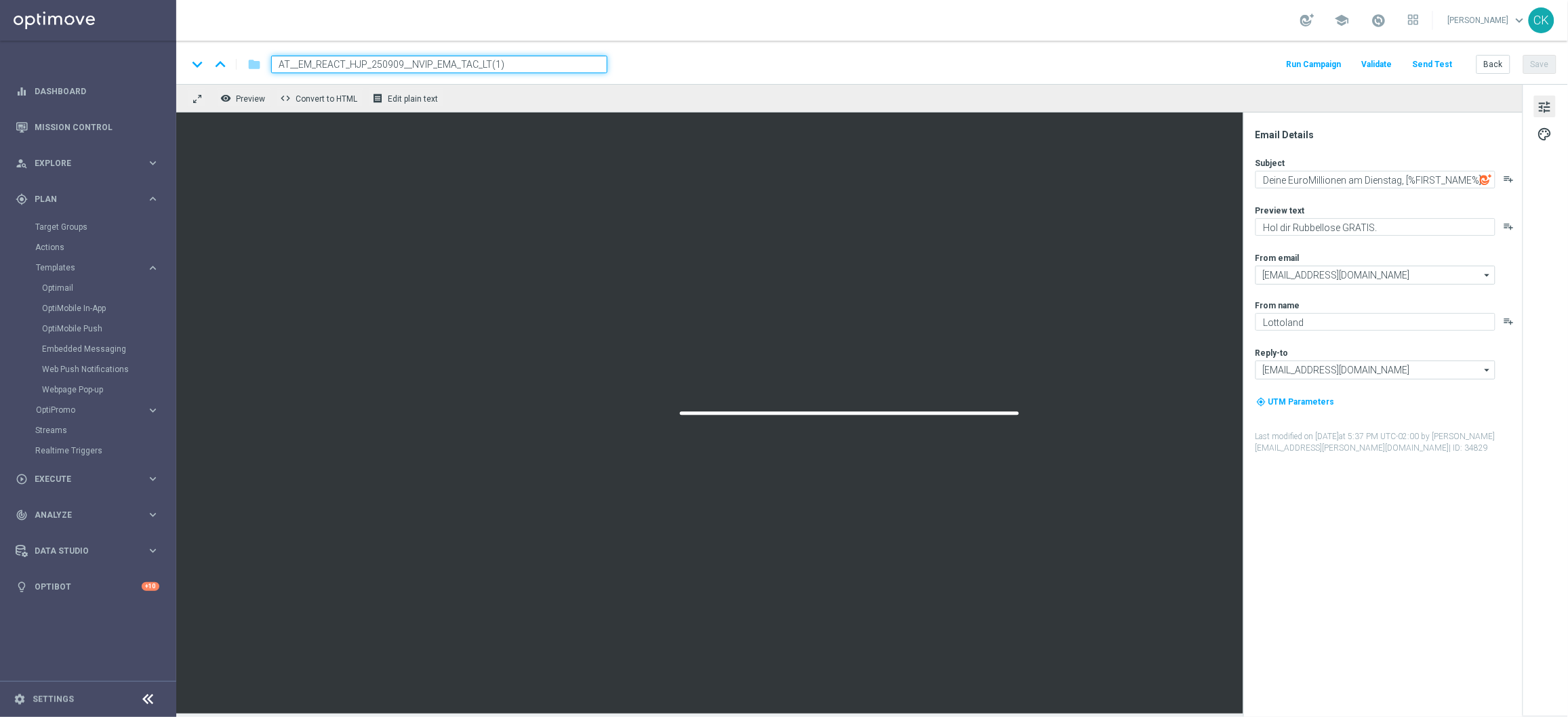
click at [525, 64] on input "AT__EM_REACT_HJP_250909__NVIP_EMA_TAC_LT(1)" at bounding box center [439, 64] width 336 height 17
paste input "CHURNED_HJP_250909__NVIP_EMA_TAC_LT"
type input "AT__EM_CHURNED_HJP_250909__NVIP_EMA_TAC_LT"
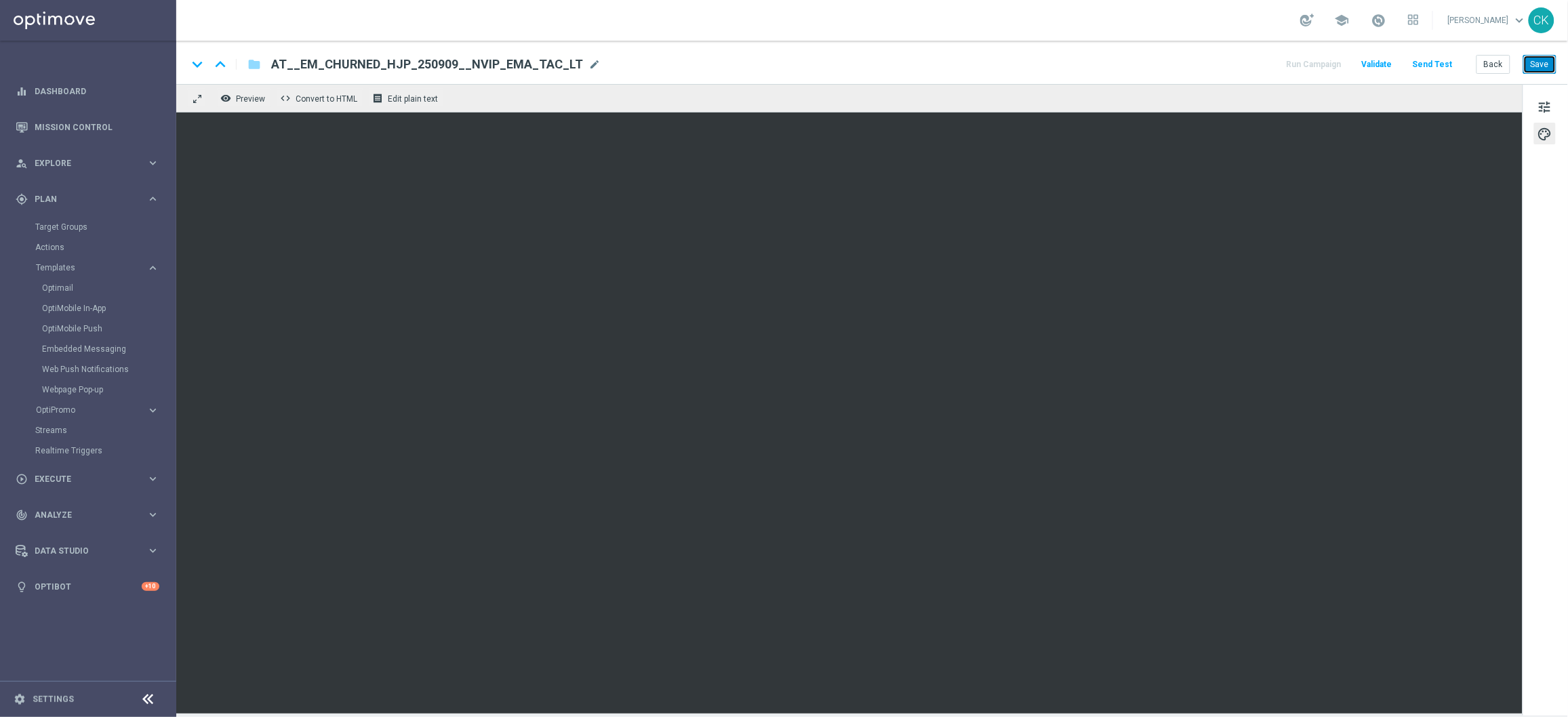
click at [1544, 62] on button "Save" at bounding box center [1540, 64] width 33 height 19
click at [1436, 66] on button "Send Test" at bounding box center [1433, 64] width 44 height 18
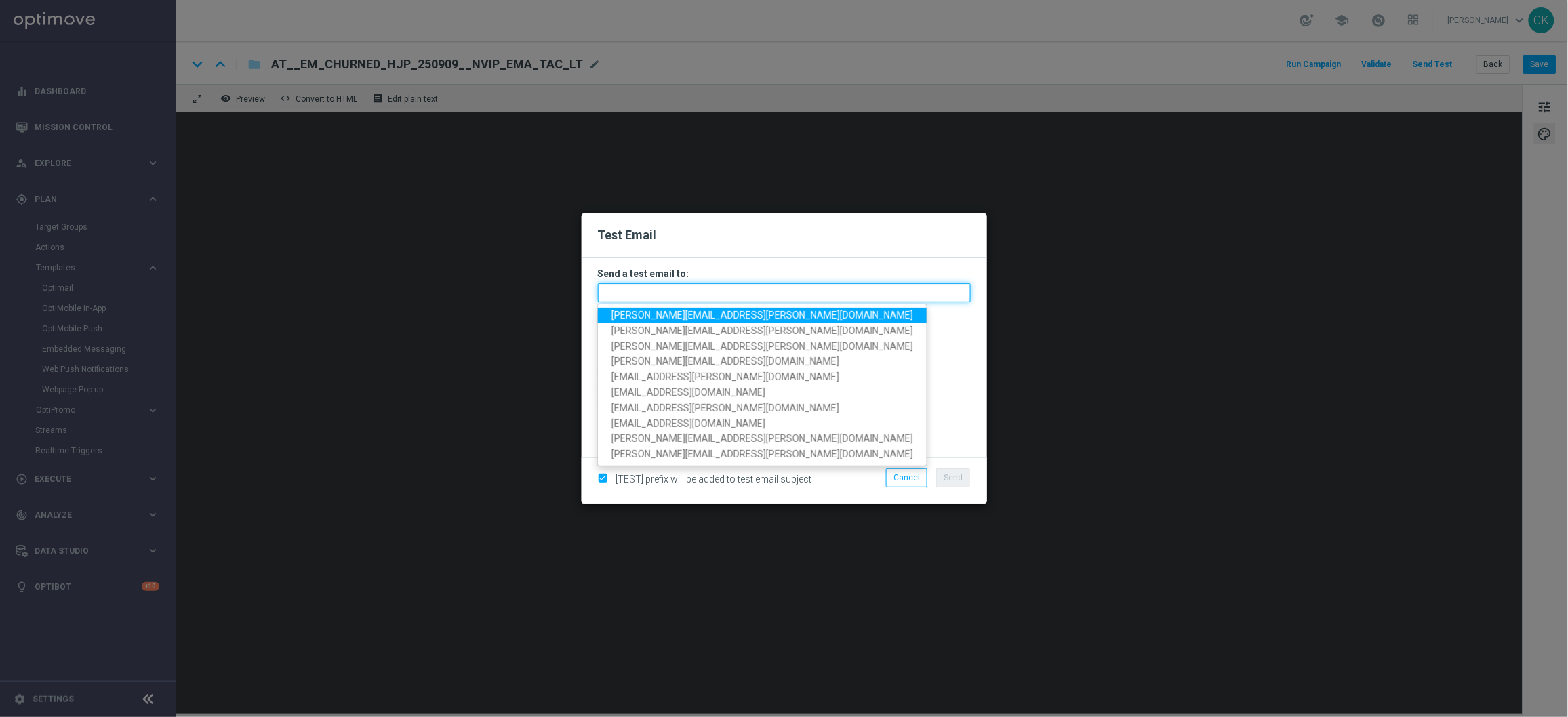
click at [811, 290] on input "text" at bounding box center [784, 292] width 373 height 19
click at [742, 319] on span "[PERSON_NAME][EMAIL_ADDRESS][PERSON_NAME][DOMAIN_NAME]" at bounding box center [762, 315] width 302 height 11
type input "[PERSON_NAME][EMAIL_ADDRESS][PERSON_NAME][DOMAIN_NAME]"
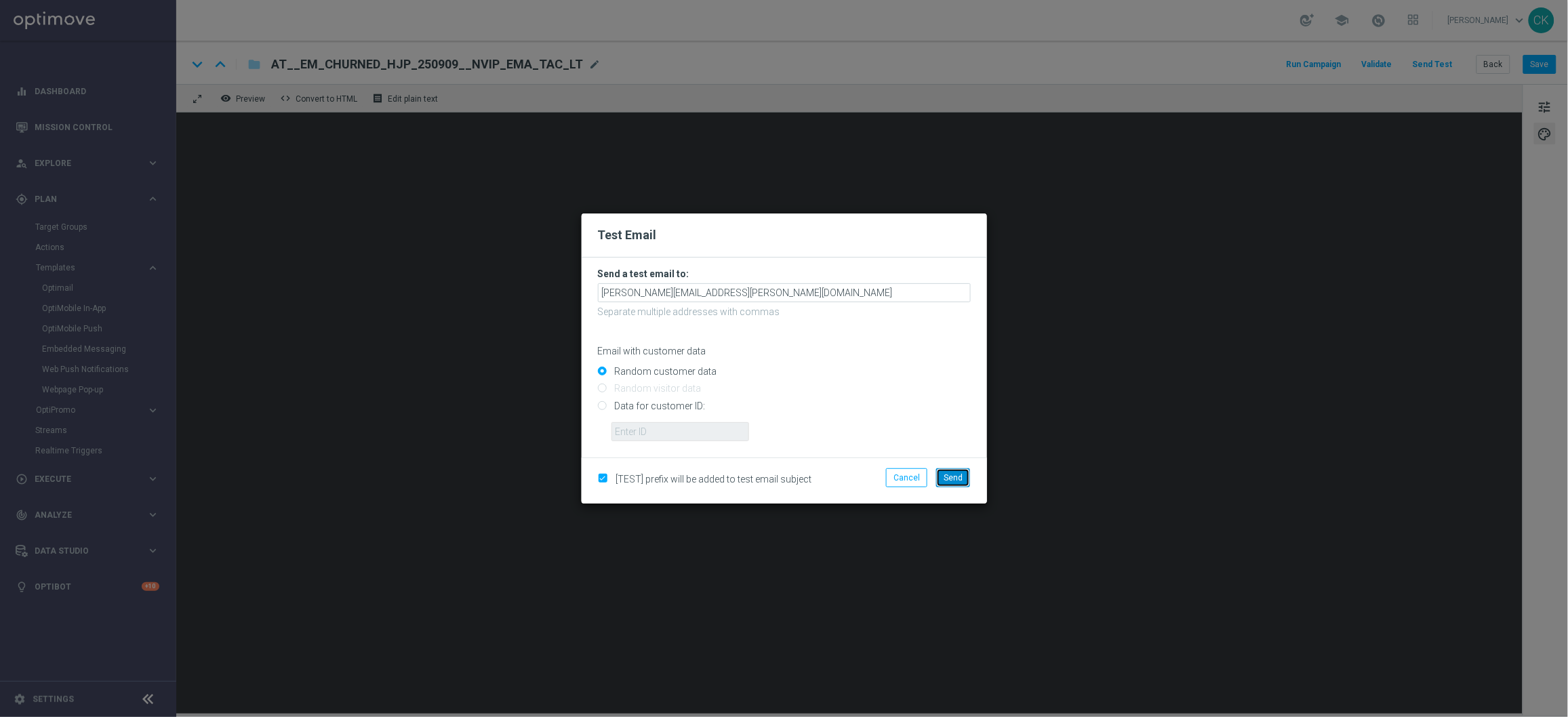
click at [945, 477] on span "Send" at bounding box center [953, 478] width 19 height 10
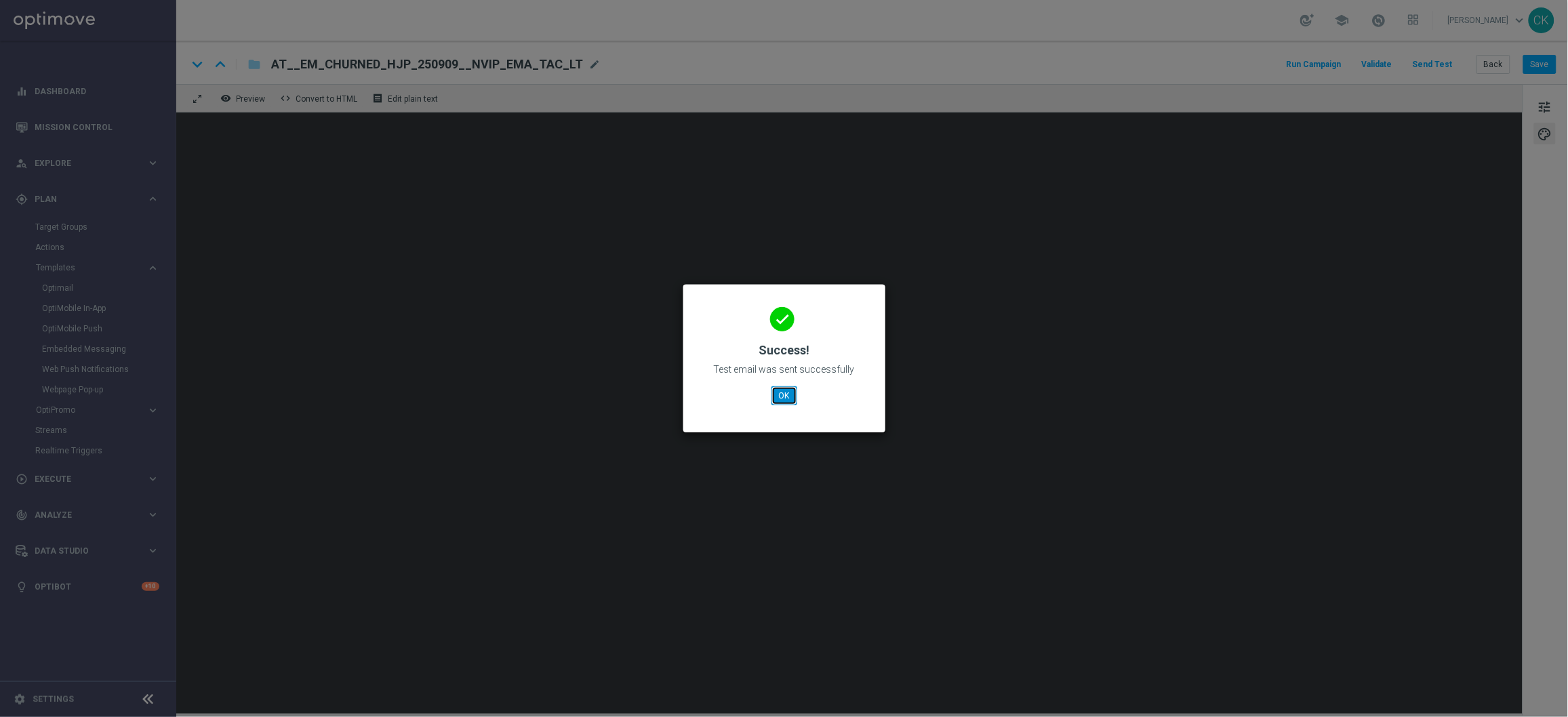
click at [783, 401] on button "OK" at bounding box center [784, 395] width 26 height 19
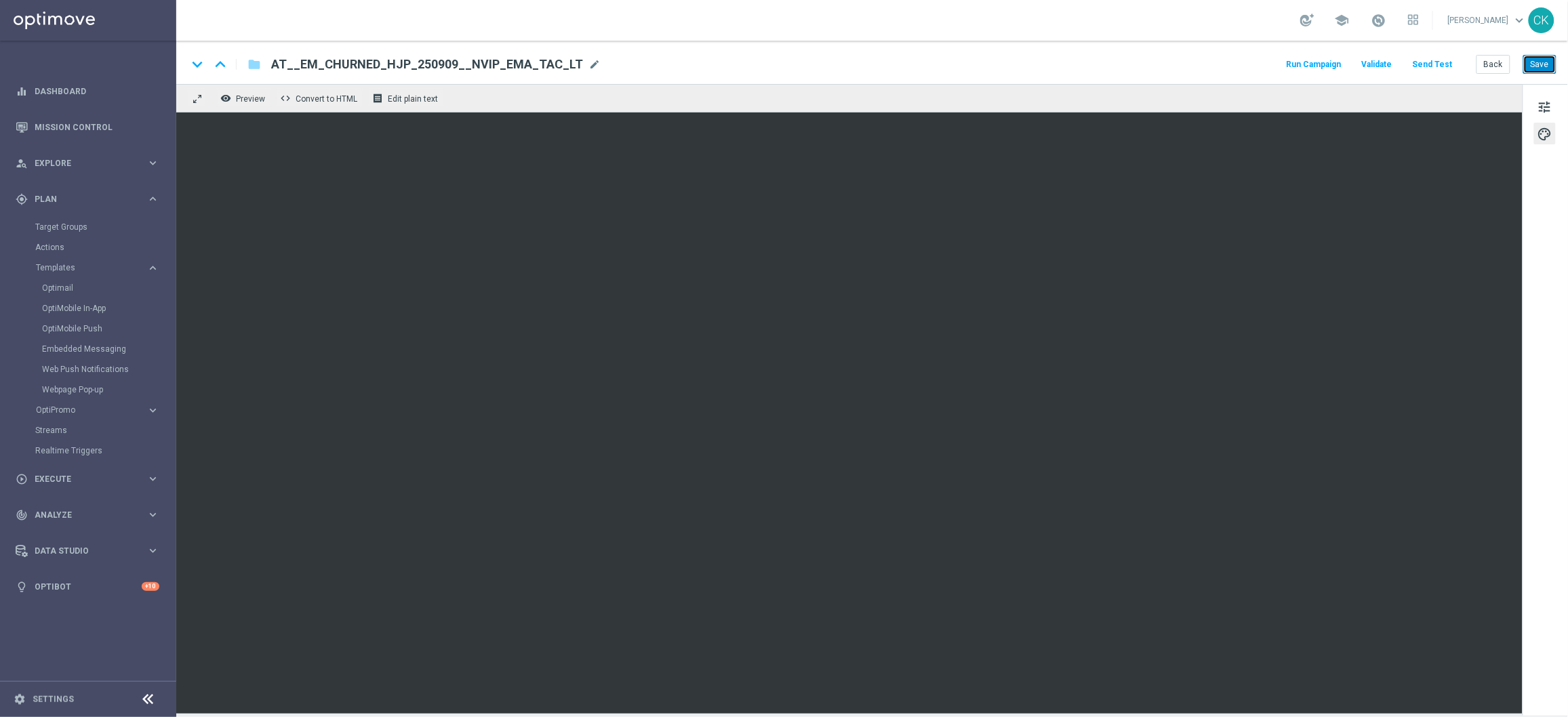
click at [1542, 72] on button "Save" at bounding box center [1540, 64] width 33 height 19
click at [1533, 62] on button "Save" at bounding box center [1540, 64] width 33 height 19
click at [1483, 64] on button "Back" at bounding box center [1493, 64] width 34 height 19
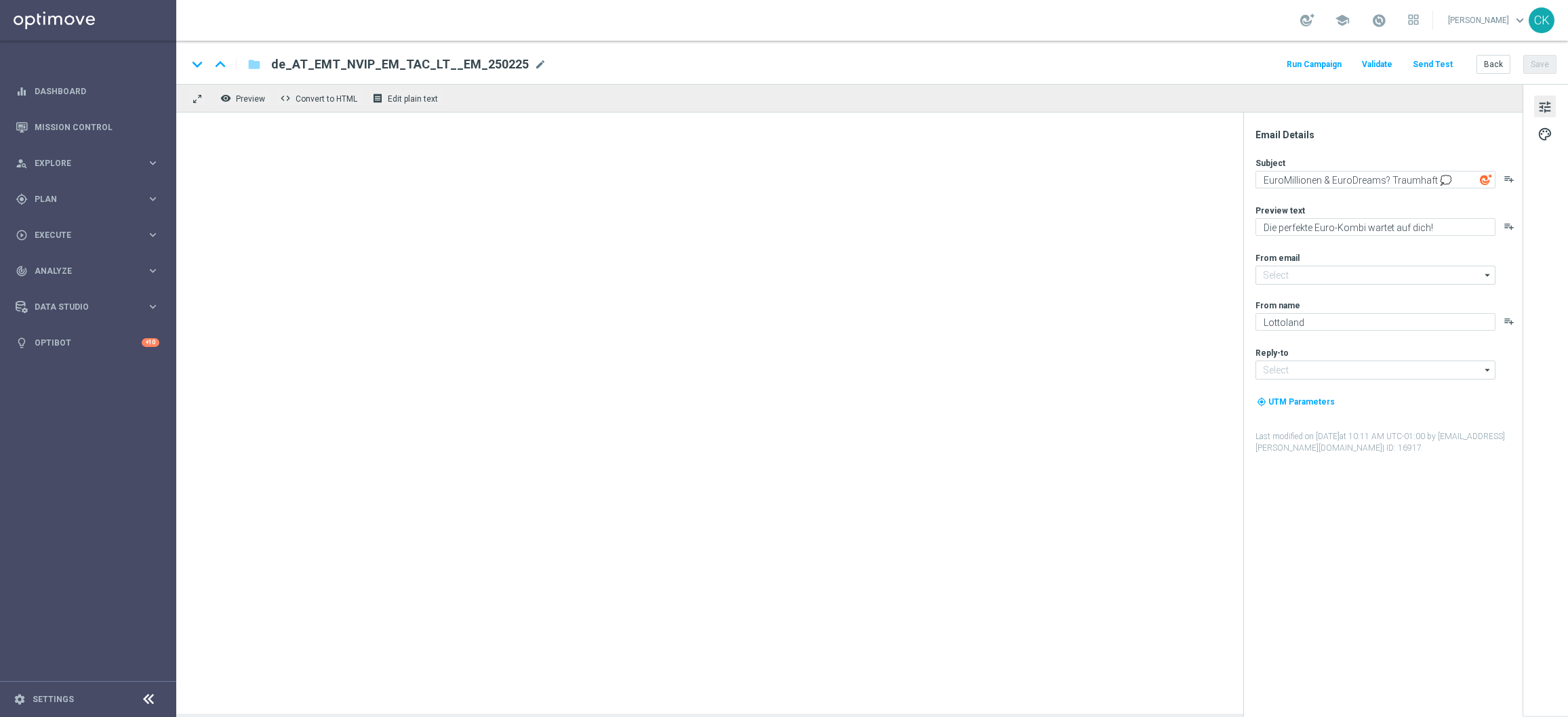
type input "[EMAIL_ADDRESS][DOMAIN_NAME]"
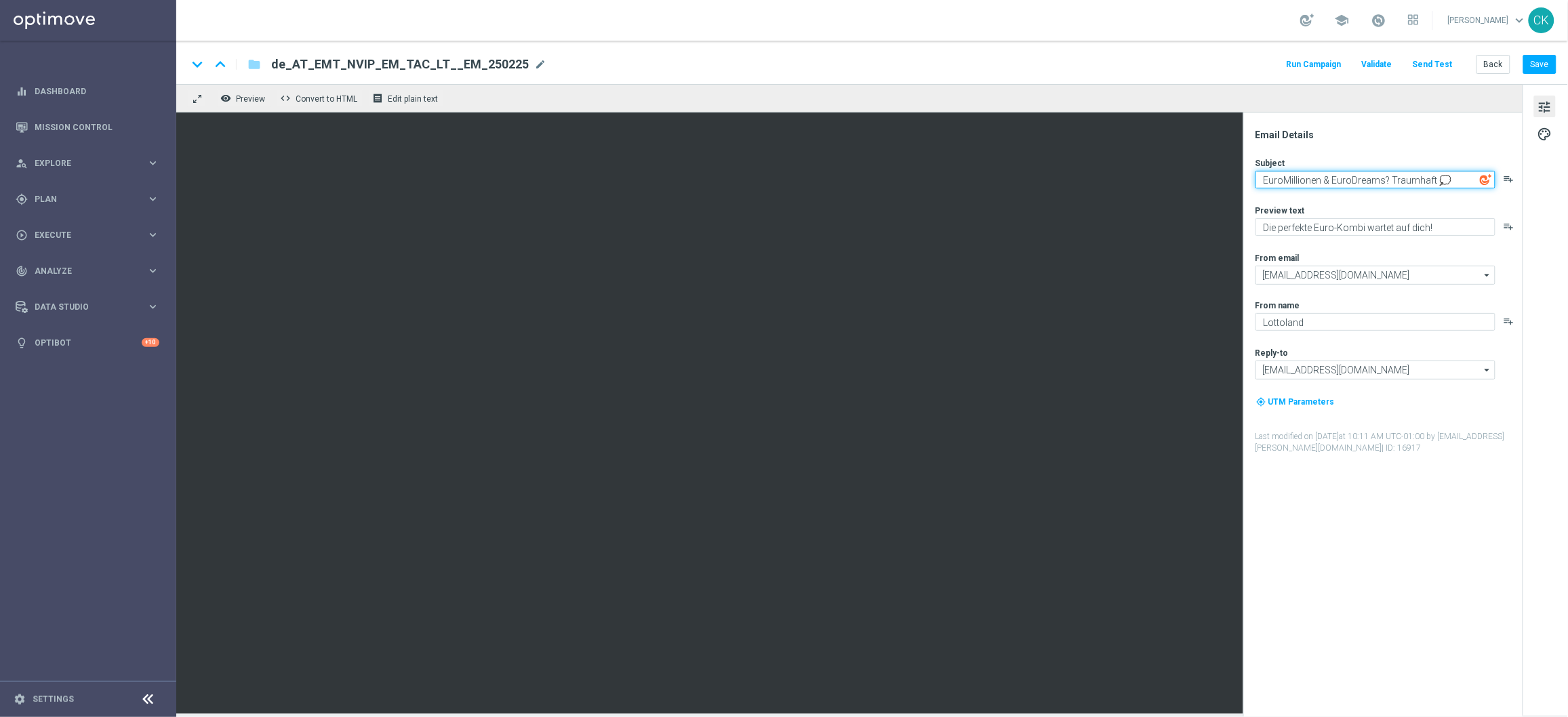
click at [1381, 179] on textarea "EuroMillionen & EuroDreams? Traumhaft 💭" at bounding box center [1375, 179] width 240 height 17
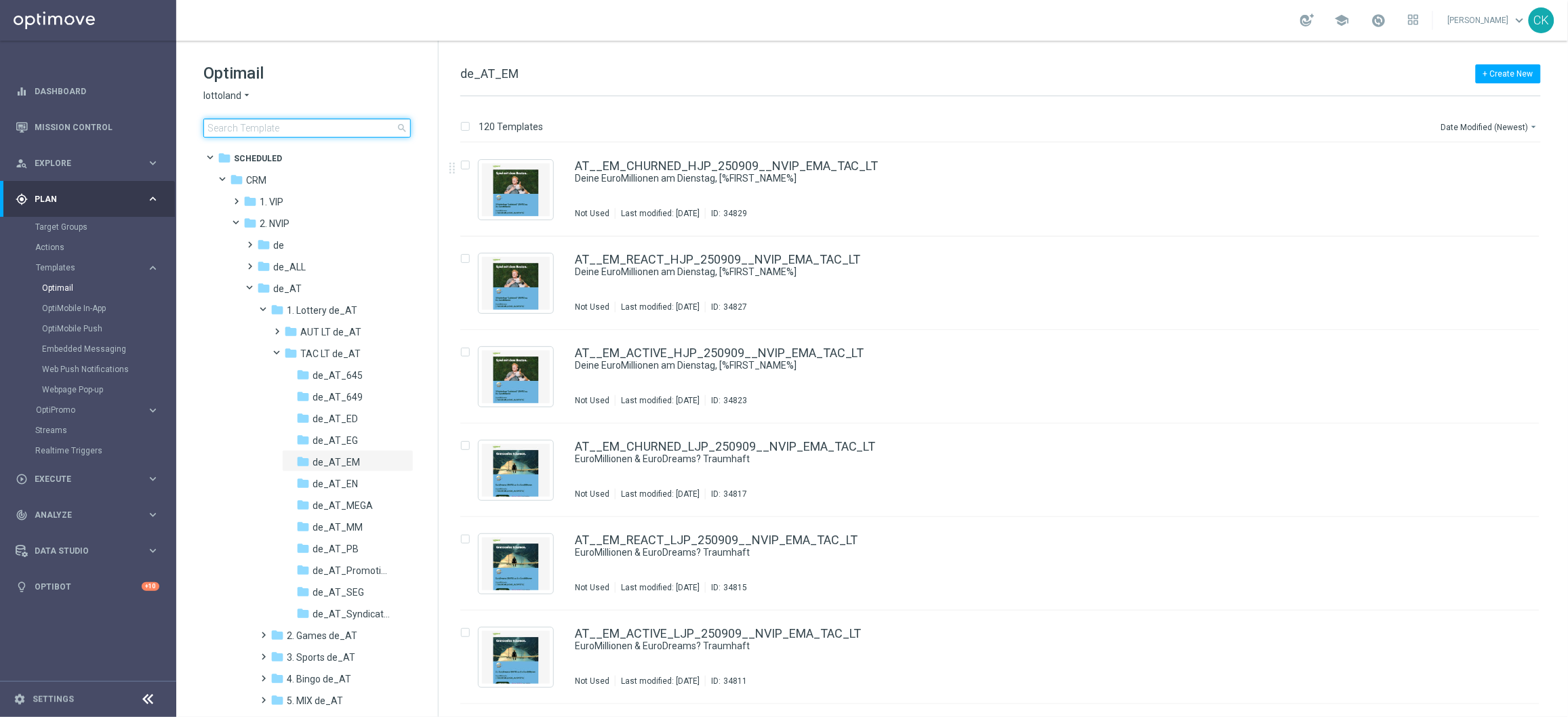
click at [260, 130] on input at bounding box center [307, 128] width 207 height 19
type input "test"
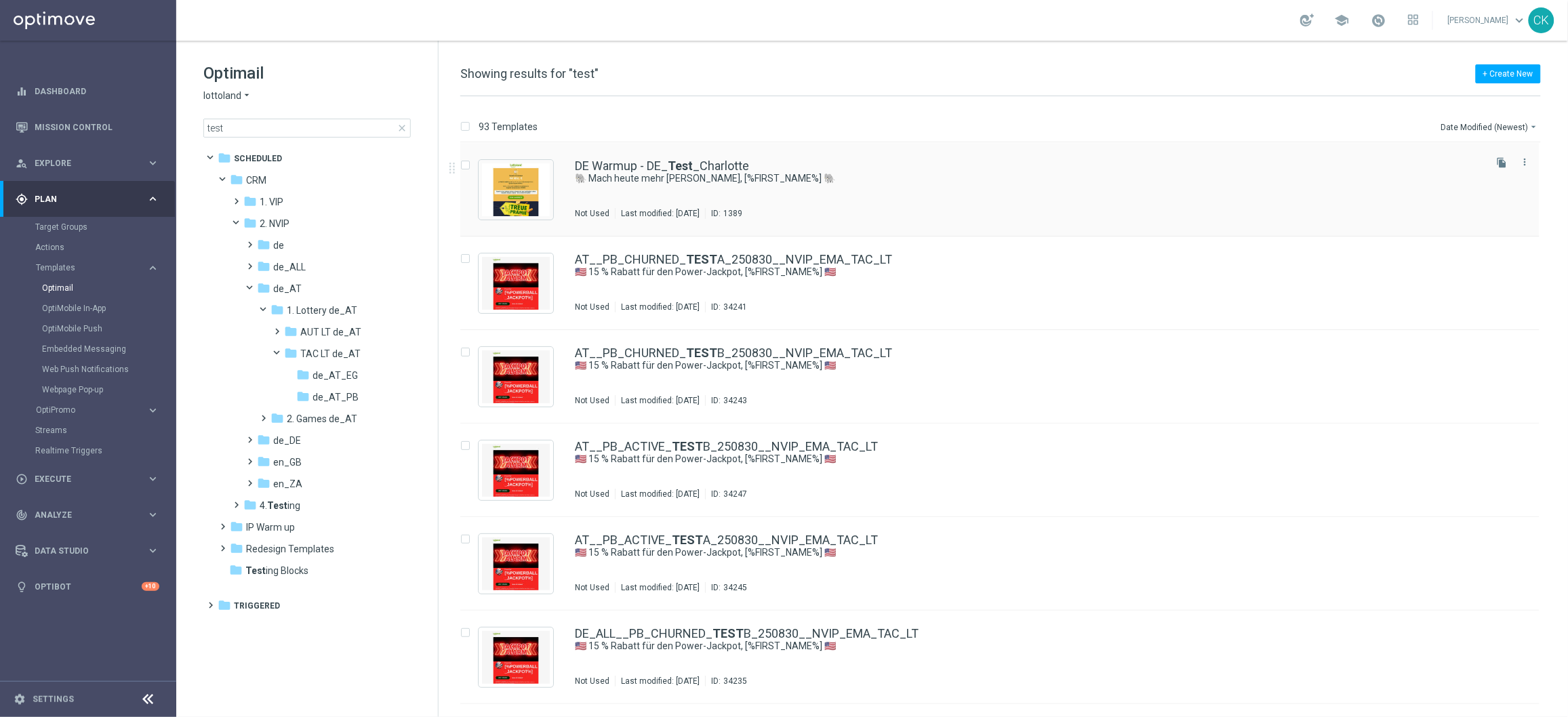
click at [653, 150] on div "DE Warmup - DE_ Test _Charlotte 🐘 Mach heute mehr draus, [%FIRST_NAME%] 🐘 Not U…" at bounding box center [1000, 189] width 1080 height 93
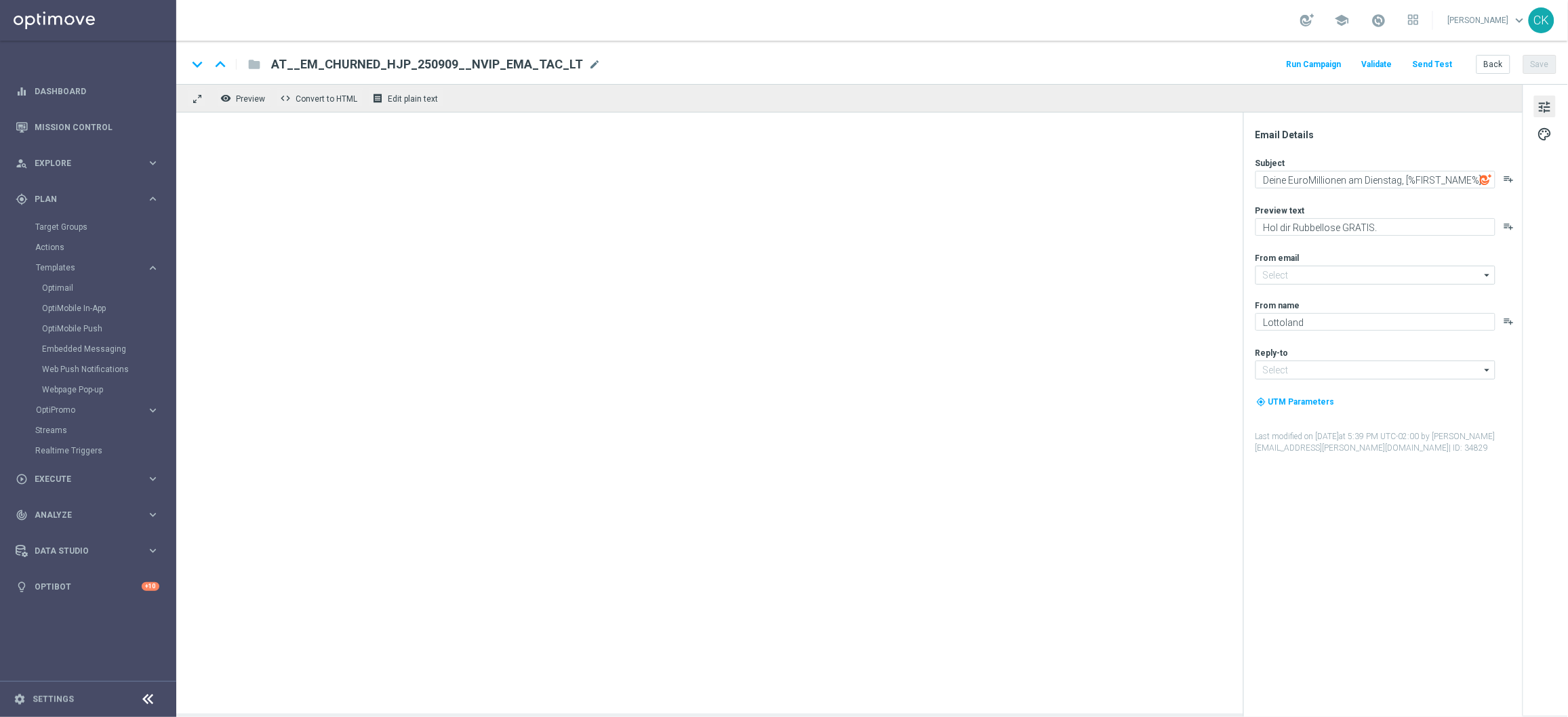
type input "[EMAIL_ADDRESS][DOMAIN_NAME]"
type textarea "🐘 Mach heute mehr draus, [%FIRST_NAME%] 🐘"
type textarea "Der doppelte EuroJackpot GRATIS."
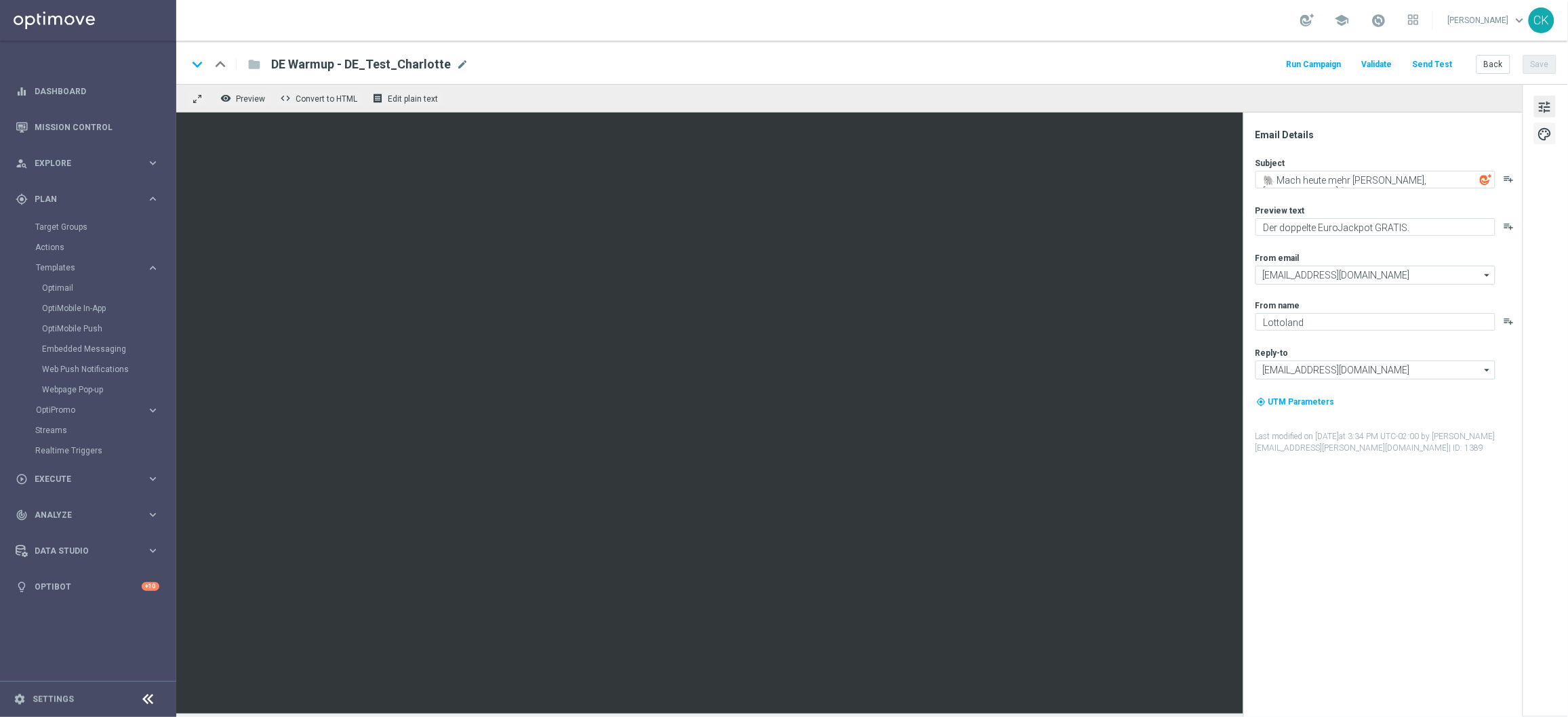
click at [1553, 128] on span "palette" at bounding box center [1545, 133] width 15 height 17
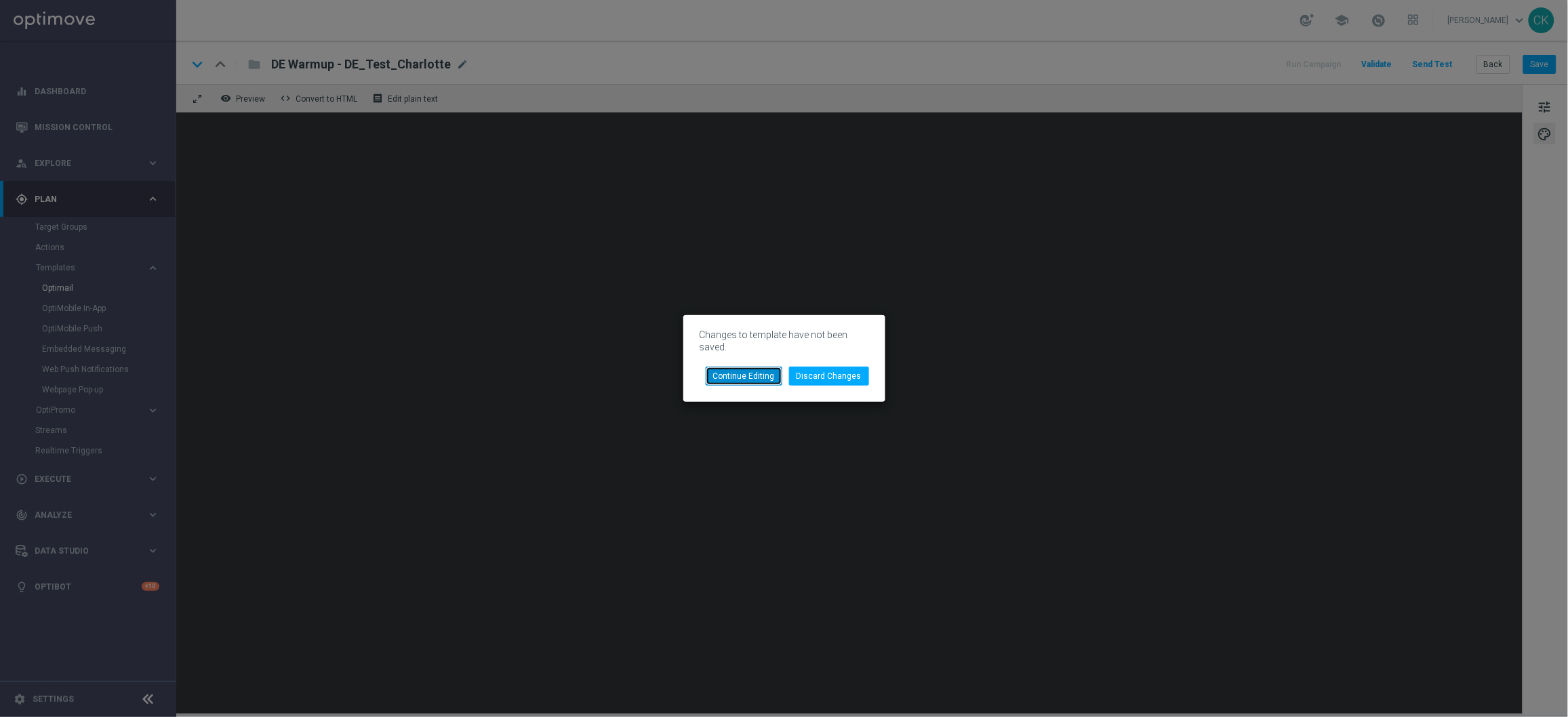
click at [766, 375] on button "Continue Editing" at bounding box center [744, 375] width 77 height 19
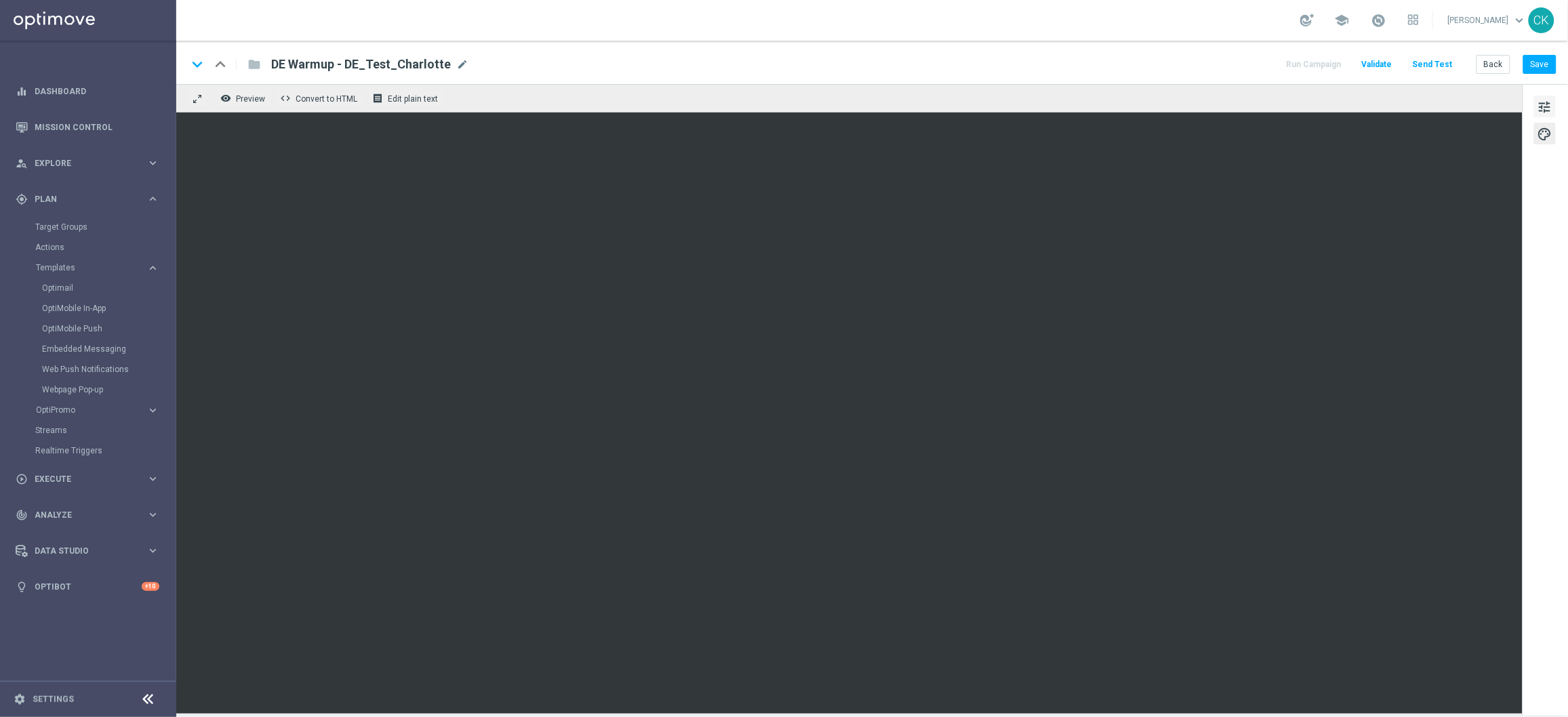
click at [1553, 109] on span "tune" at bounding box center [1545, 106] width 15 height 17
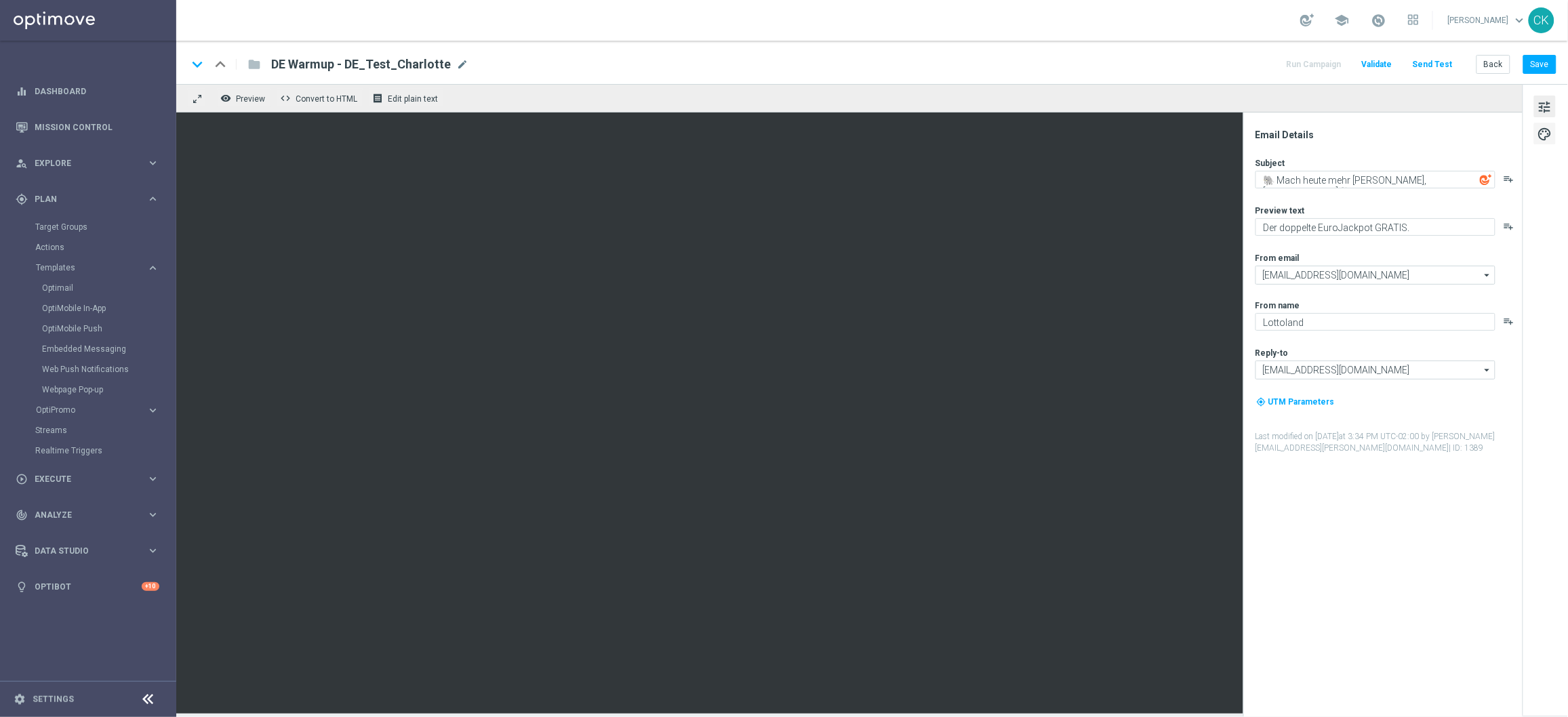
click at [1551, 136] on span "palette" at bounding box center [1545, 133] width 15 height 17
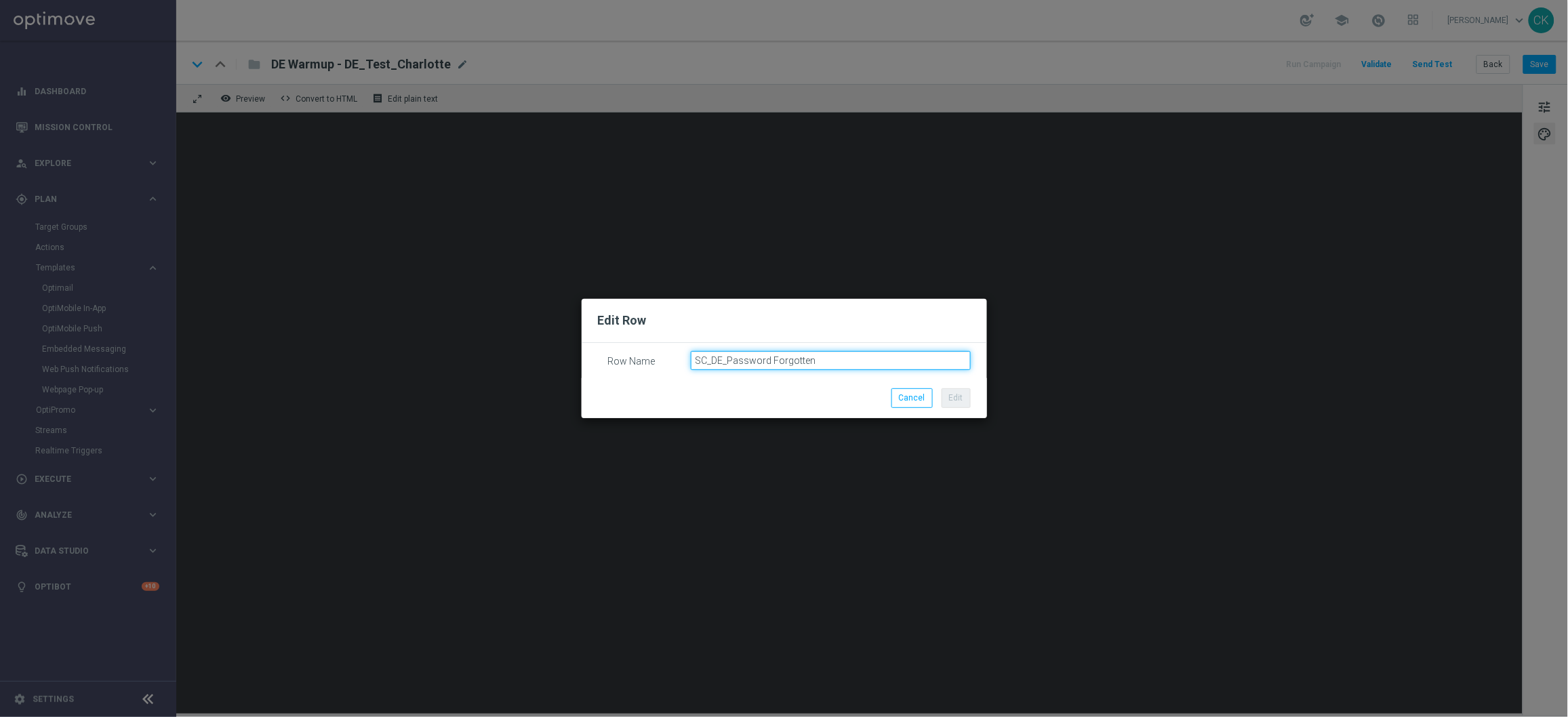
drag, startPoint x: 845, startPoint y: 357, endPoint x: 673, endPoint y: 357, distance: 172.0
click at [673, 351] on div "Row Name SC_DE_Password Forgotten" at bounding box center [784, 351] width 373 height 0
click at [915, 398] on button "Cancel" at bounding box center [912, 398] width 41 height 19
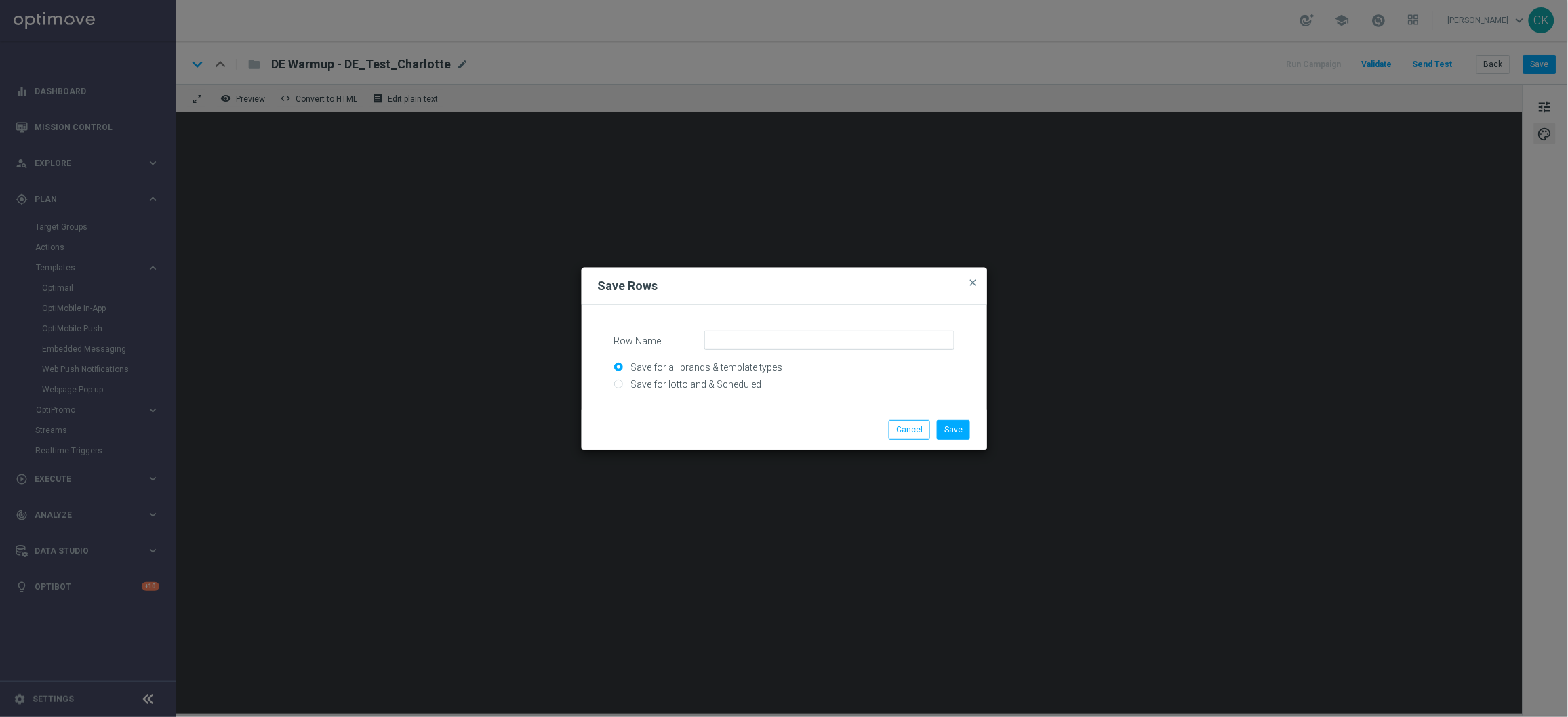
click at [741, 381] on input "Save for lottoland & Scheduled" at bounding box center [784, 390] width 340 height 19
radio input "true"
click at [782, 335] on input "Row Name" at bounding box center [829, 339] width 250 height 19
paste input "SC_DE_Password Forgotten"
type input "SC_DE_Password Forgotten"
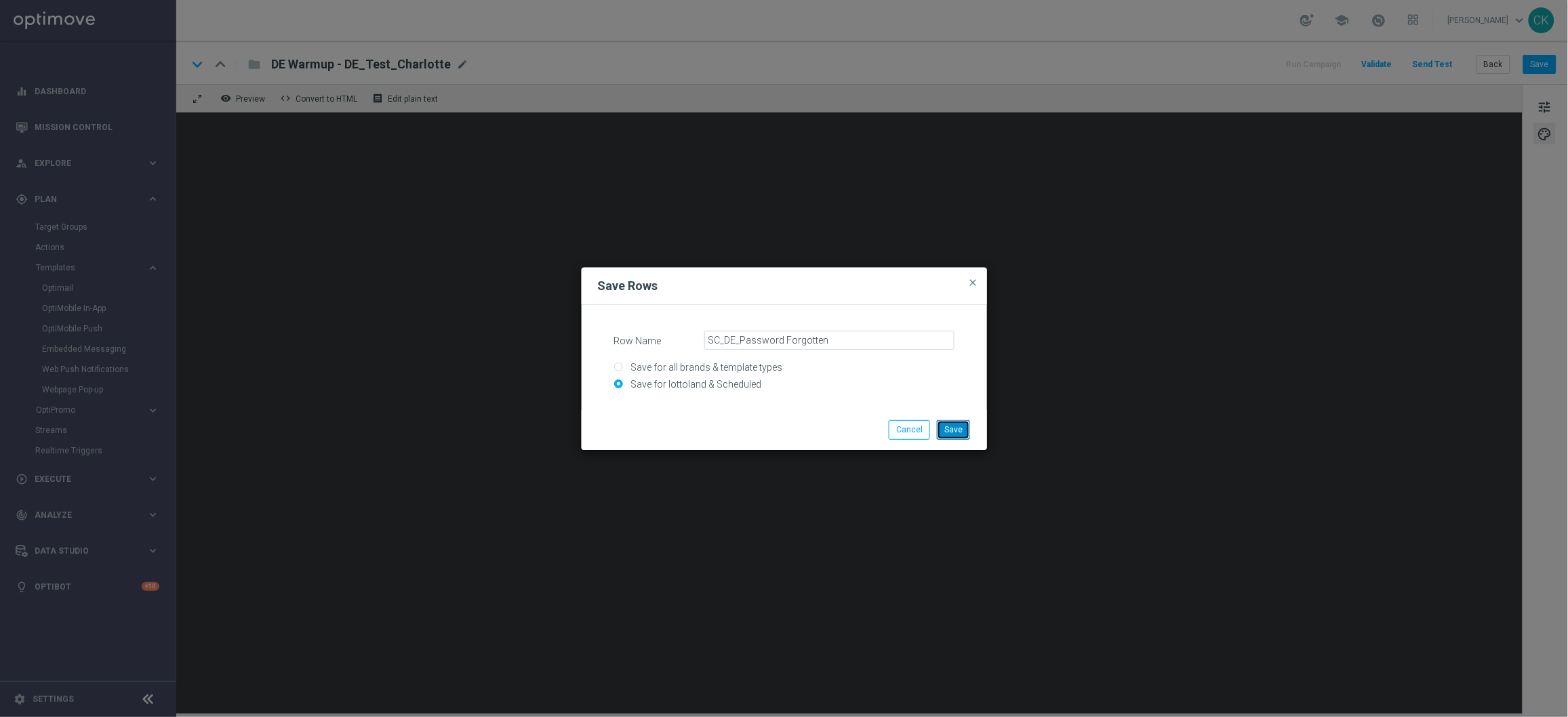
click at [954, 425] on button "Save" at bounding box center [954, 429] width 33 height 19
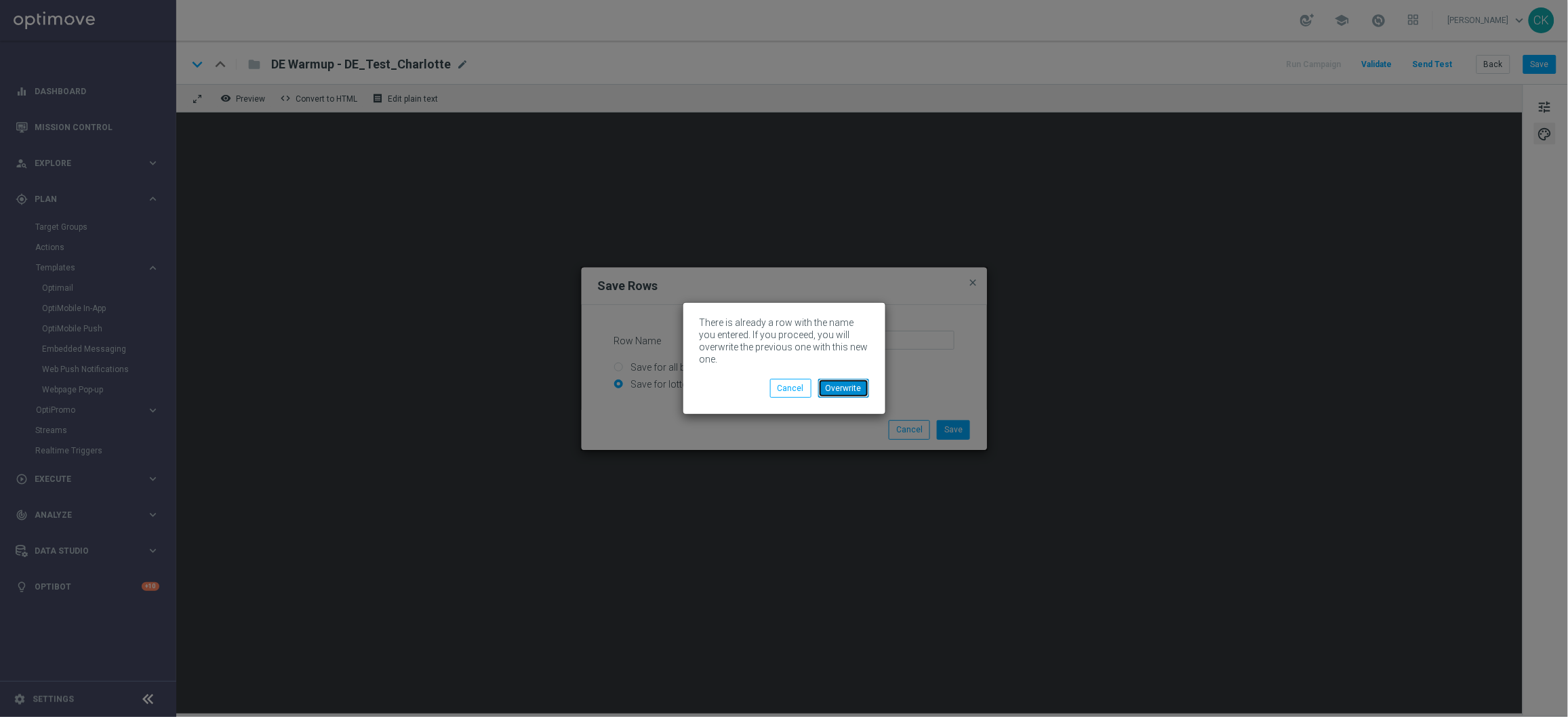
click at [842, 381] on button "Overwrite" at bounding box center [844, 388] width 51 height 19
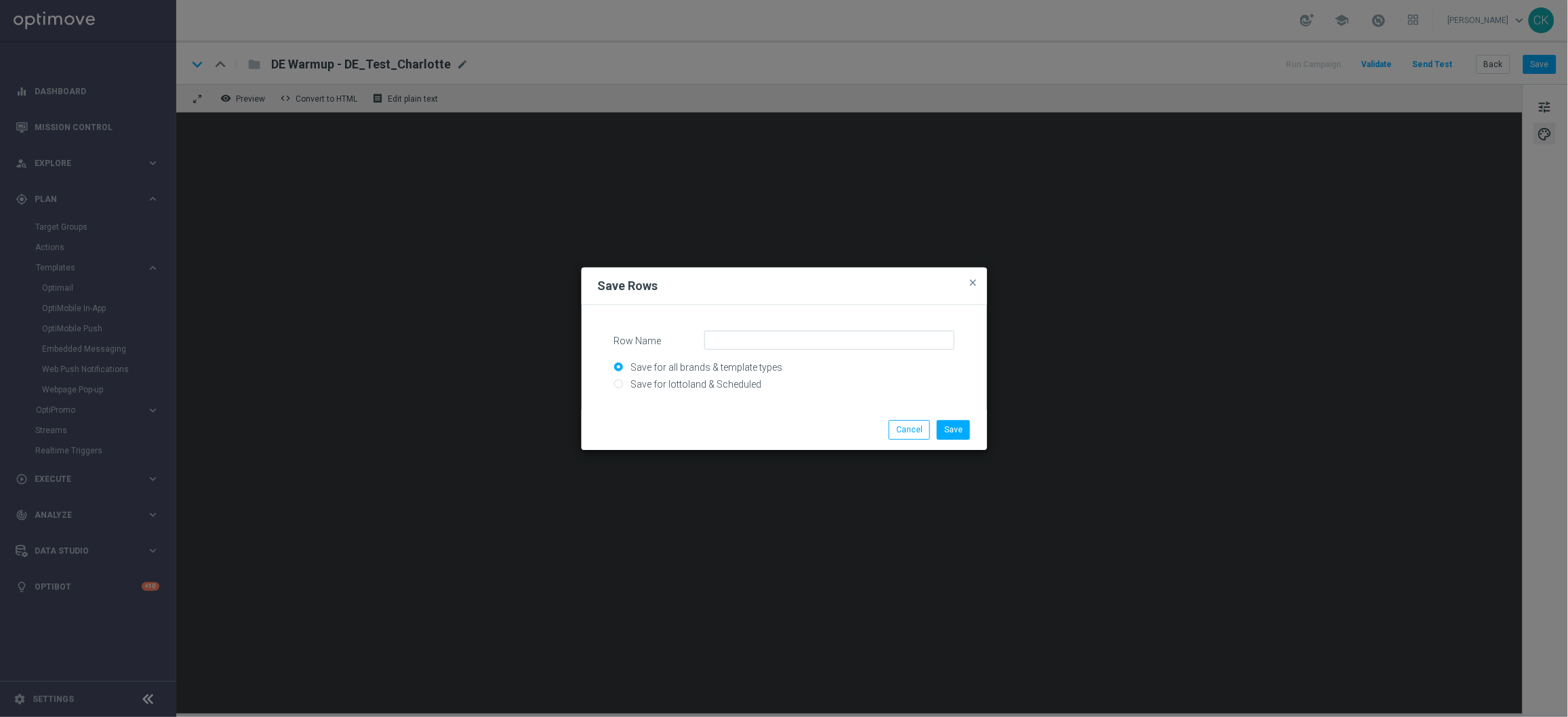
click at [663, 382] on input "Save for lottoland & Scheduled" at bounding box center [784, 390] width 340 height 19
radio input "true"
click at [763, 331] on input "Row Name" at bounding box center [829, 339] width 250 height 19
type input "SC_AT_Password Forgotten"
click at [959, 432] on button "Save" at bounding box center [954, 429] width 33 height 19
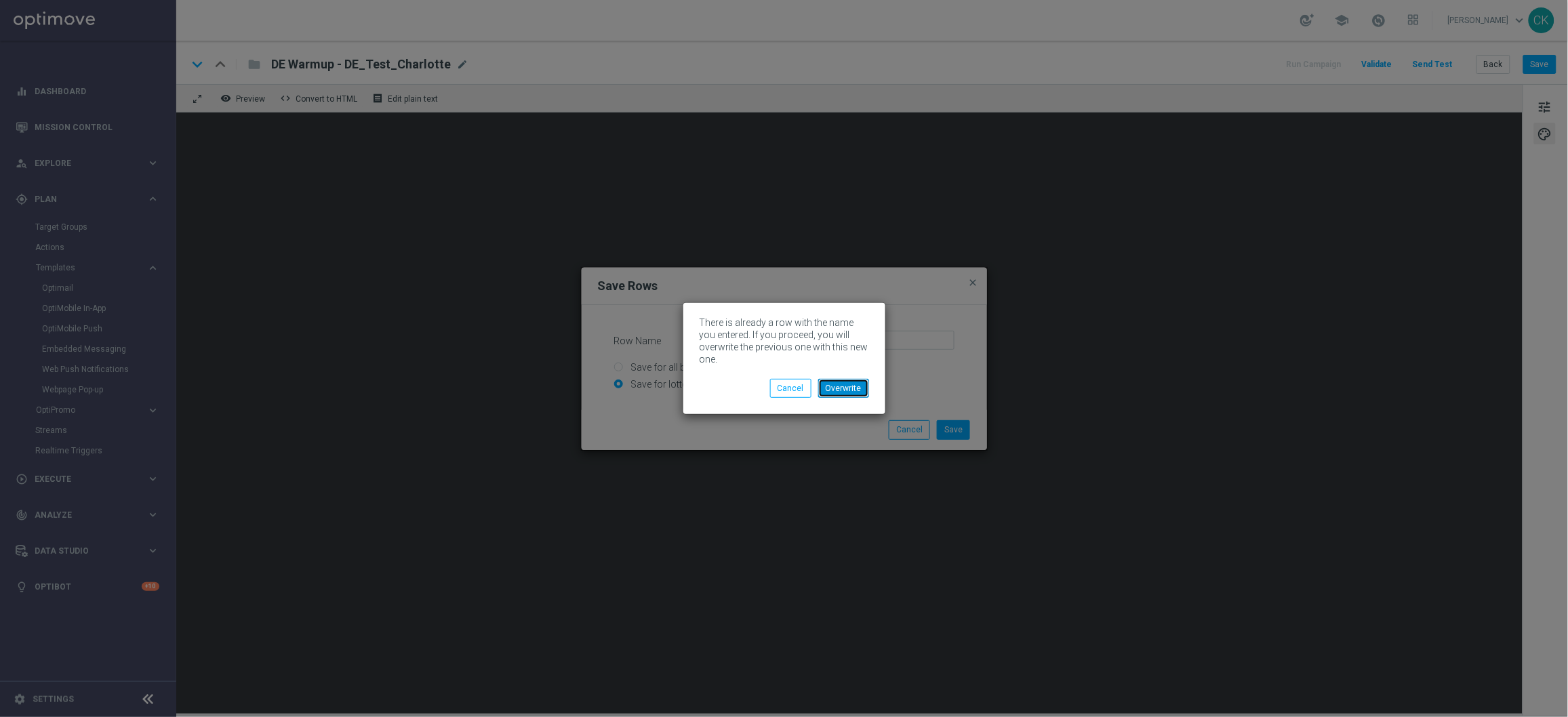
click at [847, 388] on button "Overwrite" at bounding box center [844, 388] width 51 height 19
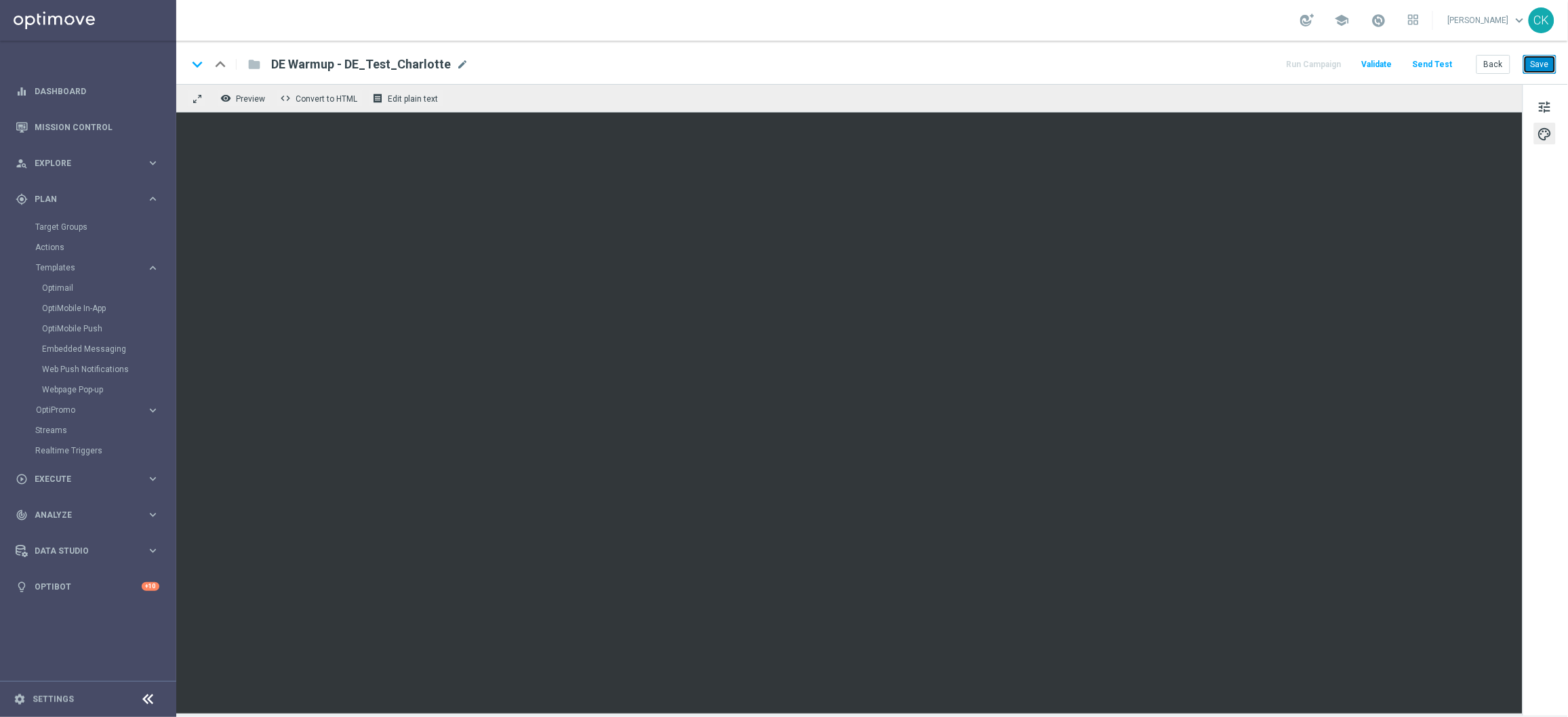
click at [1538, 67] on button "Save" at bounding box center [1540, 64] width 33 height 19
click at [1428, 75] on div "keyboard_arrow_down keyboard_arrow_up folder DE Warmup - DE_Test_Charlotte DE W…" at bounding box center [872, 62] width 1392 height 44
click at [1448, 55] on div "Run Campaign Validate Send Test Back Save" at bounding box center [1421, 64] width 272 height 17
click at [1438, 61] on button "Send Test" at bounding box center [1433, 64] width 44 height 18
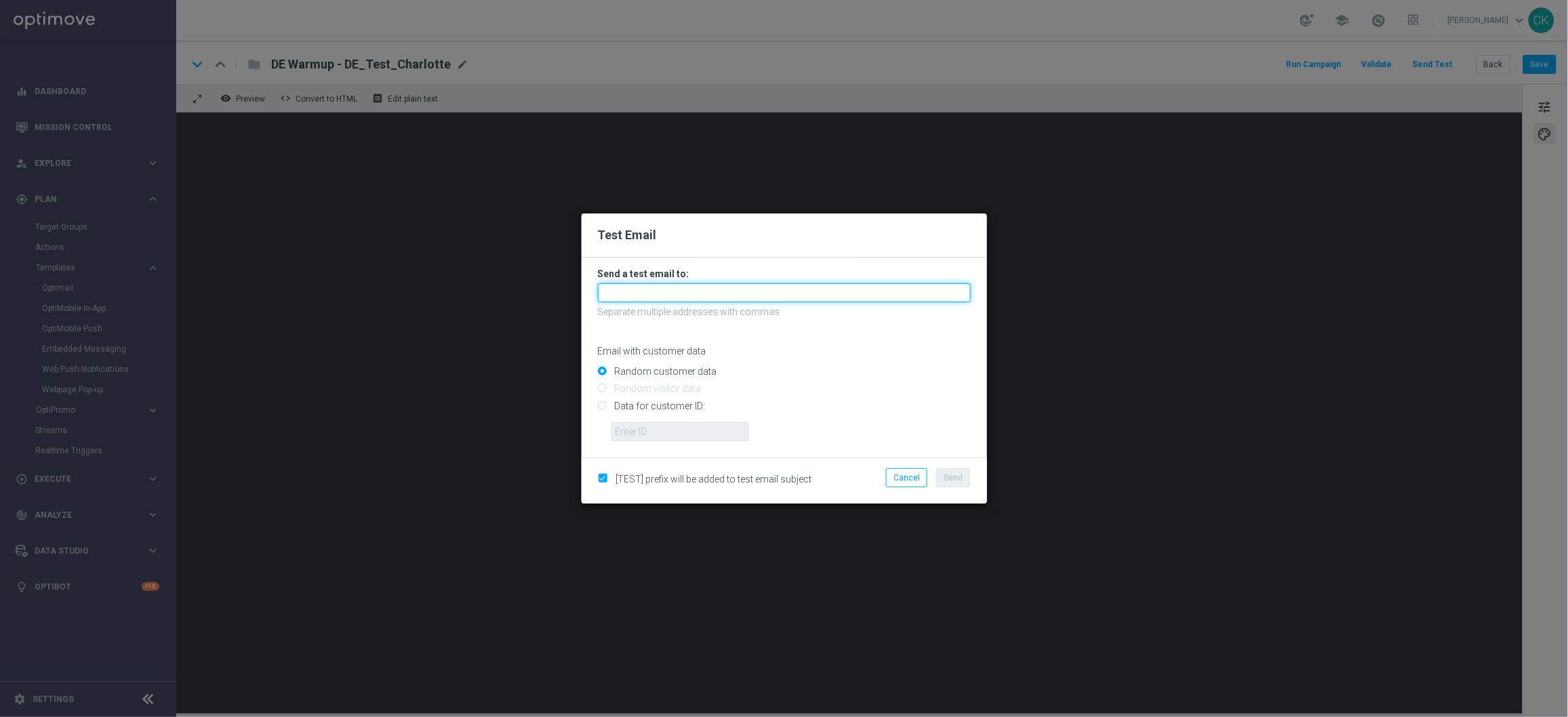
click at [695, 286] on input "text" at bounding box center [784, 292] width 373 height 19
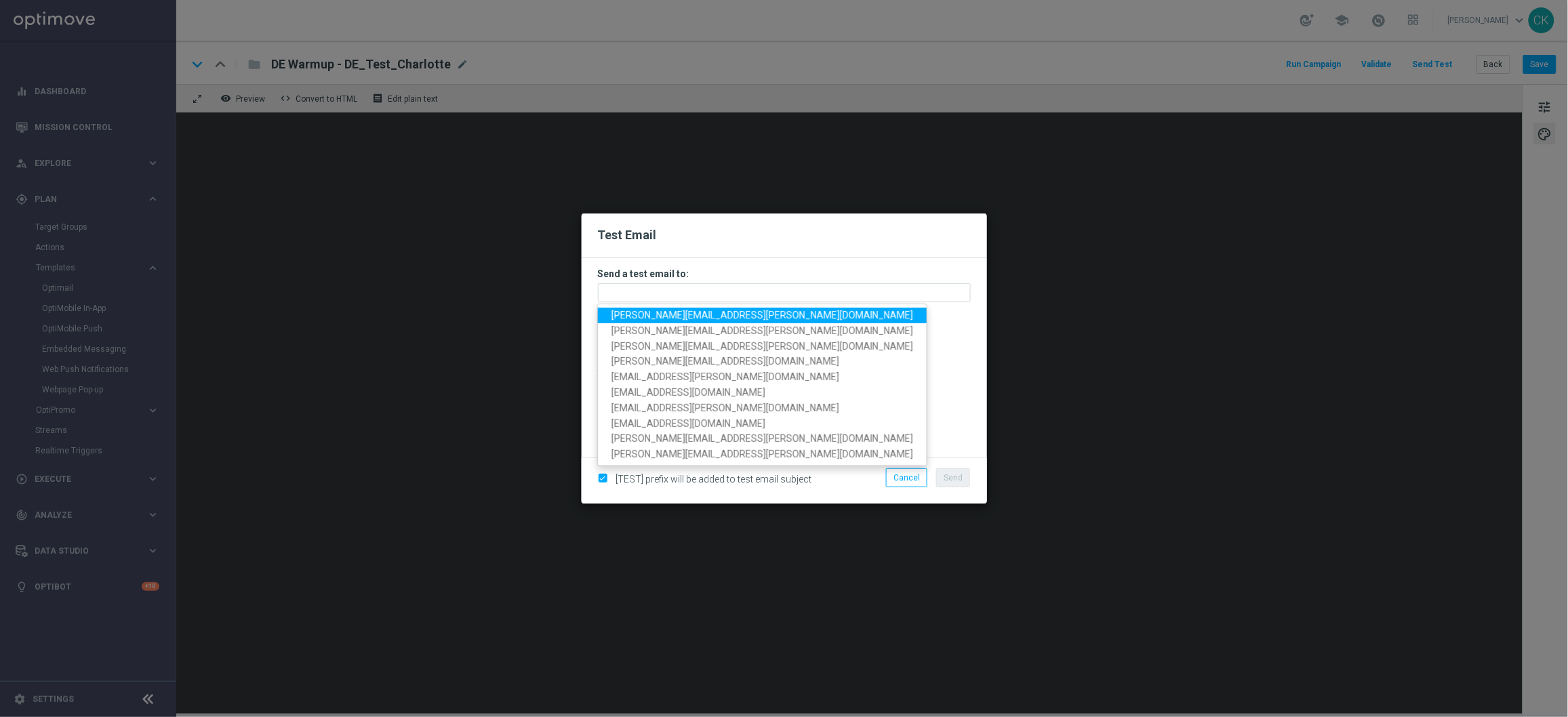
click at [695, 310] on span "[PERSON_NAME][EMAIL_ADDRESS][PERSON_NAME][DOMAIN_NAME]" at bounding box center [762, 315] width 302 height 11
type input "[PERSON_NAME][EMAIL_ADDRESS][PERSON_NAME][DOMAIN_NAME]"
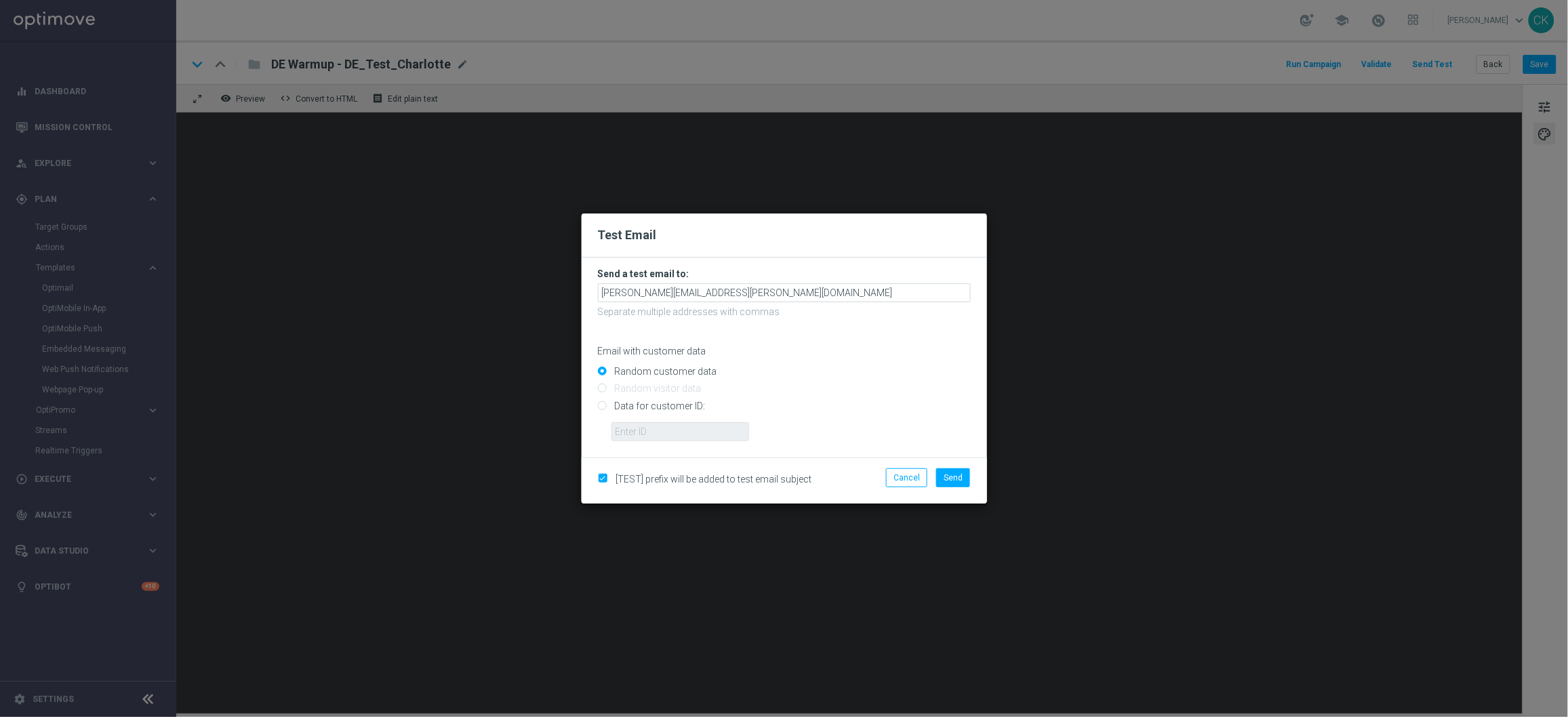
click at [651, 404] on input "Data for customer ID:" at bounding box center [784, 411] width 373 height 19
radio input "true"
click at [651, 427] on input "text" at bounding box center [680, 431] width 138 height 19
type input "14586067"
click at [950, 469] on button "Send" at bounding box center [953, 477] width 34 height 19
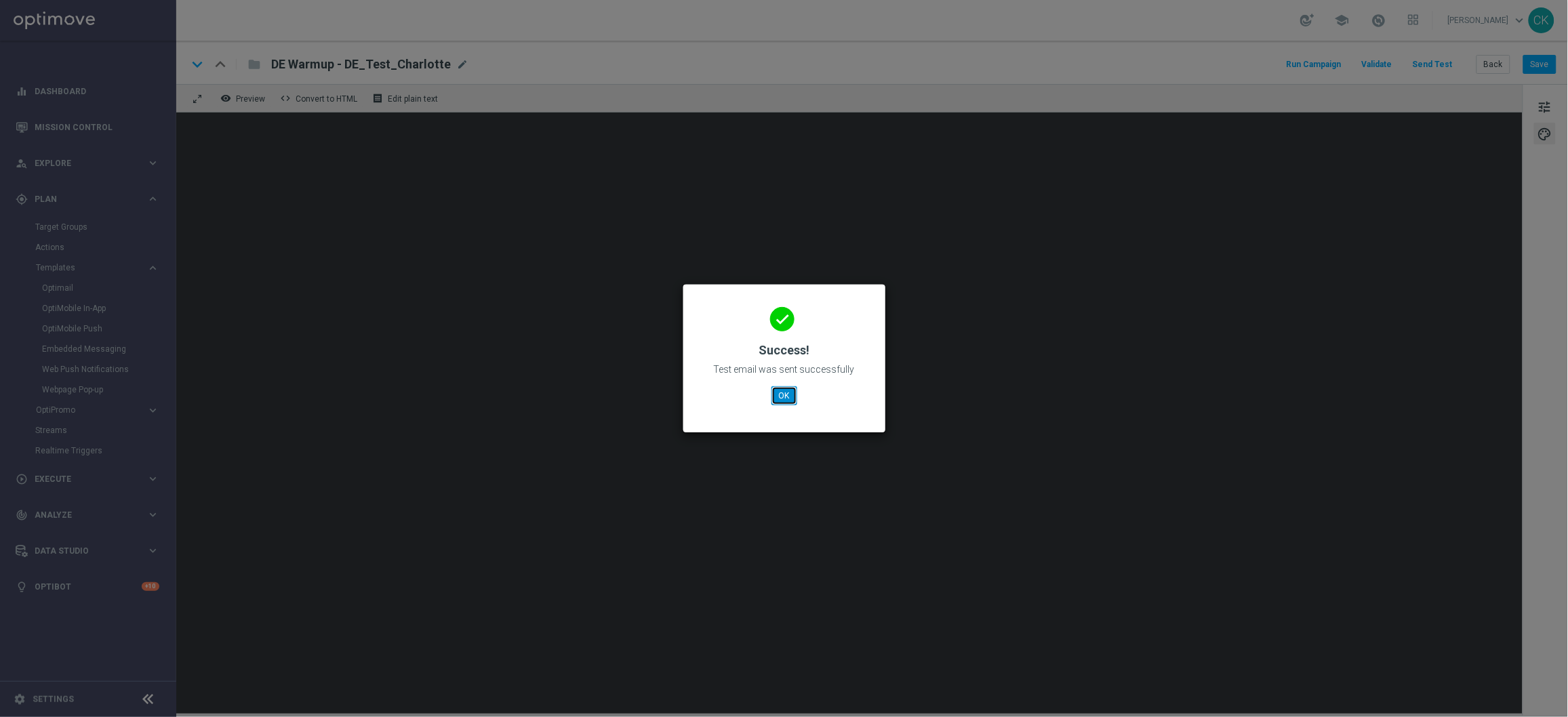
click at [777, 400] on button "OK" at bounding box center [784, 395] width 26 height 19
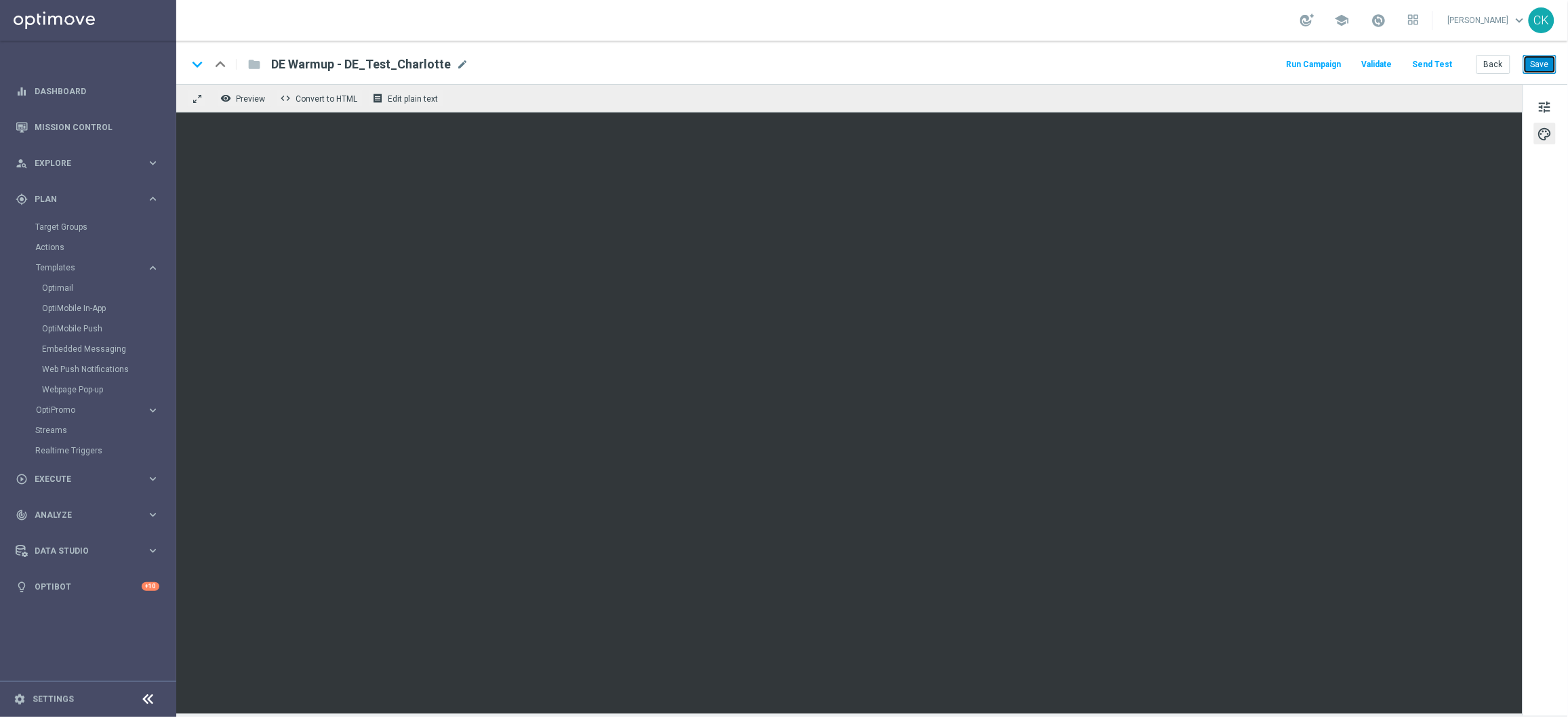
click at [1546, 64] on button "Save" at bounding box center [1540, 64] width 33 height 19
click at [1494, 66] on button "Back" at bounding box center [1493, 64] width 34 height 19
